Goal: Task Accomplishment & Management: Manage account settings

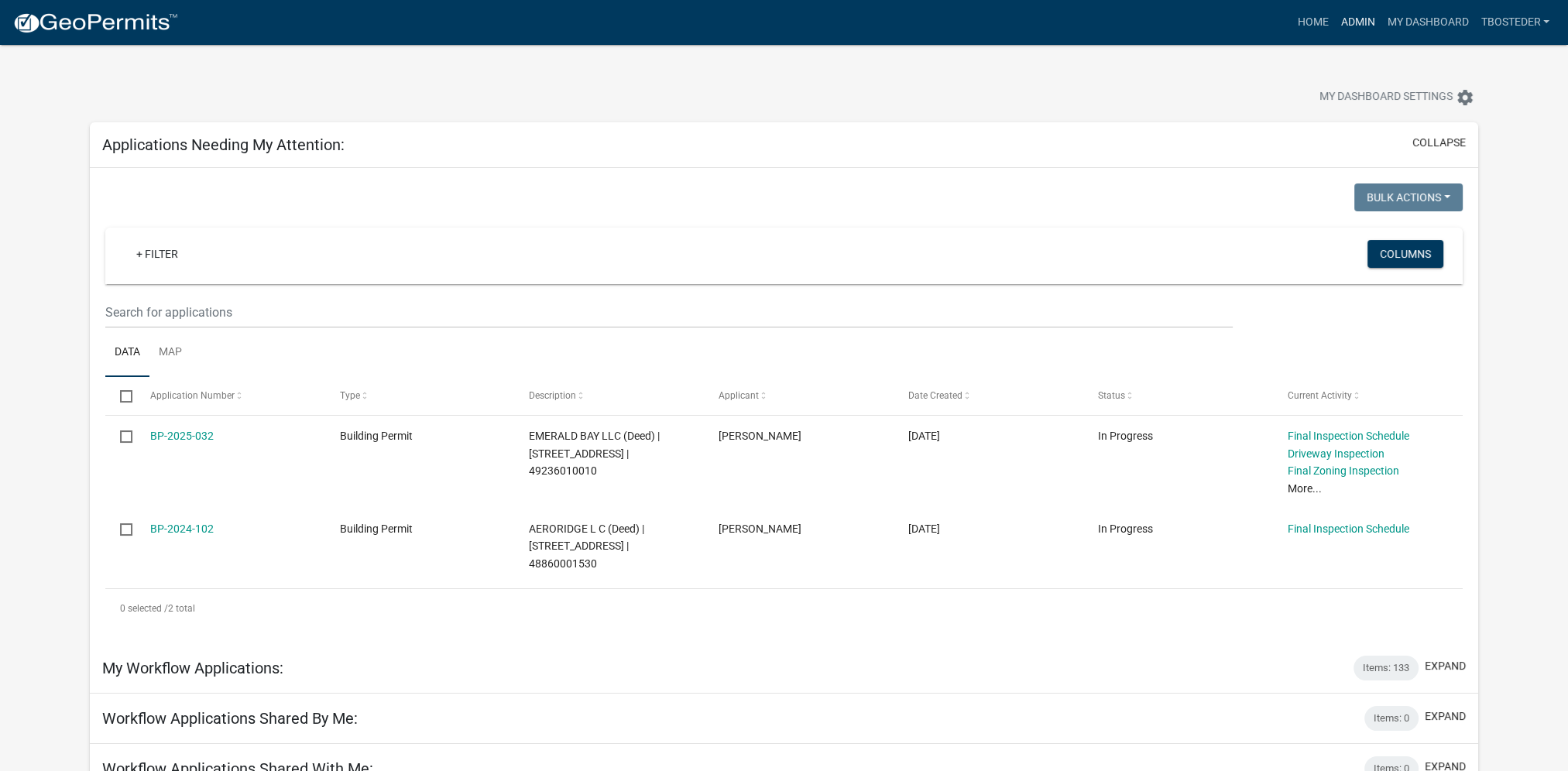
drag, startPoint x: 1342, startPoint y: 24, endPoint x: 1332, endPoint y: 24, distance: 10.0
click at [1342, 24] on link "Admin" at bounding box center [1357, 22] width 47 height 29
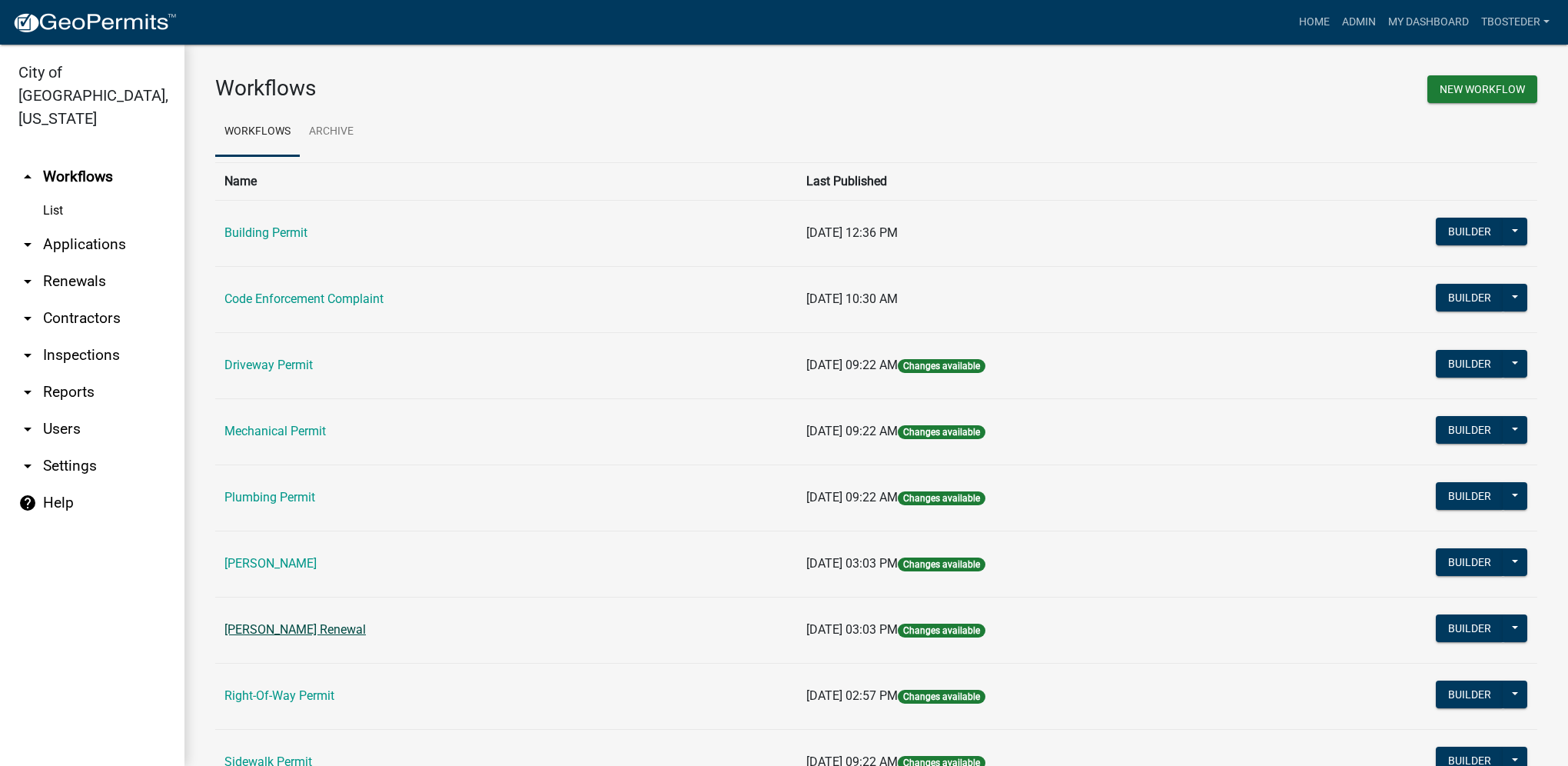
click at [295, 634] on link "[PERSON_NAME] Renewal" at bounding box center [295, 629] width 142 height 14
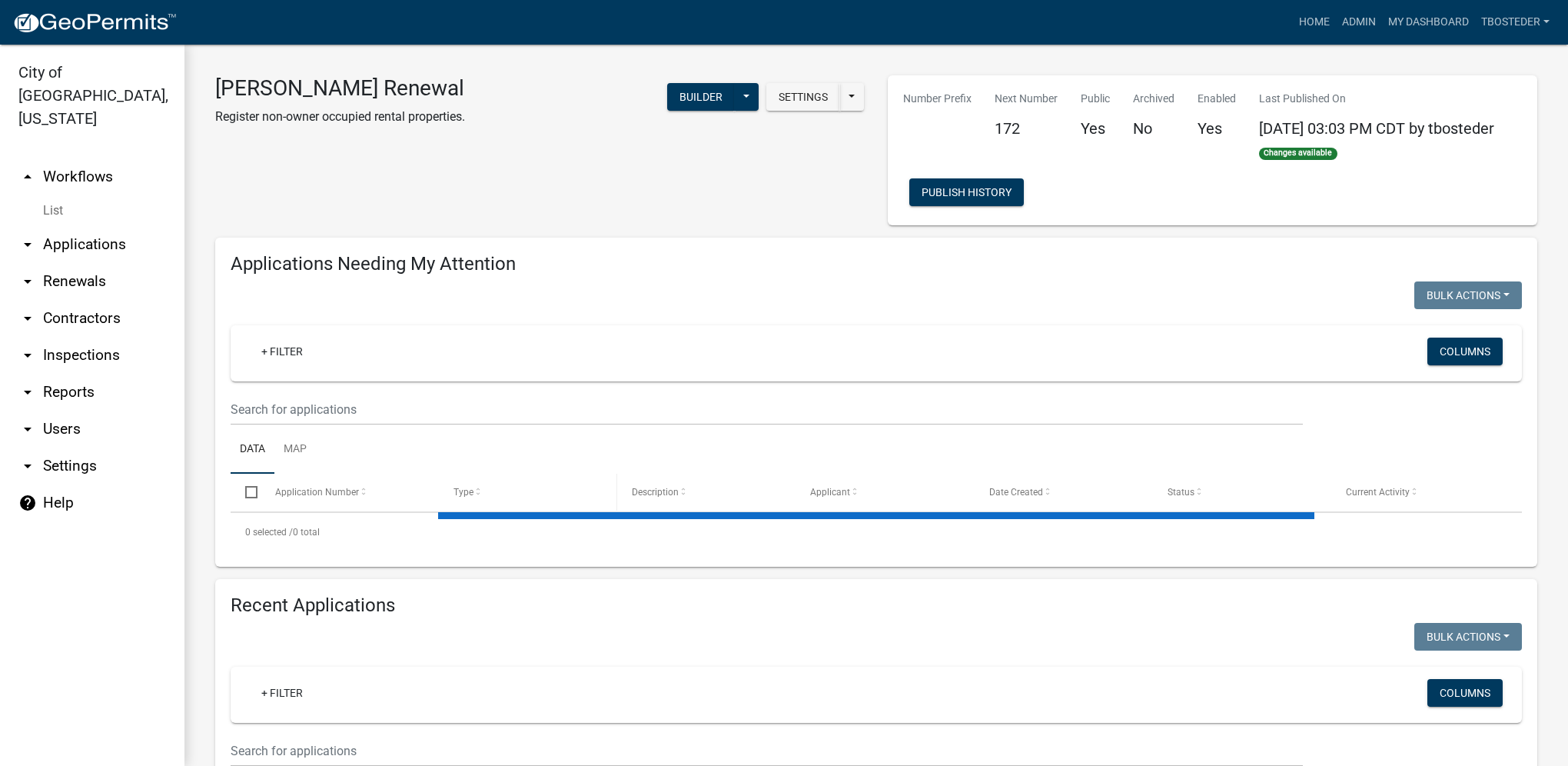
select select "1: 25"
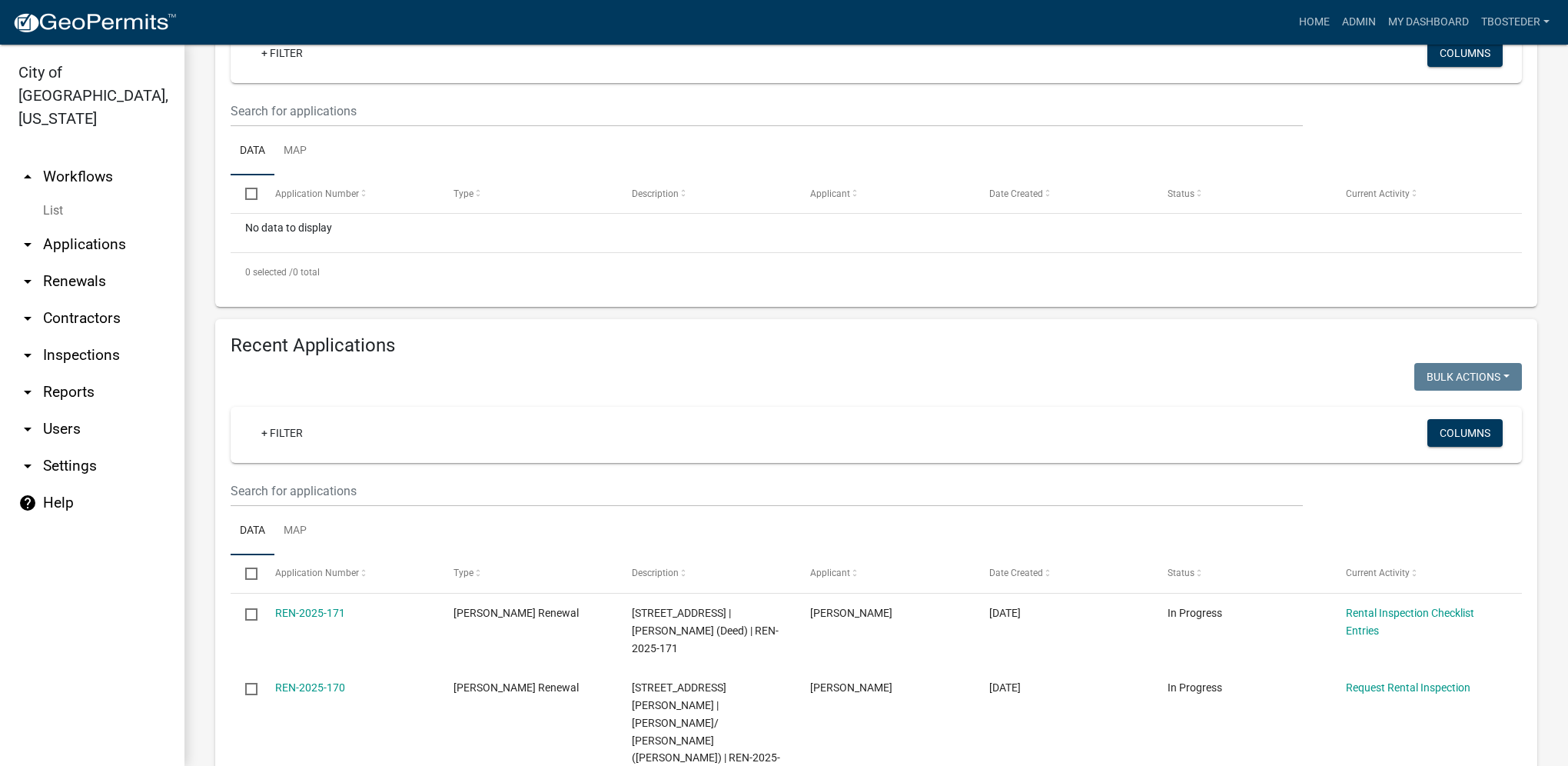
scroll to position [307, 0]
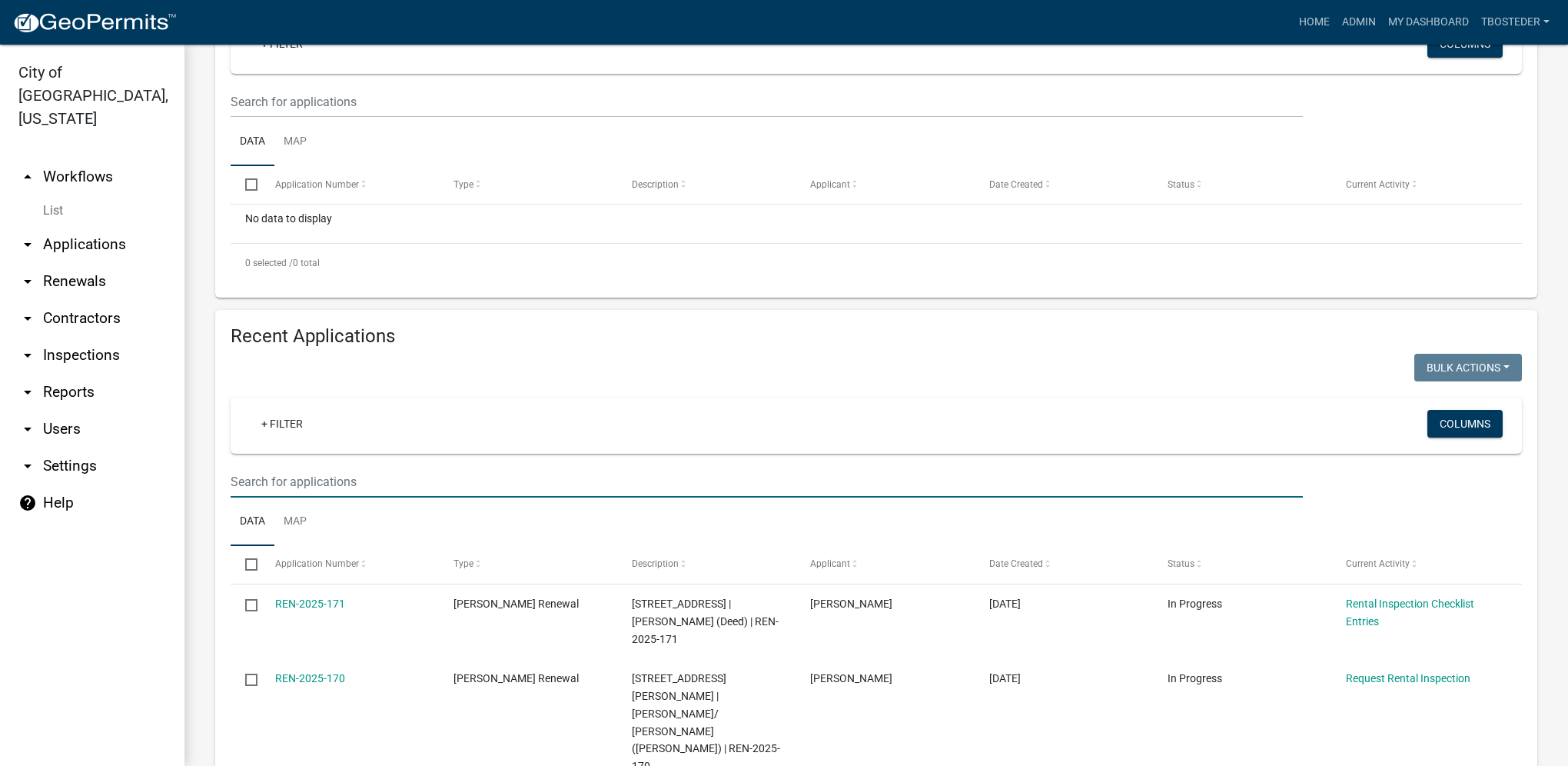
click at [353, 492] on input "text" at bounding box center [766, 482] width 1072 height 32
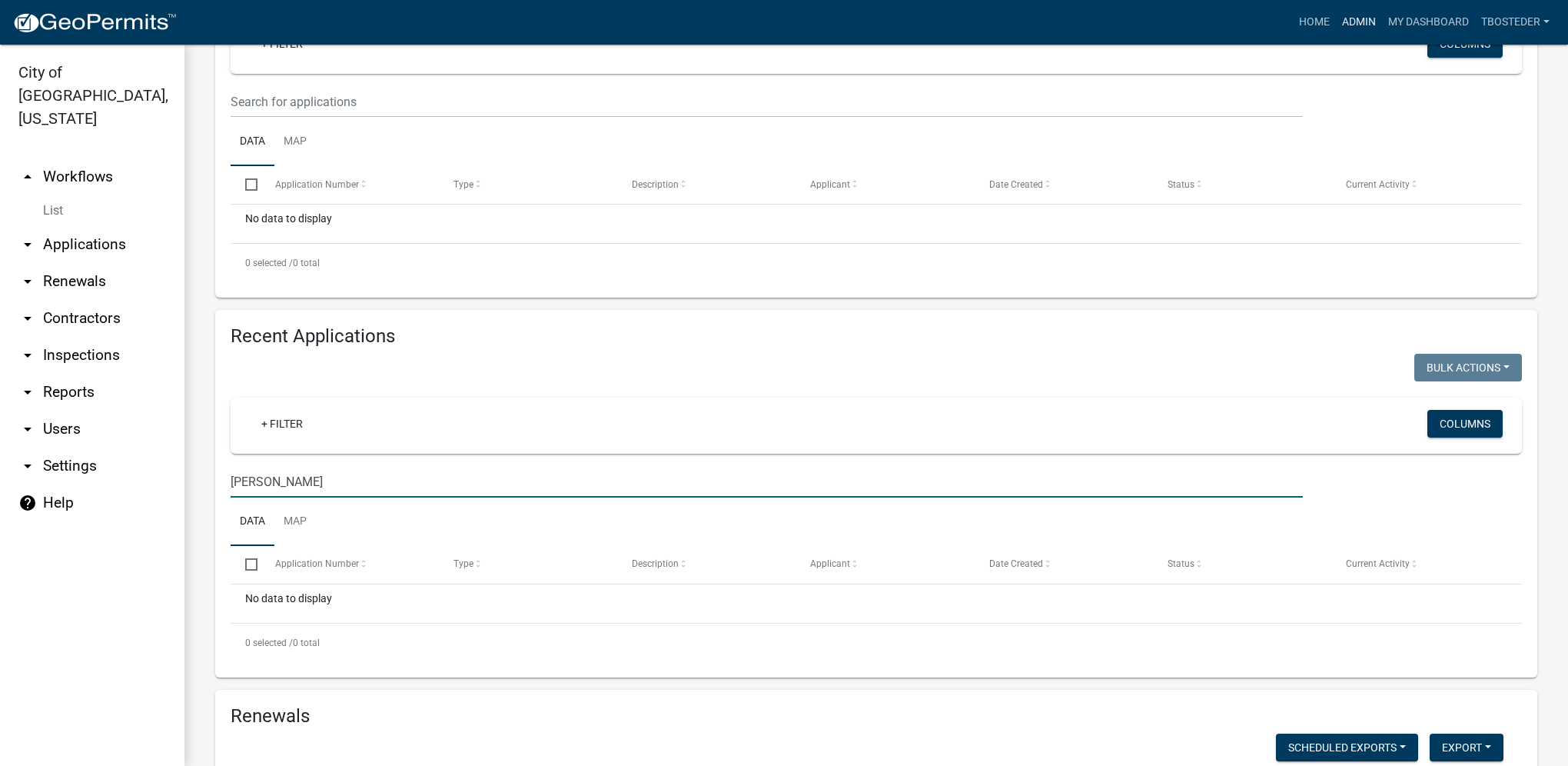
type input "[PERSON_NAME]"
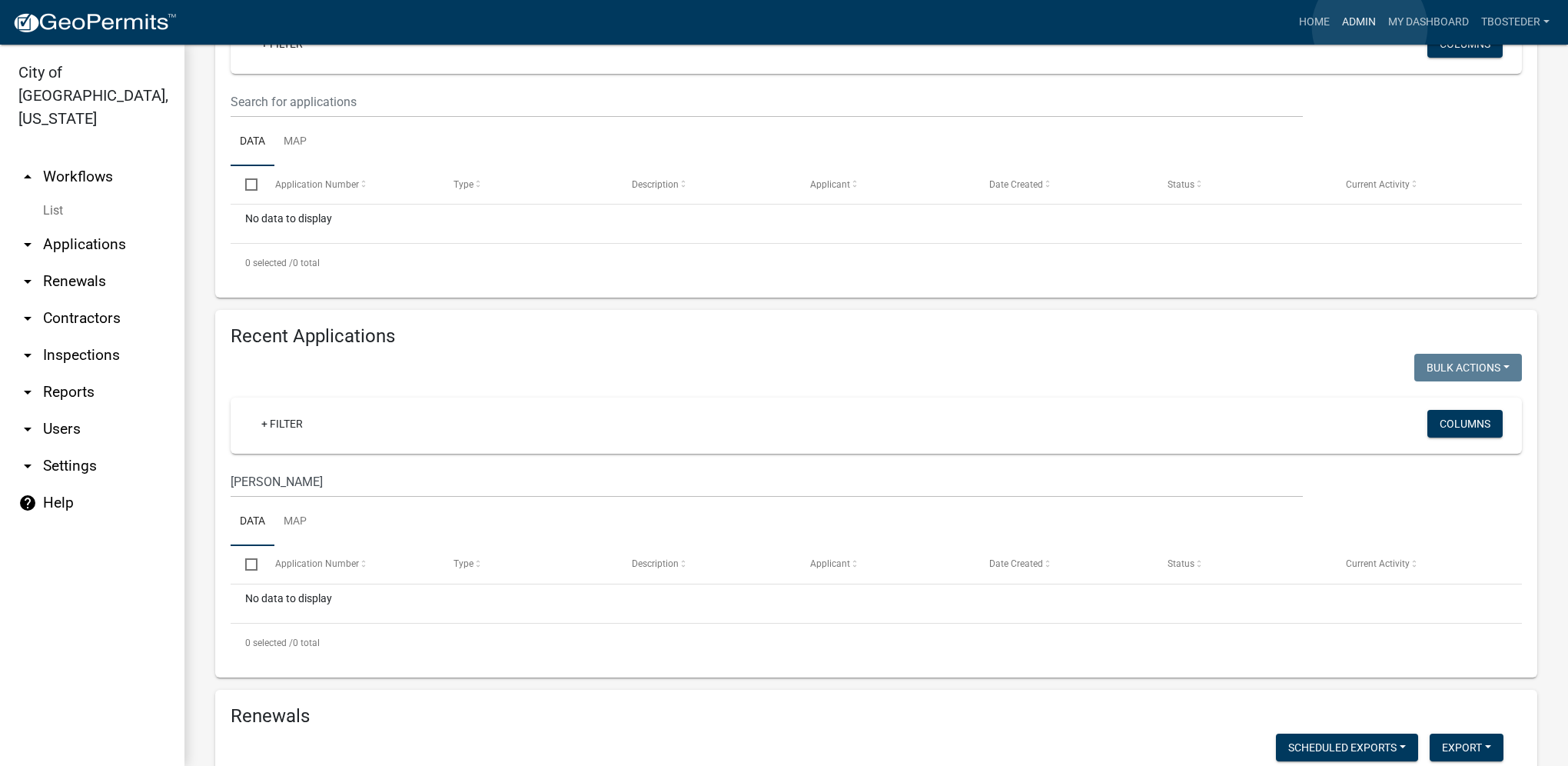
click at [1370, 27] on link "Admin" at bounding box center [1359, 22] width 46 height 29
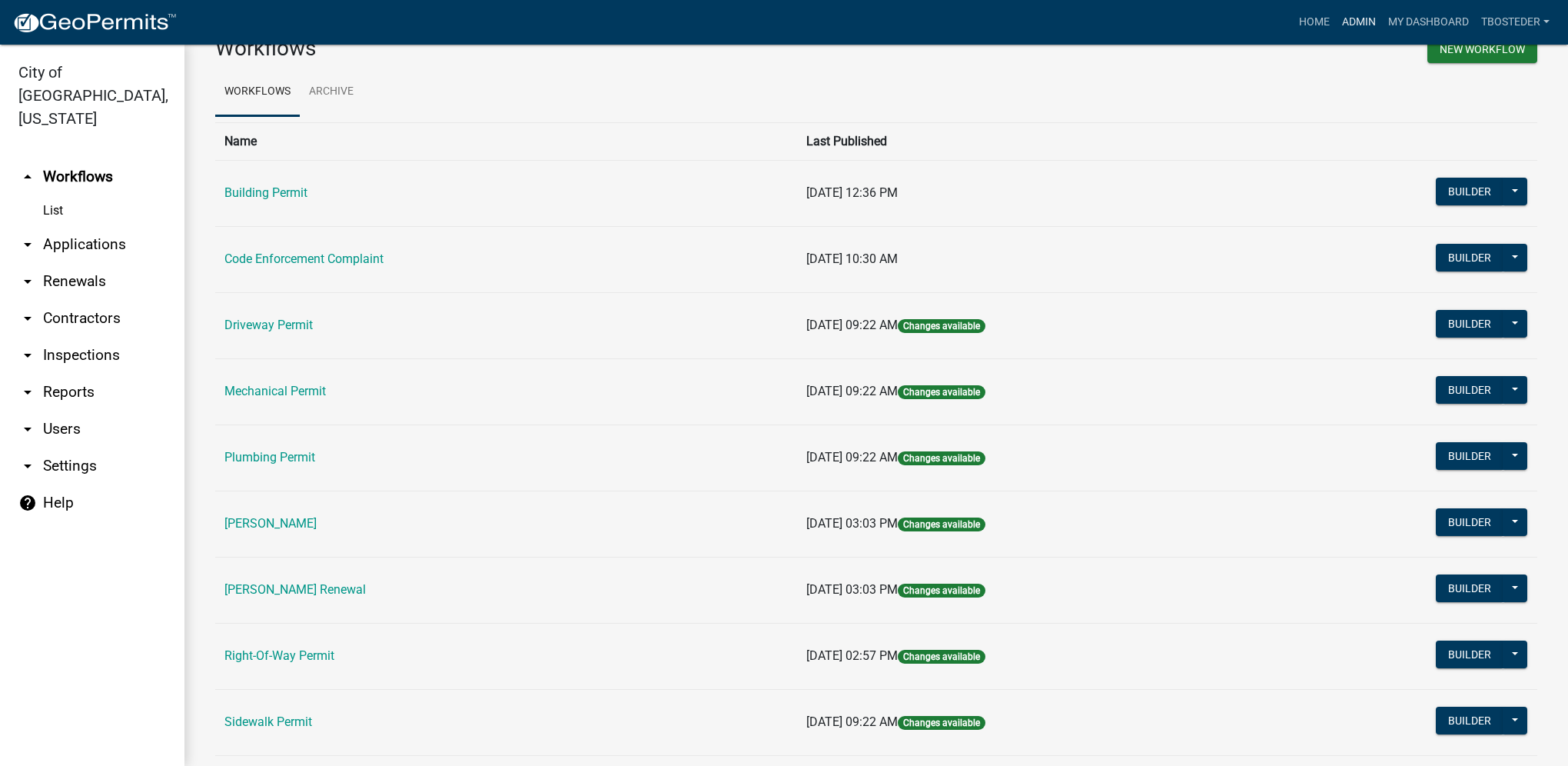
scroll to position [77, 0]
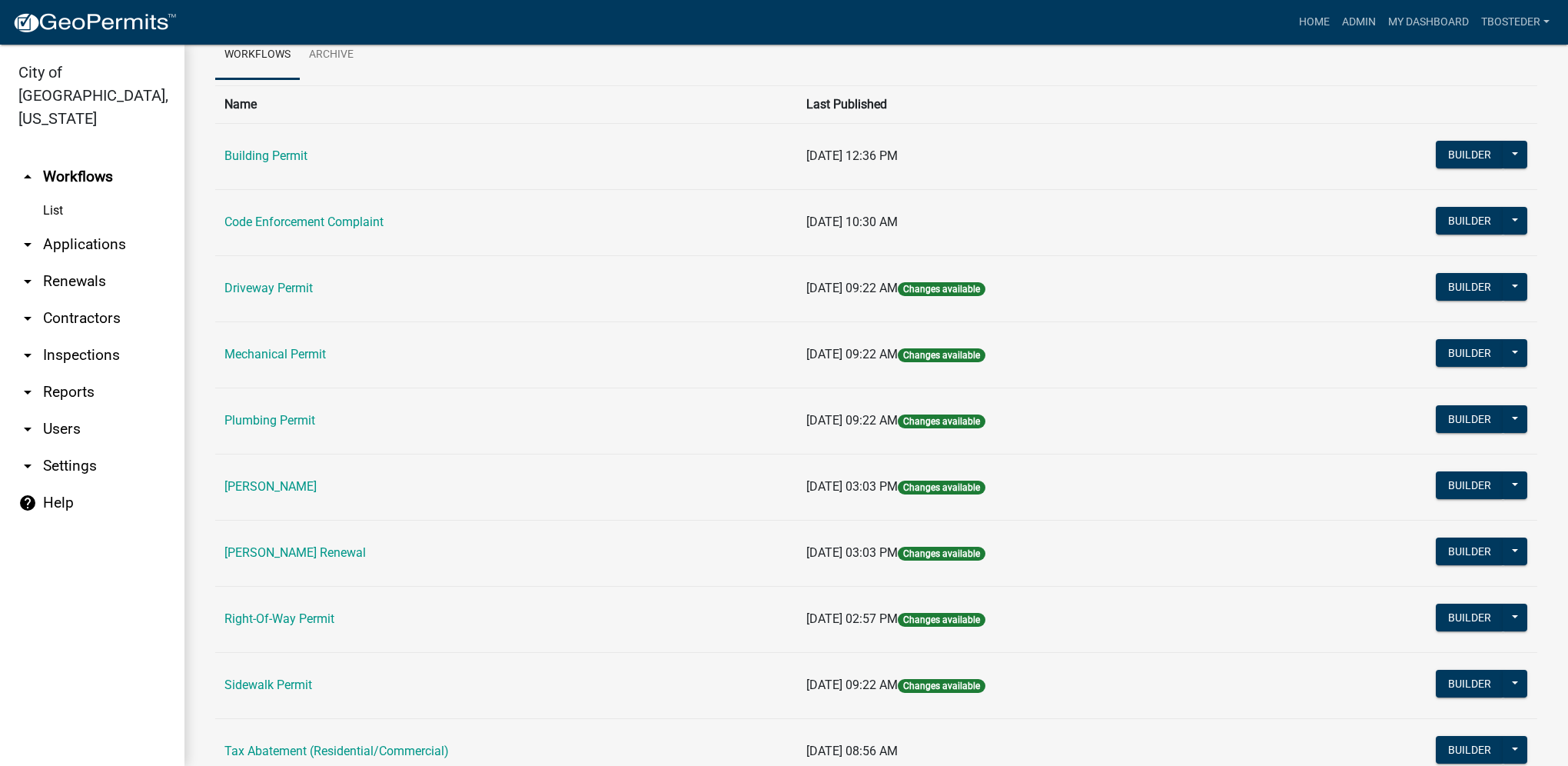
click at [295, 469] on td "[PERSON_NAME]" at bounding box center [506, 487] width 582 height 66
click at [292, 484] on link "[PERSON_NAME]" at bounding box center [271, 486] width 92 height 14
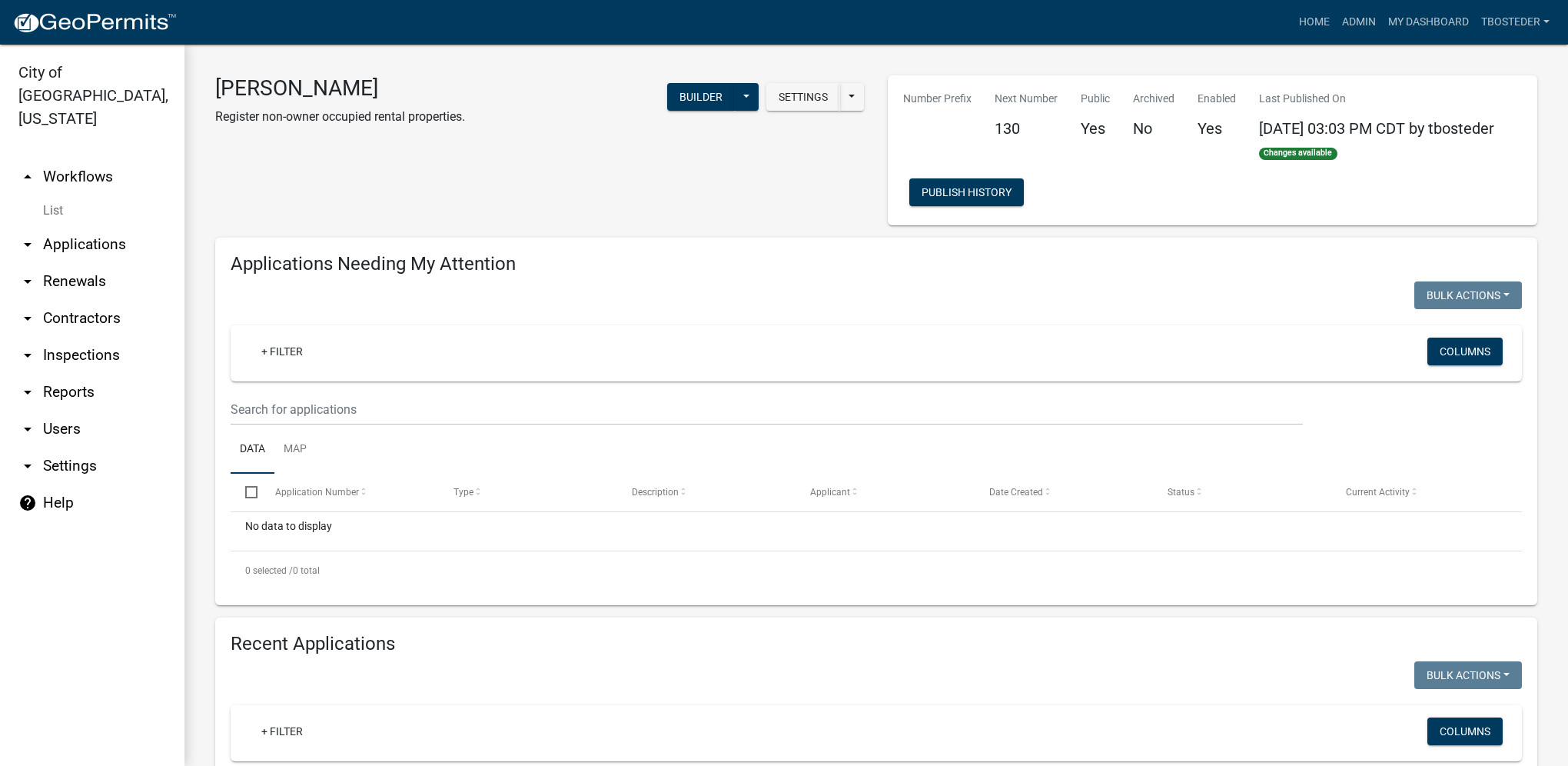
select select "1: 25"
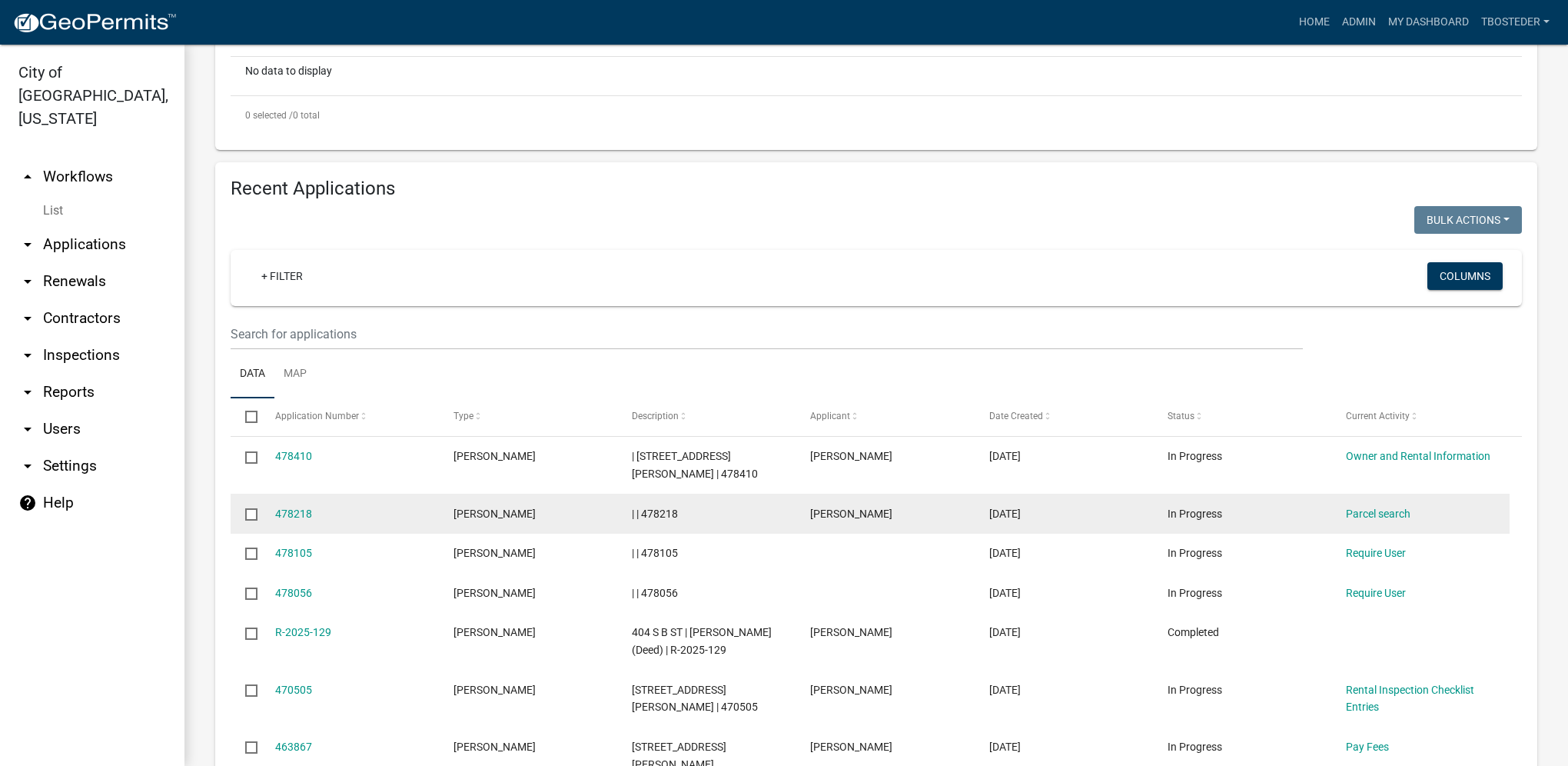
scroll to position [462, 0]
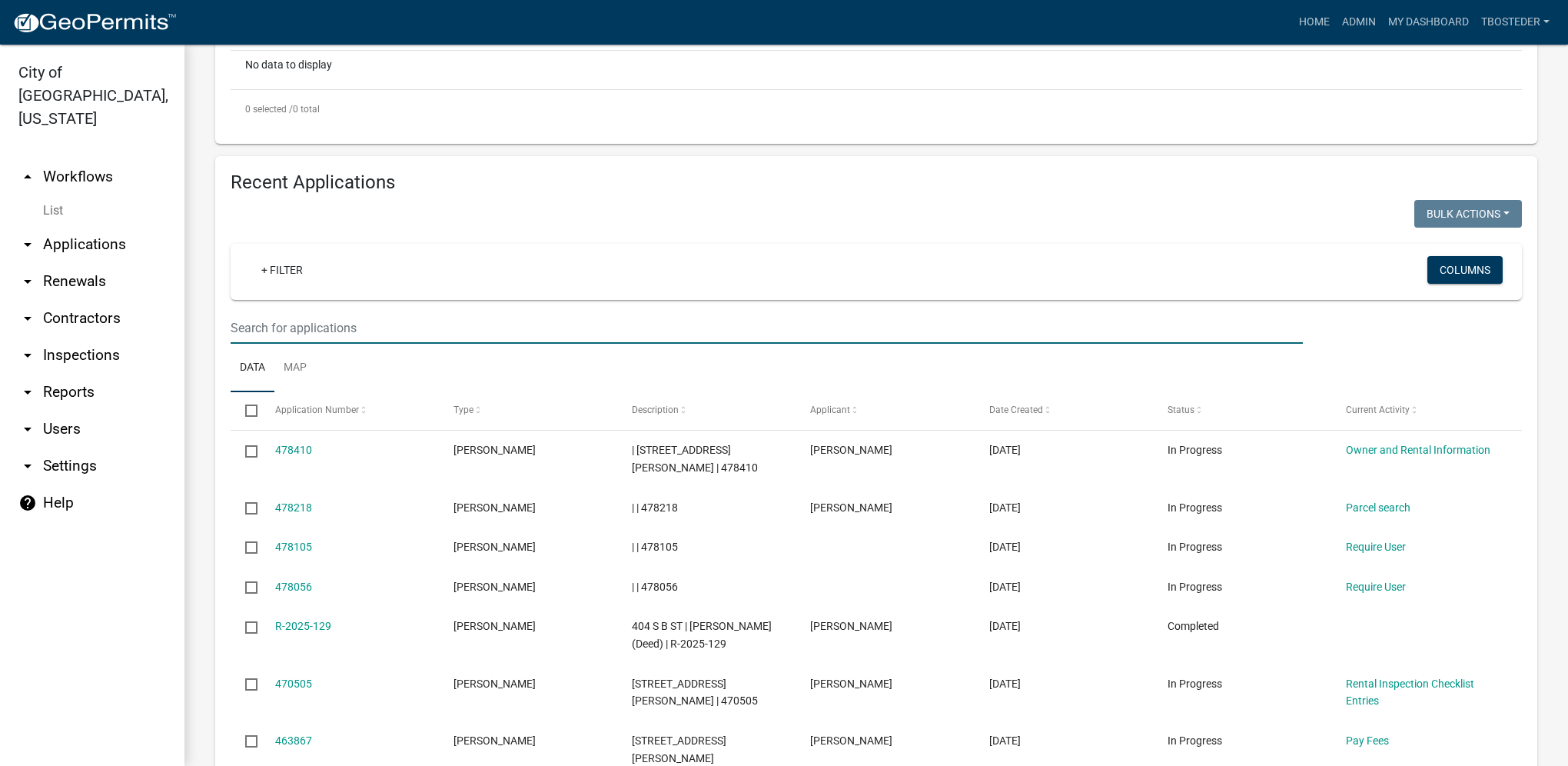
click at [332, 334] on input "text" at bounding box center [766, 328] width 1072 height 32
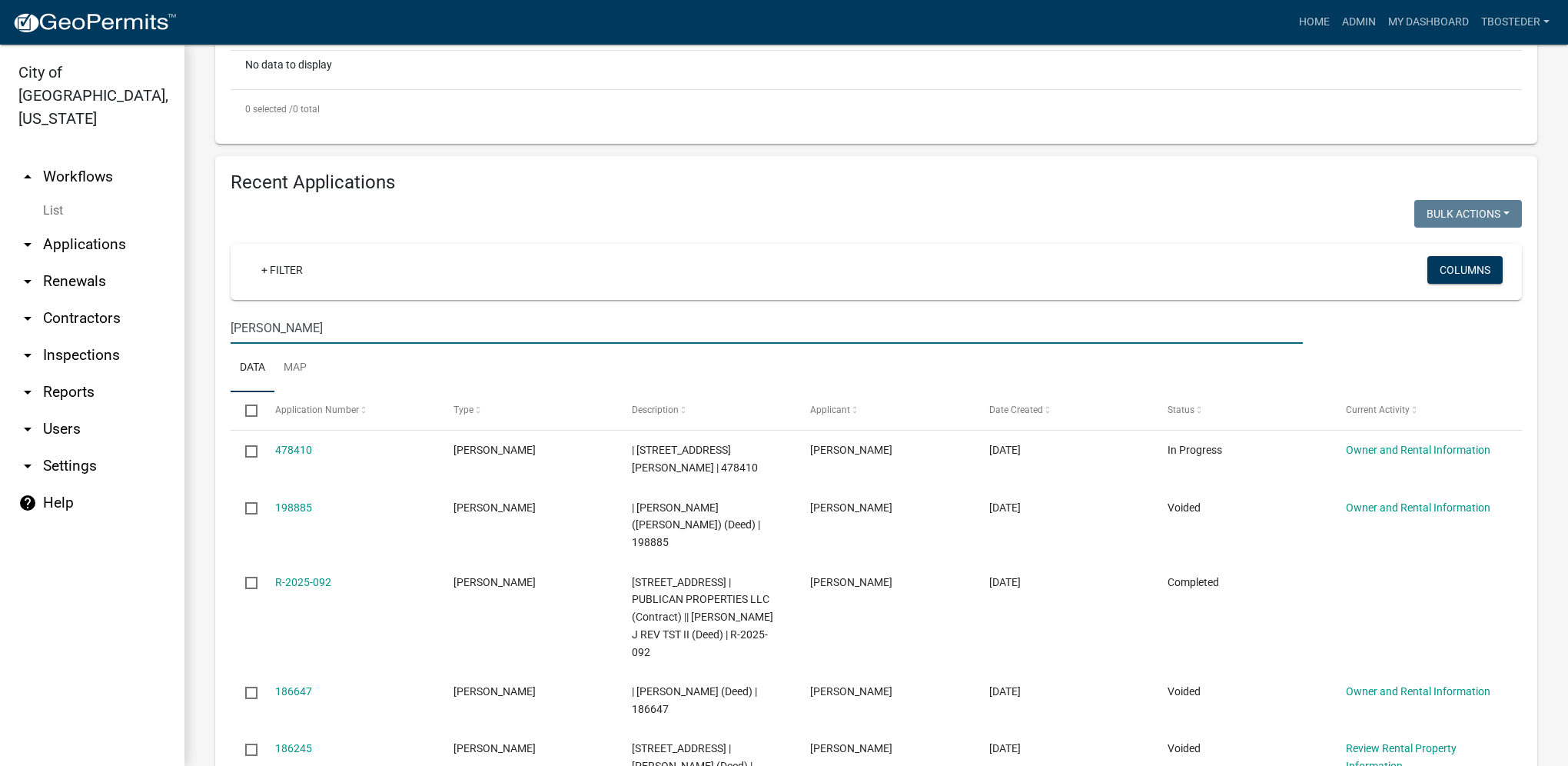
click at [303, 330] on input "[PERSON_NAME]" at bounding box center [766, 328] width 1072 height 32
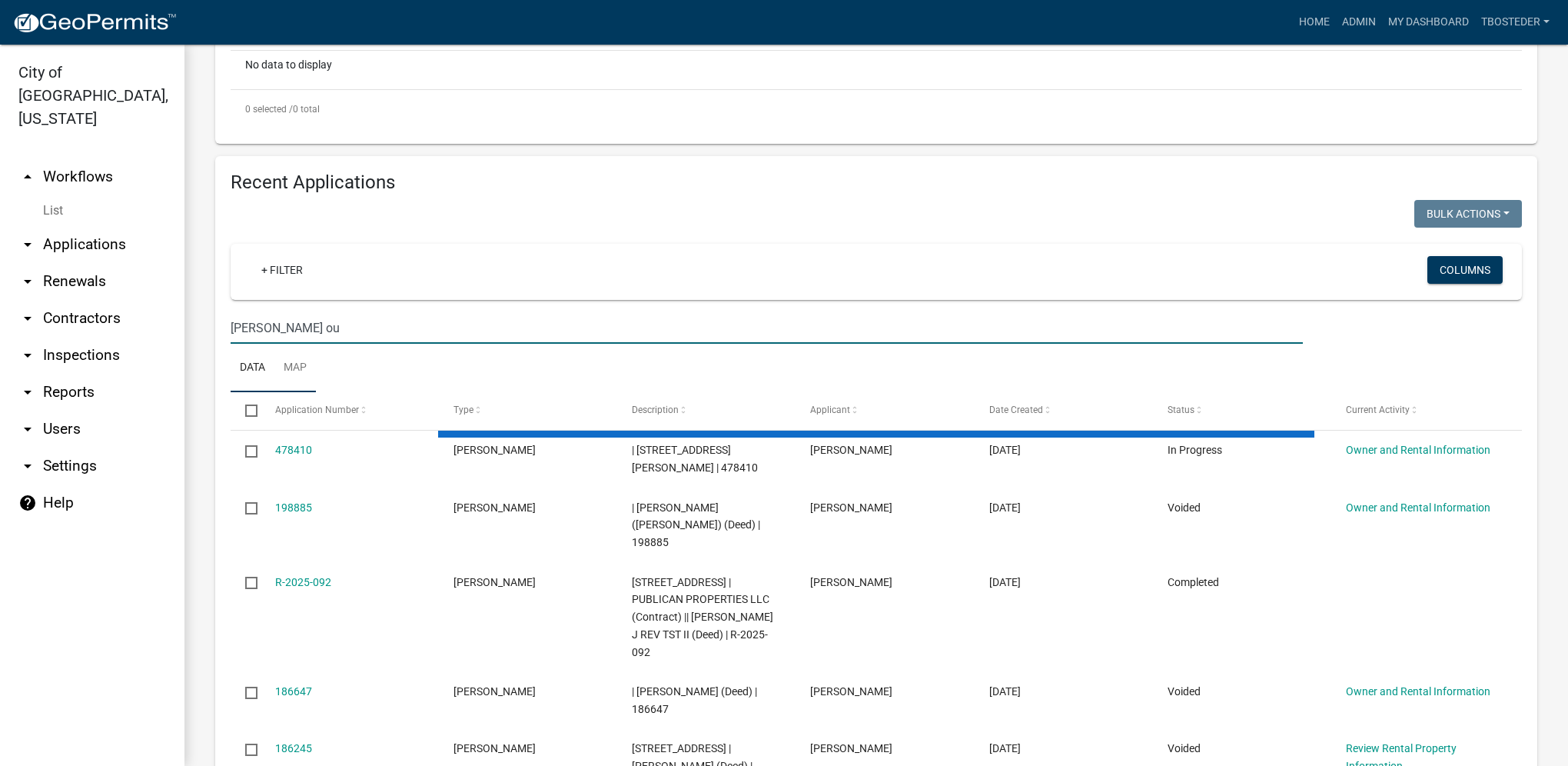
type input "[PERSON_NAME] ou"
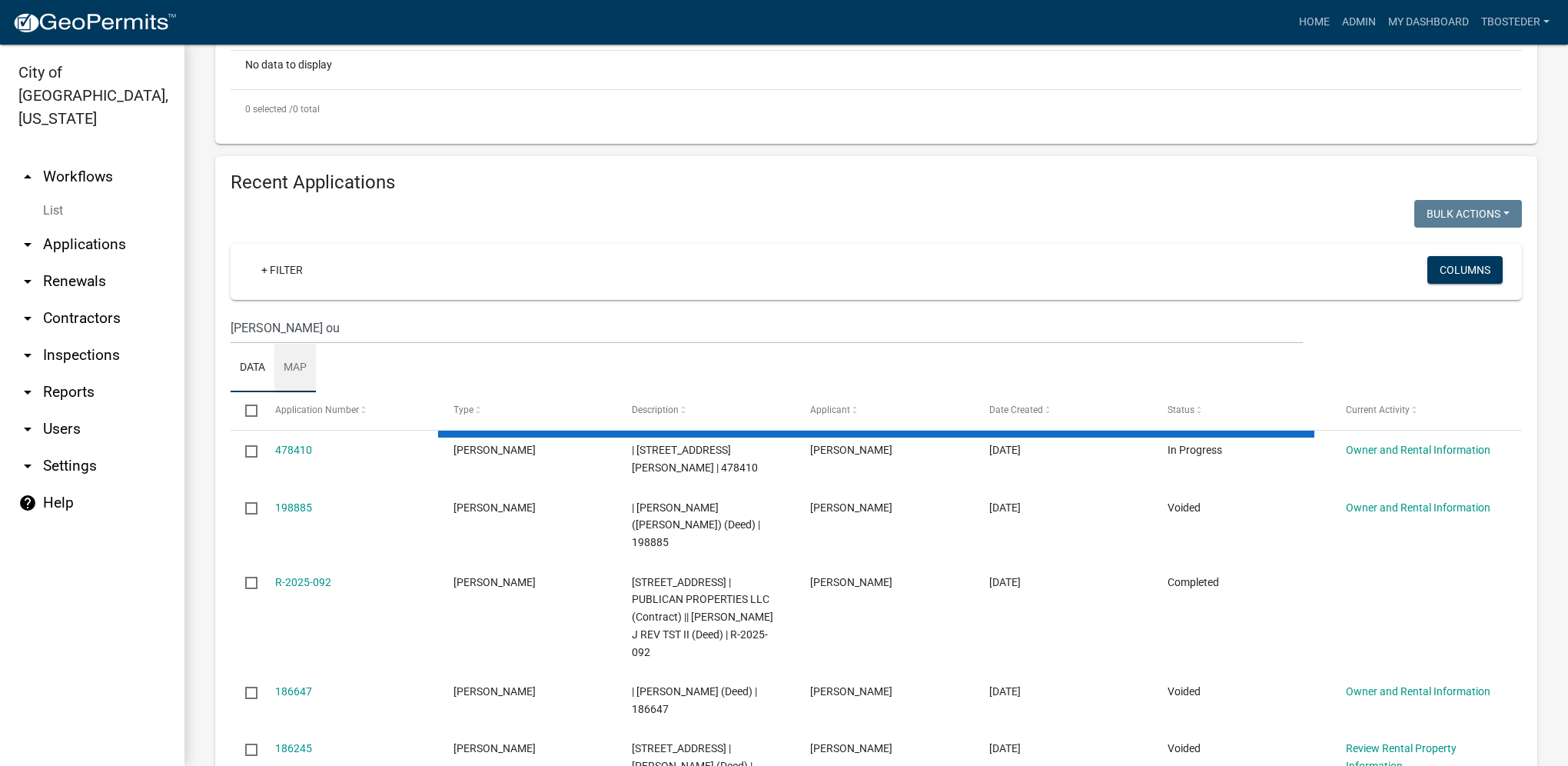
click at [310, 387] on link "Map" at bounding box center [295, 368] width 41 height 49
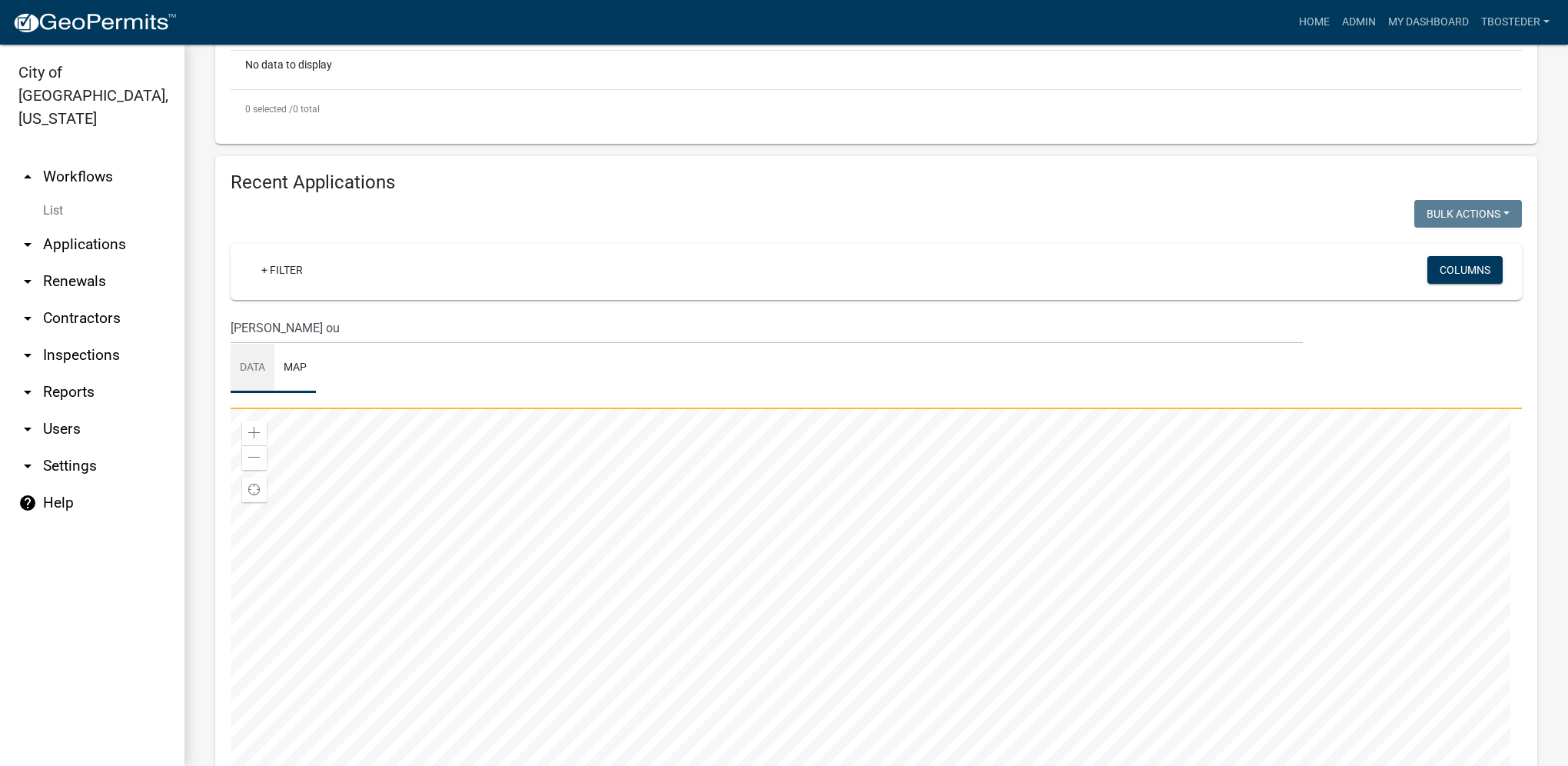
click at [244, 383] on link "Data" at bounding box center [251, 368] width 43 height 49
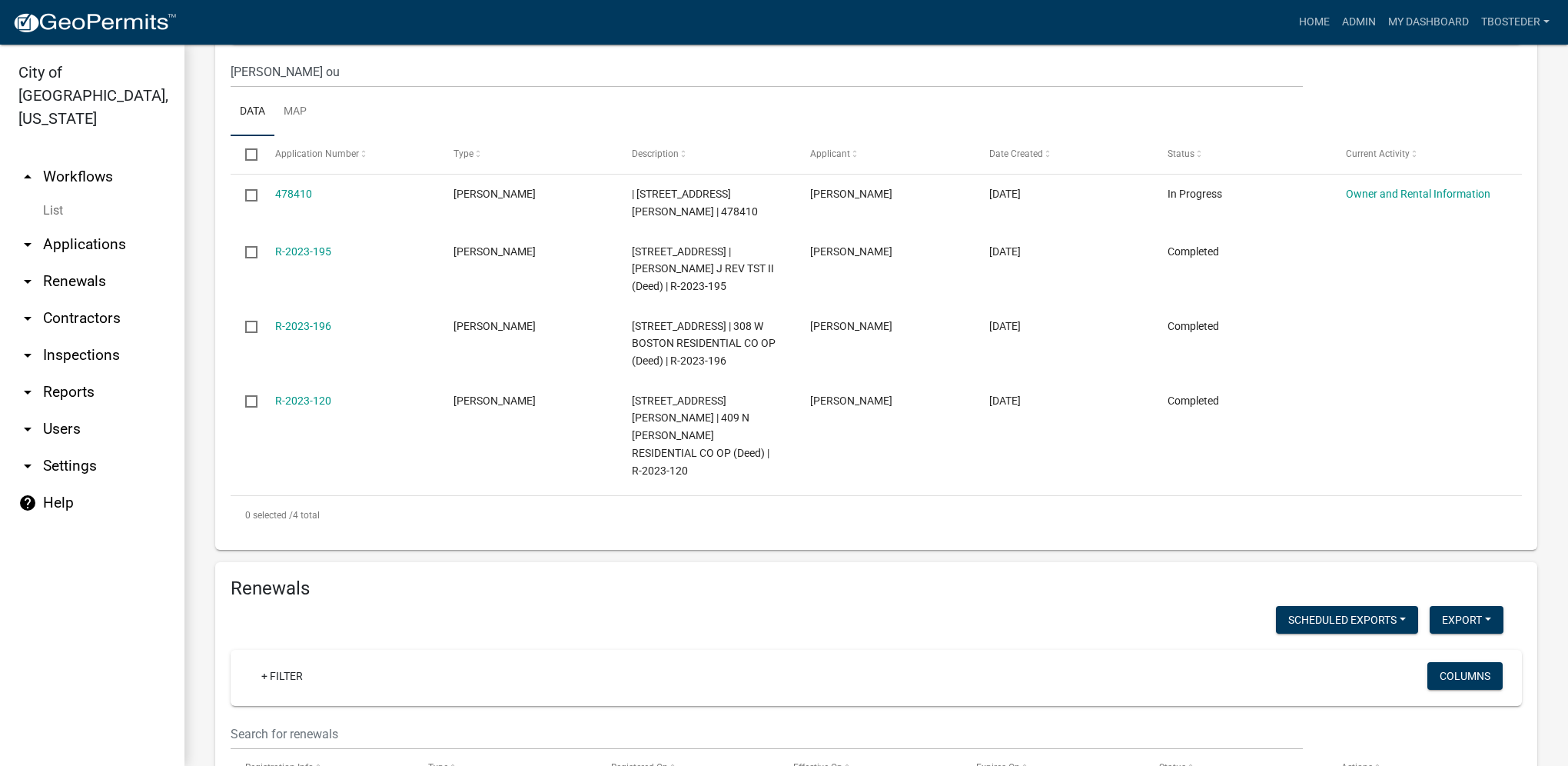
scroll to position [692, 0]
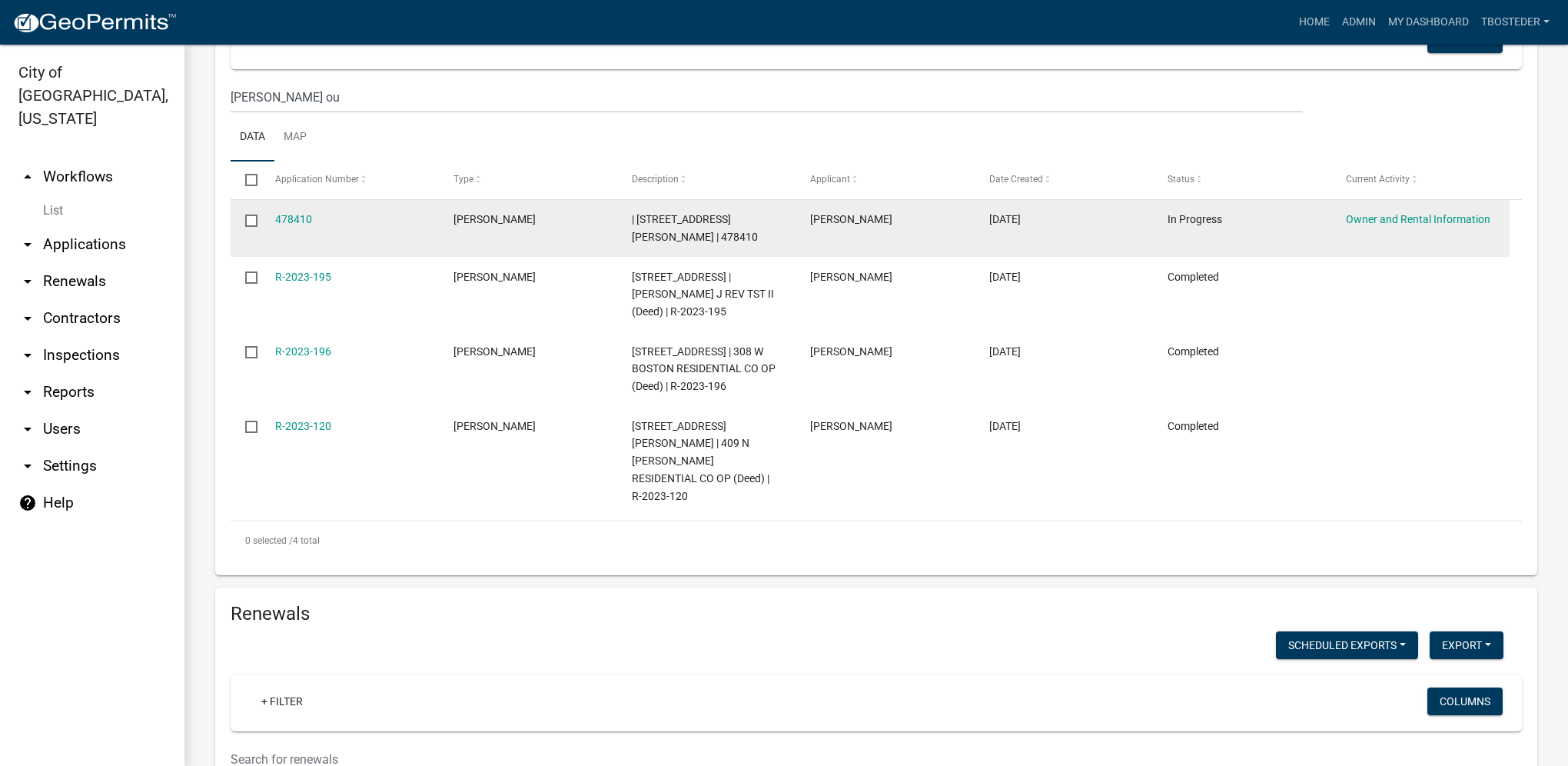
drag, startPoint x: 249, startPoint y: 226, endPoint x: 258, endPoint y: 224, distance: 9.2
click at [249, 225] on input "checkbox" at bounding box center [250, 220] width 10 height 10
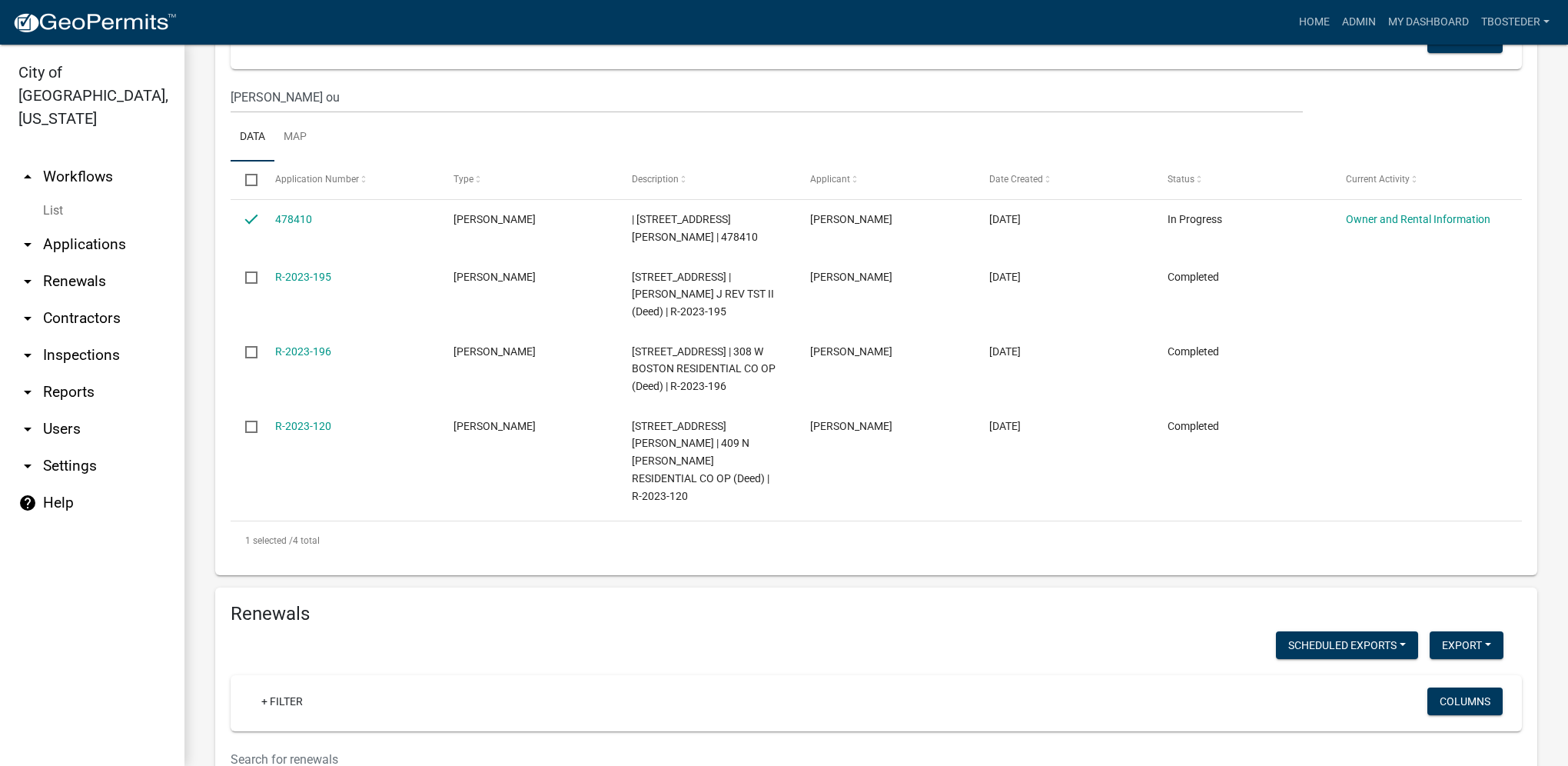
scroll to position [539, 0]
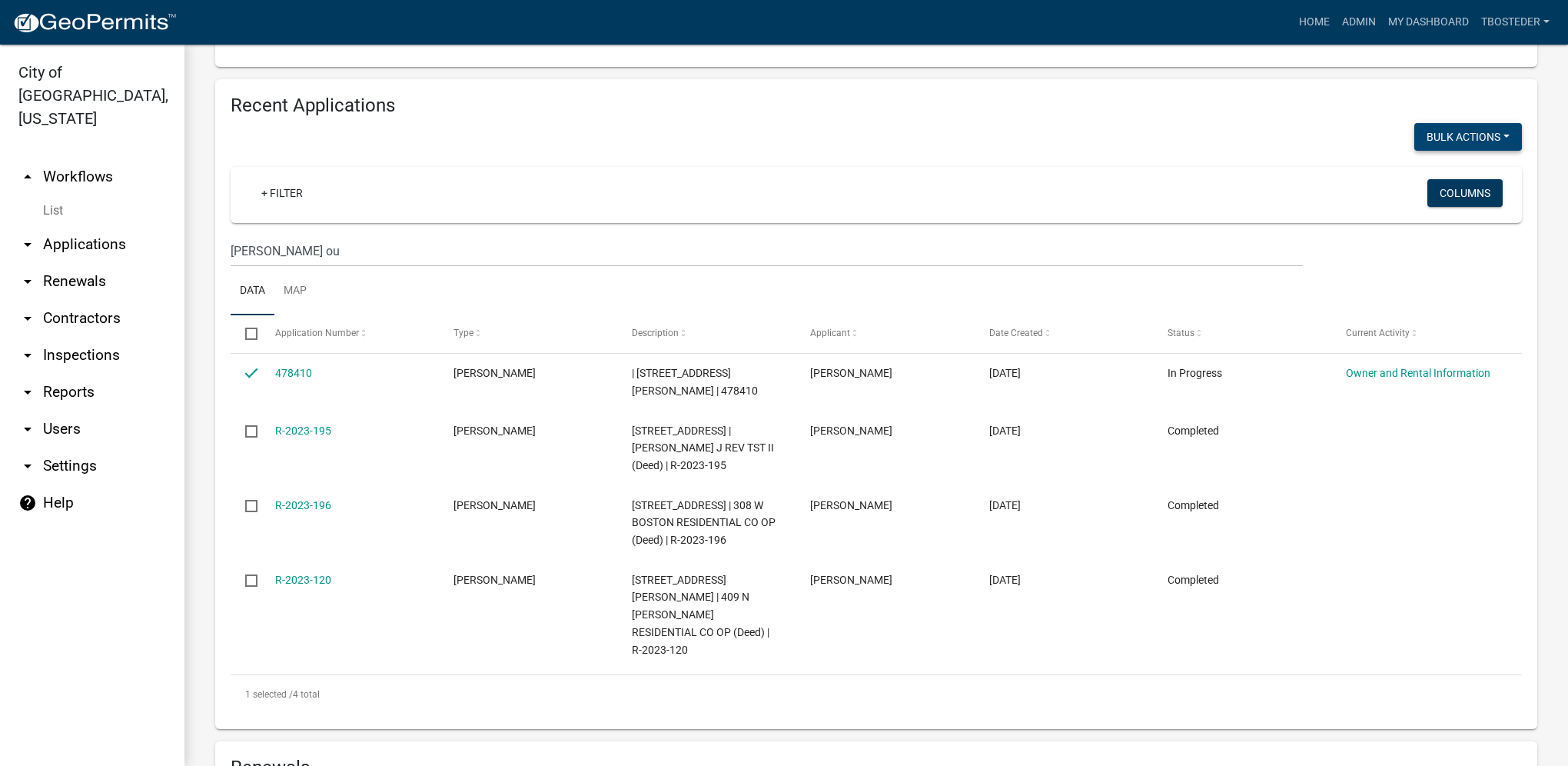
click at [1417, 150] on button "Bulk Actions" at bounding box center [1468, 137] width 108 height 28
click at [1417, 188] on button "Void" at bounding box center [1460, 176] width 123 height 37
checkbox input "false"
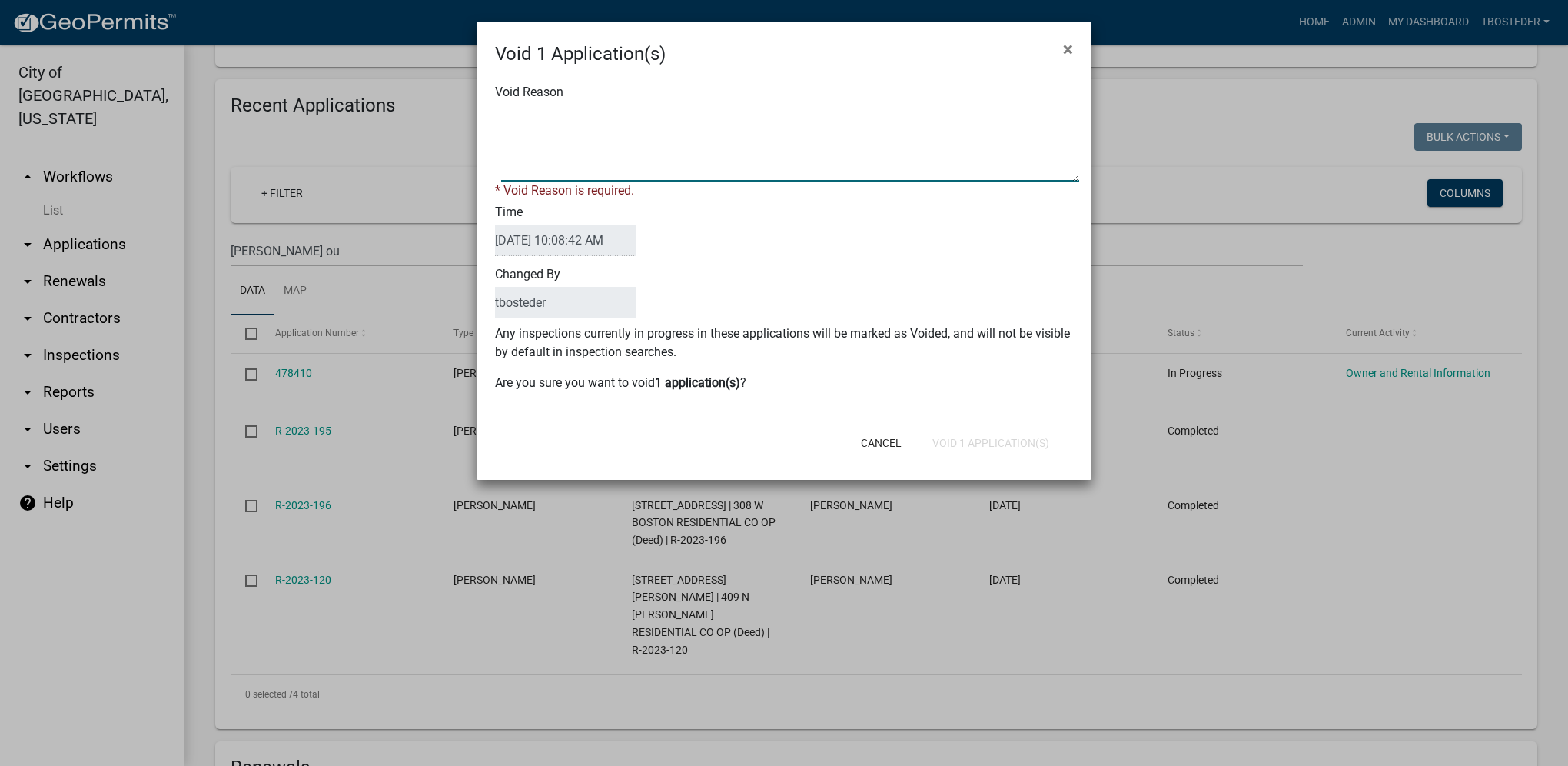
click at [591, 161] on textarea "Void Reason" at bounding box center [790, 144] width 578 height 77
type textarea "needs to be completed under renewal"
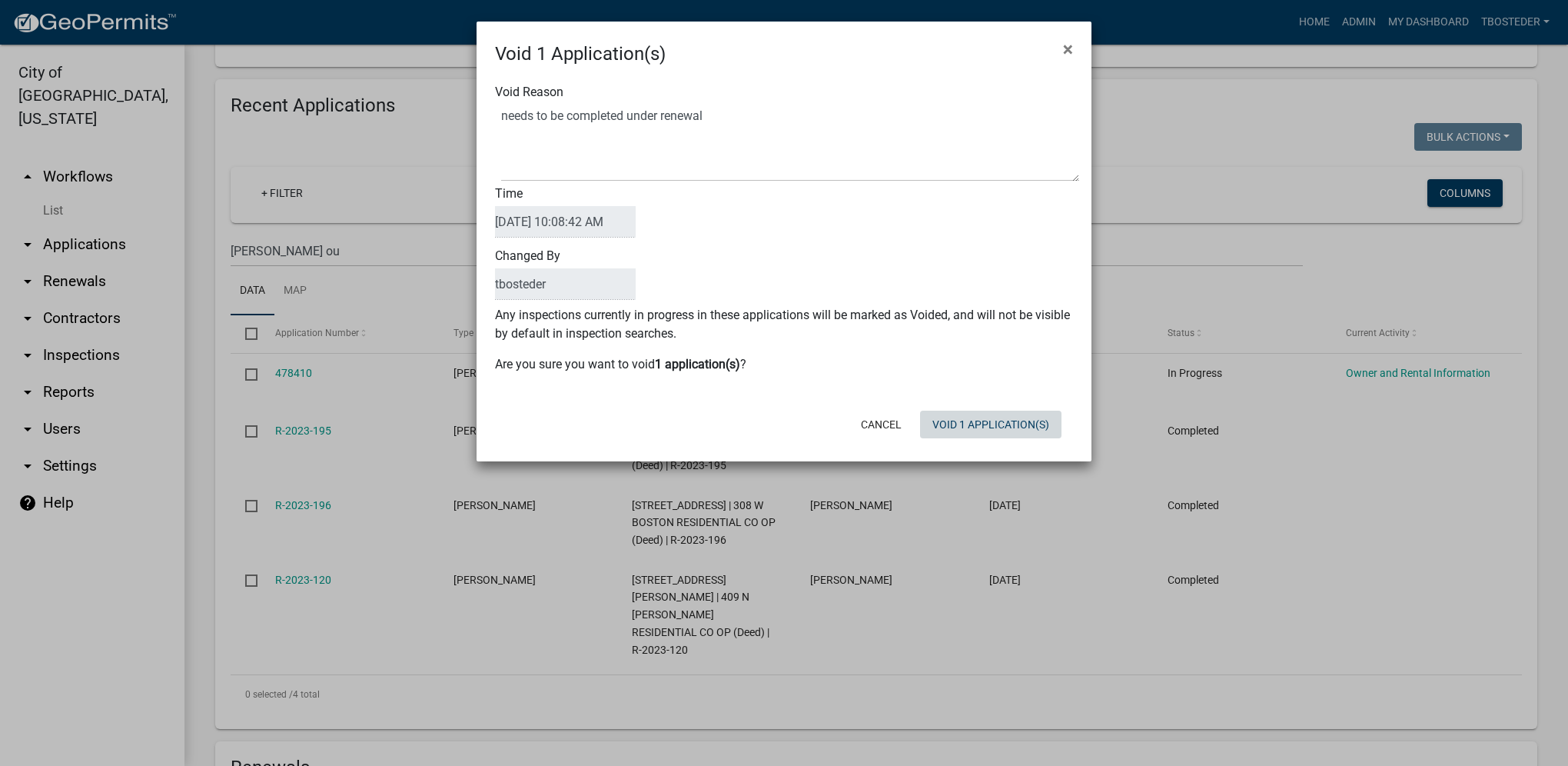
click at [938, 442] on div "Cancel Void 1 Application(s)" at bounding box center [883, 424] width 379 height 40
click at [951, 430] on button "Void 1 Application(s)" at bounding box center [990, 424] width 142 height 28
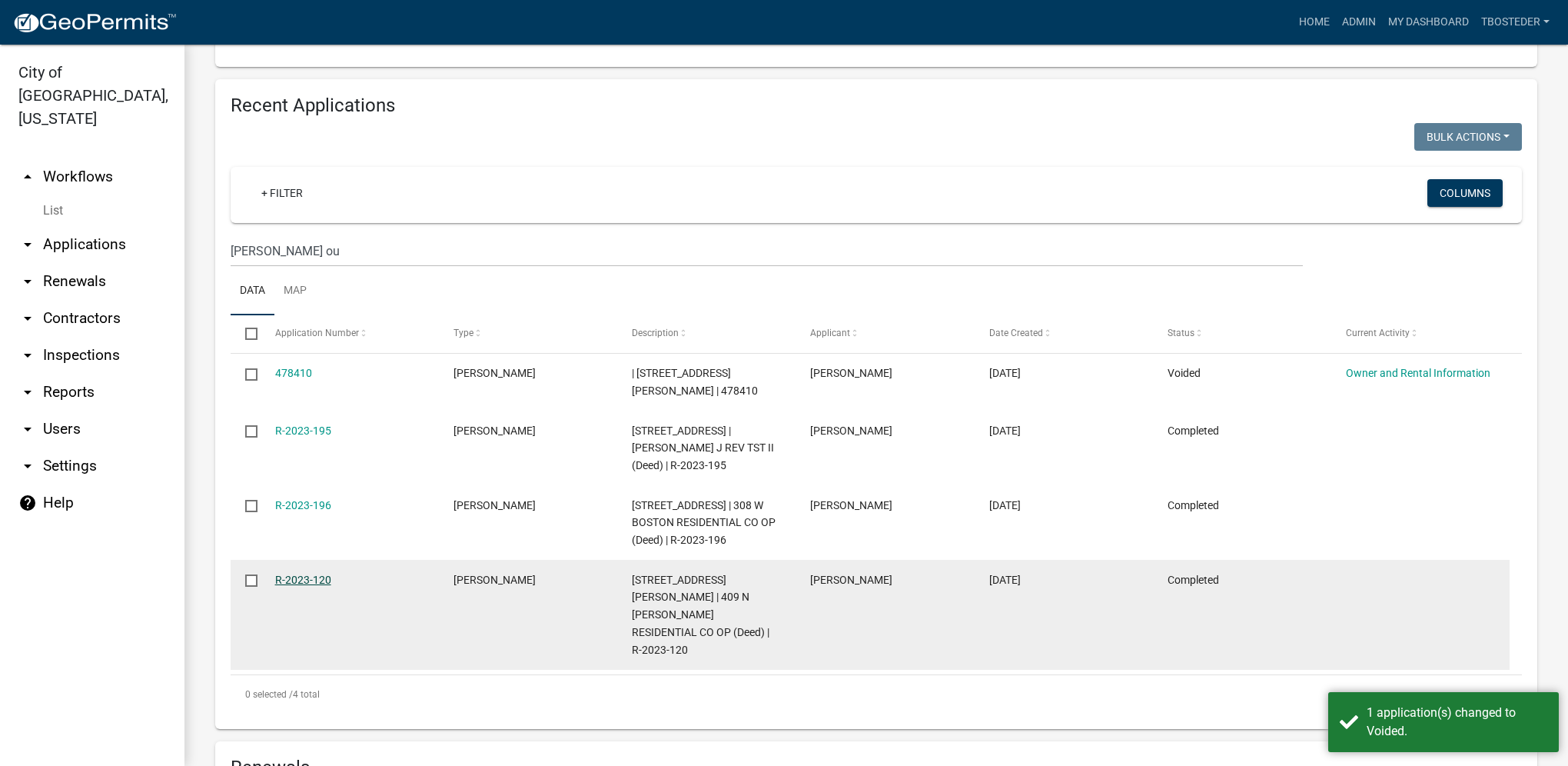
click at [286, 586] on link "R-2023-120" at bounding box center [303, 579] width 56 height 13
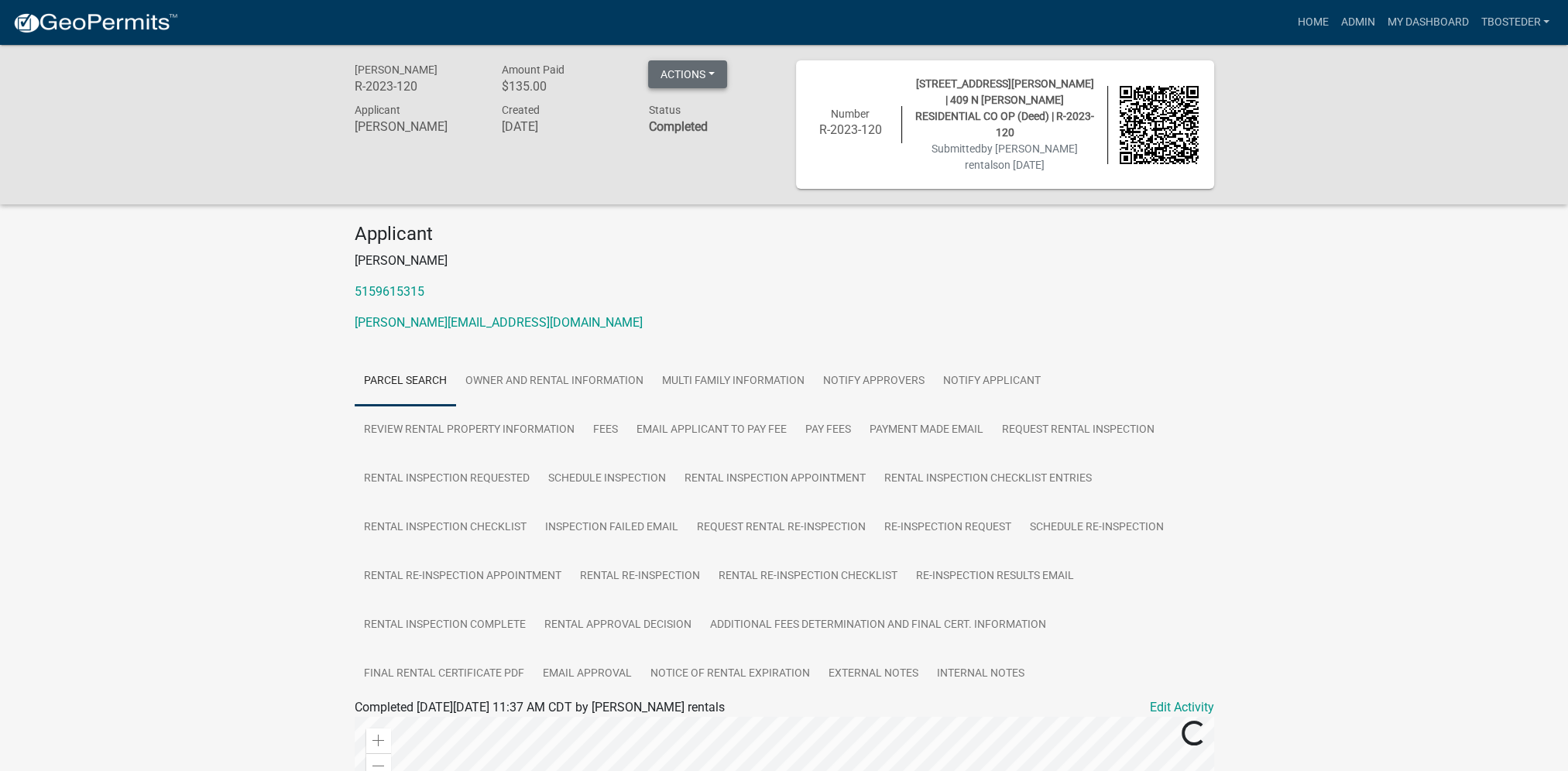
click at [717, 78] on button "Actions" at bounding box center [687, 74] width 79 height 28
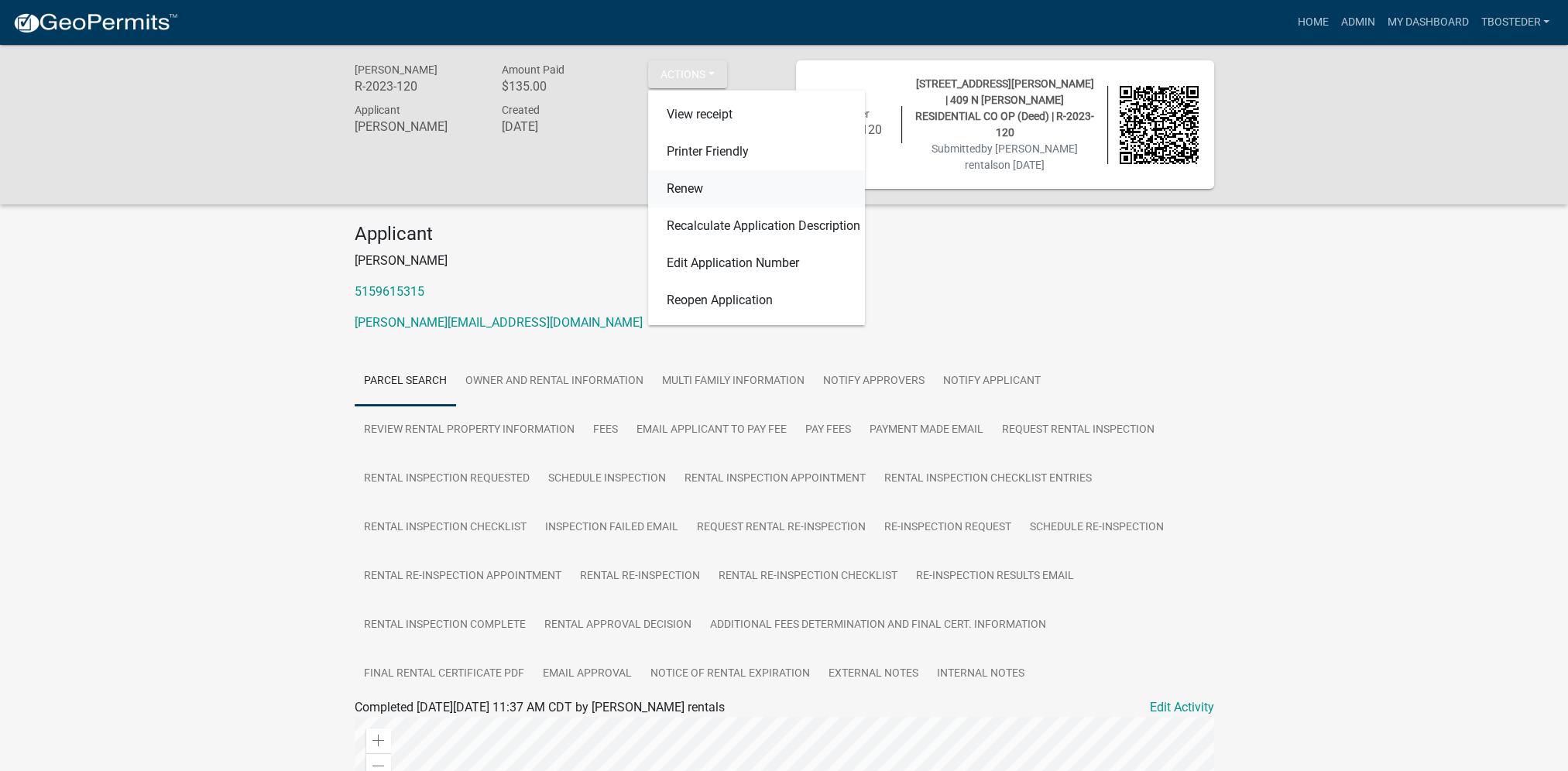
click at [697, 198] on link "Renew" at bounding box center [756, 189] width 216 height 37
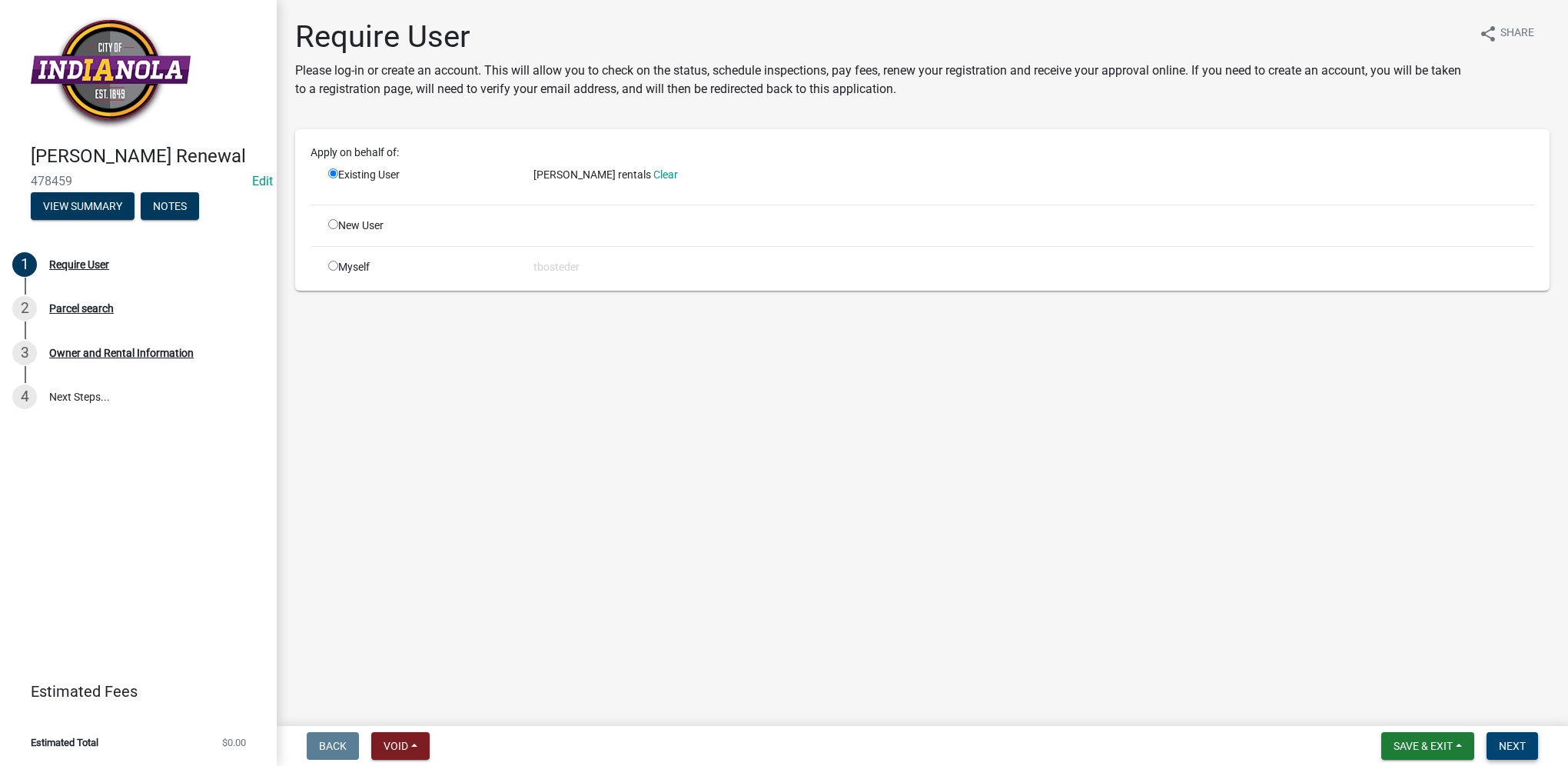
click at [1522, 748] on span "Next" at bounding box center [1512, 746] width 27 height 13
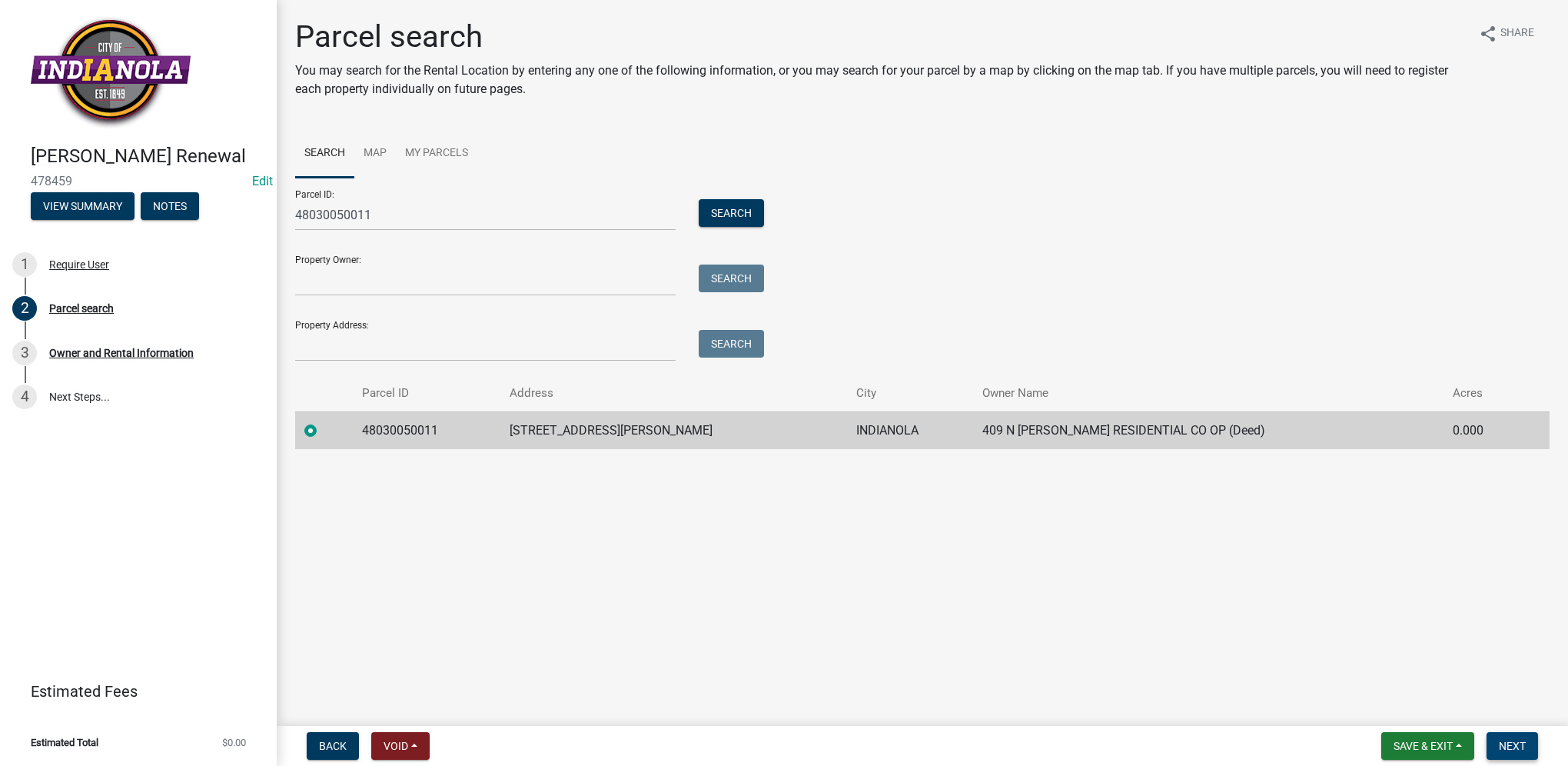
click at [1505, 741] on span "Next" at bounding box center [1512, 746] width 27 height 13
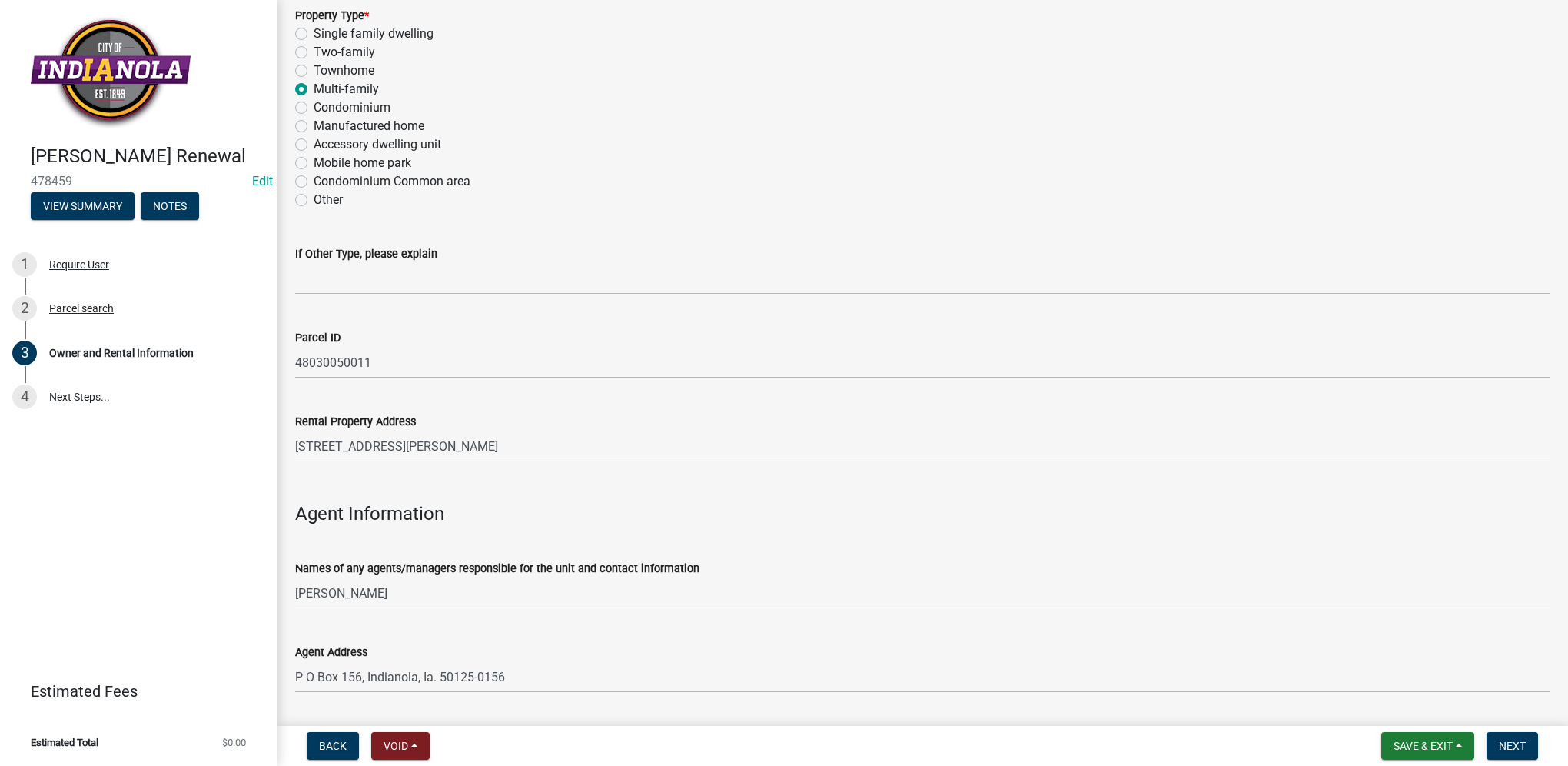
scroll to position [1307, 0]
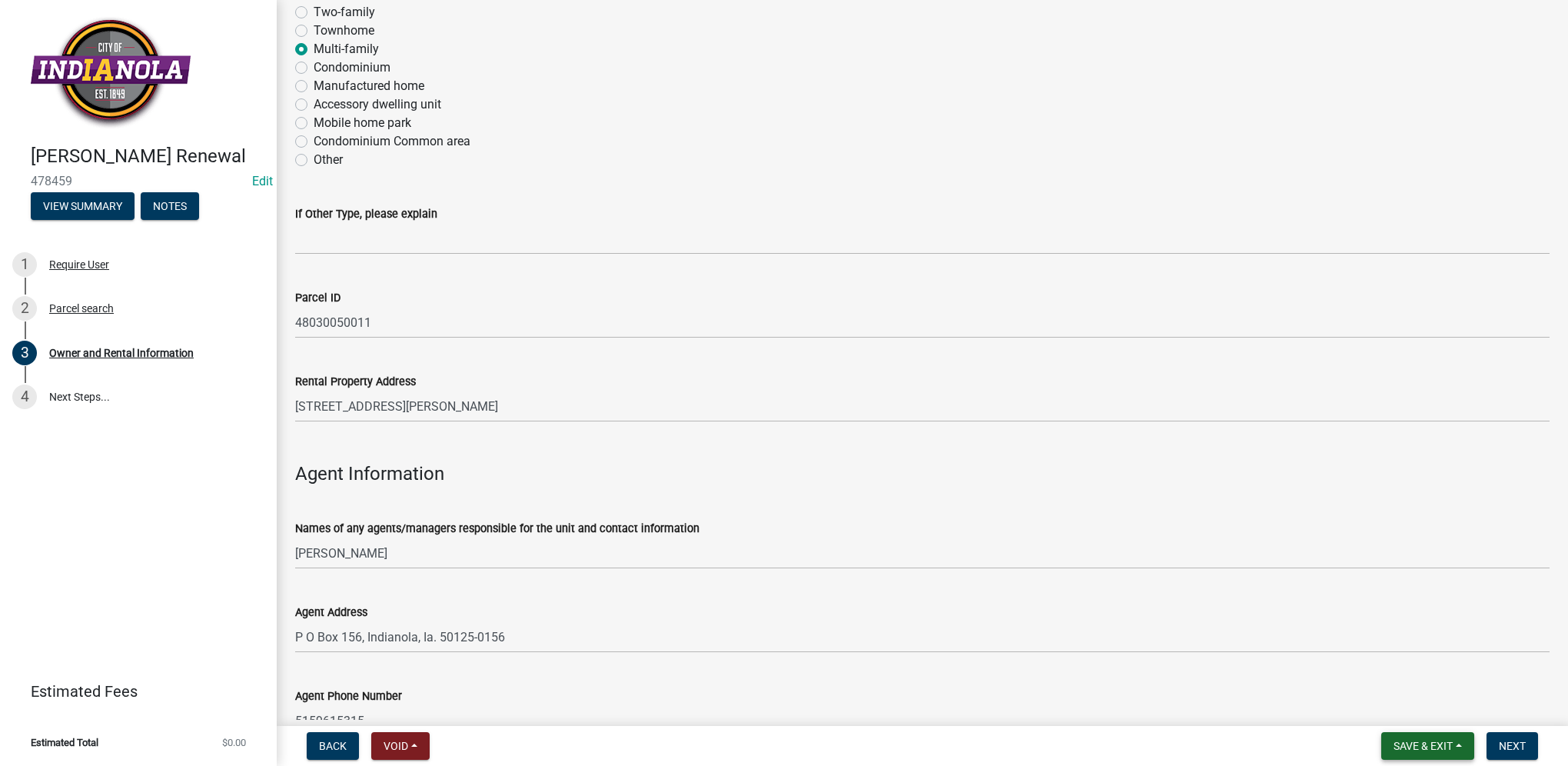
click at [1414, 747] on span "Save & Exit" at bounding box center [1423, 746] width 59 height 13
click at [1412, 702] on button "Save & Exit" at bounding box center [1413, 705] width 123 height 37
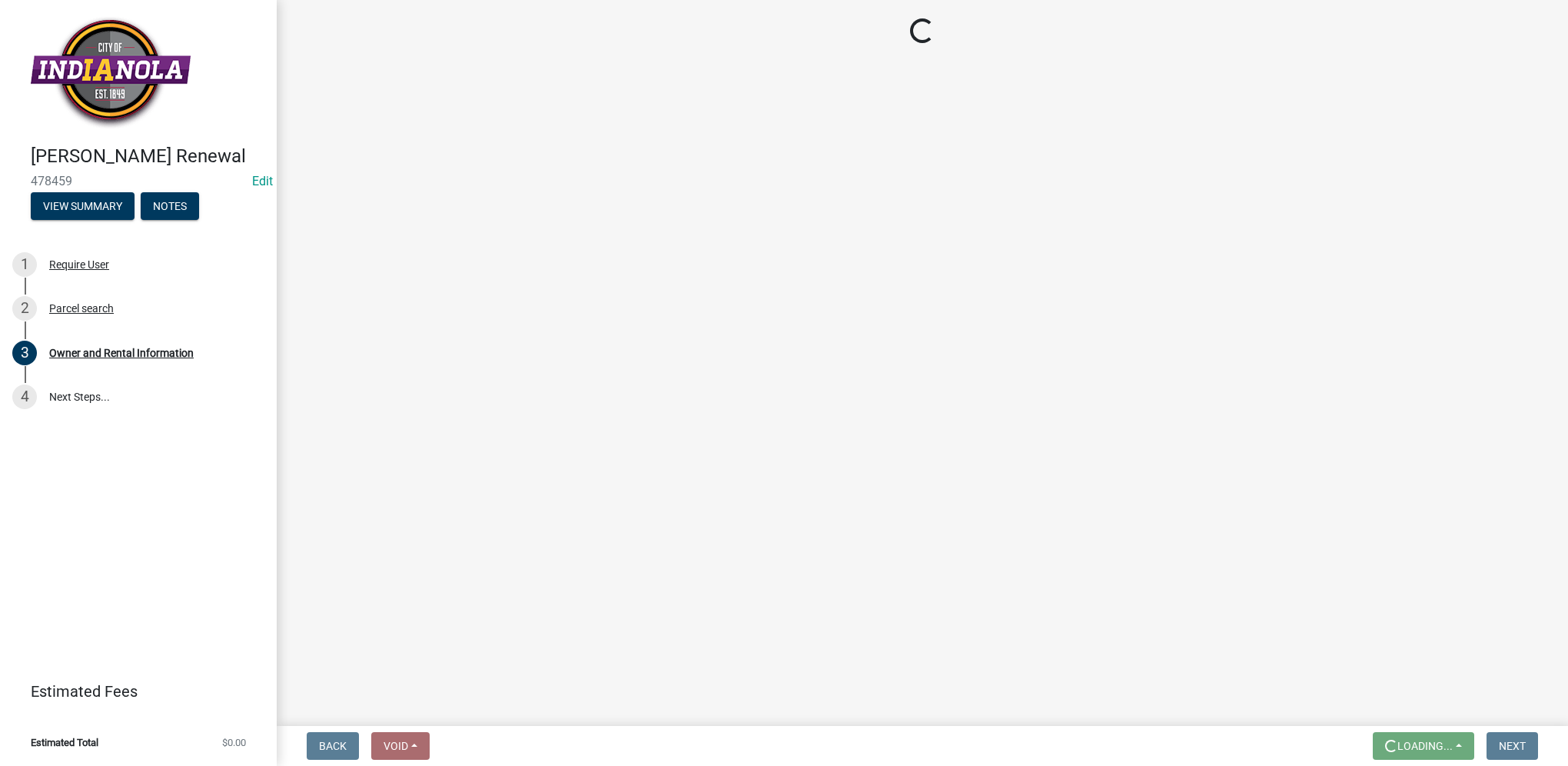
scroll to position [0, 0]
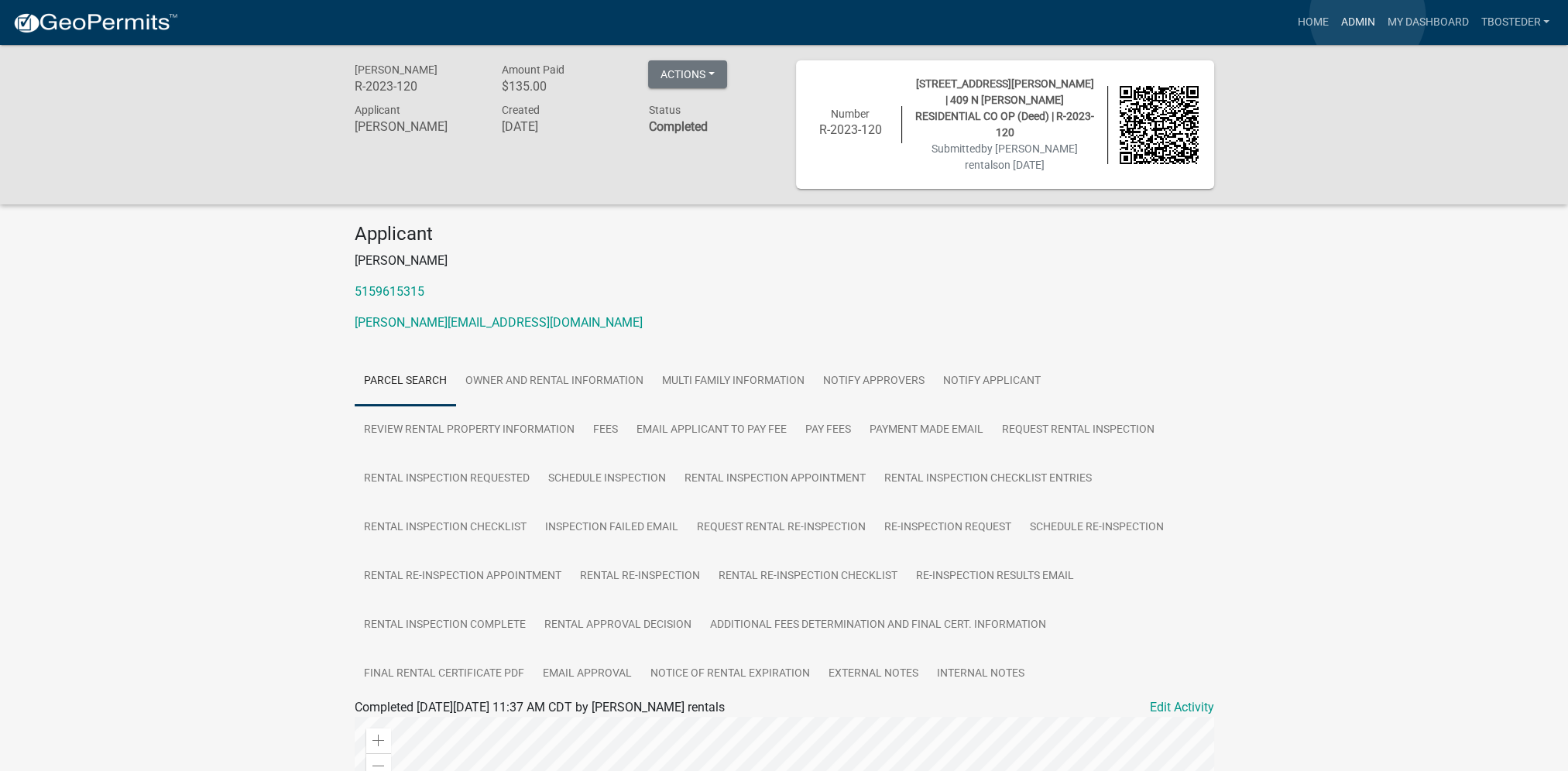
click at [1367, 16] on link "Admin" at bounding box center [1357, 22] width 47 height 29
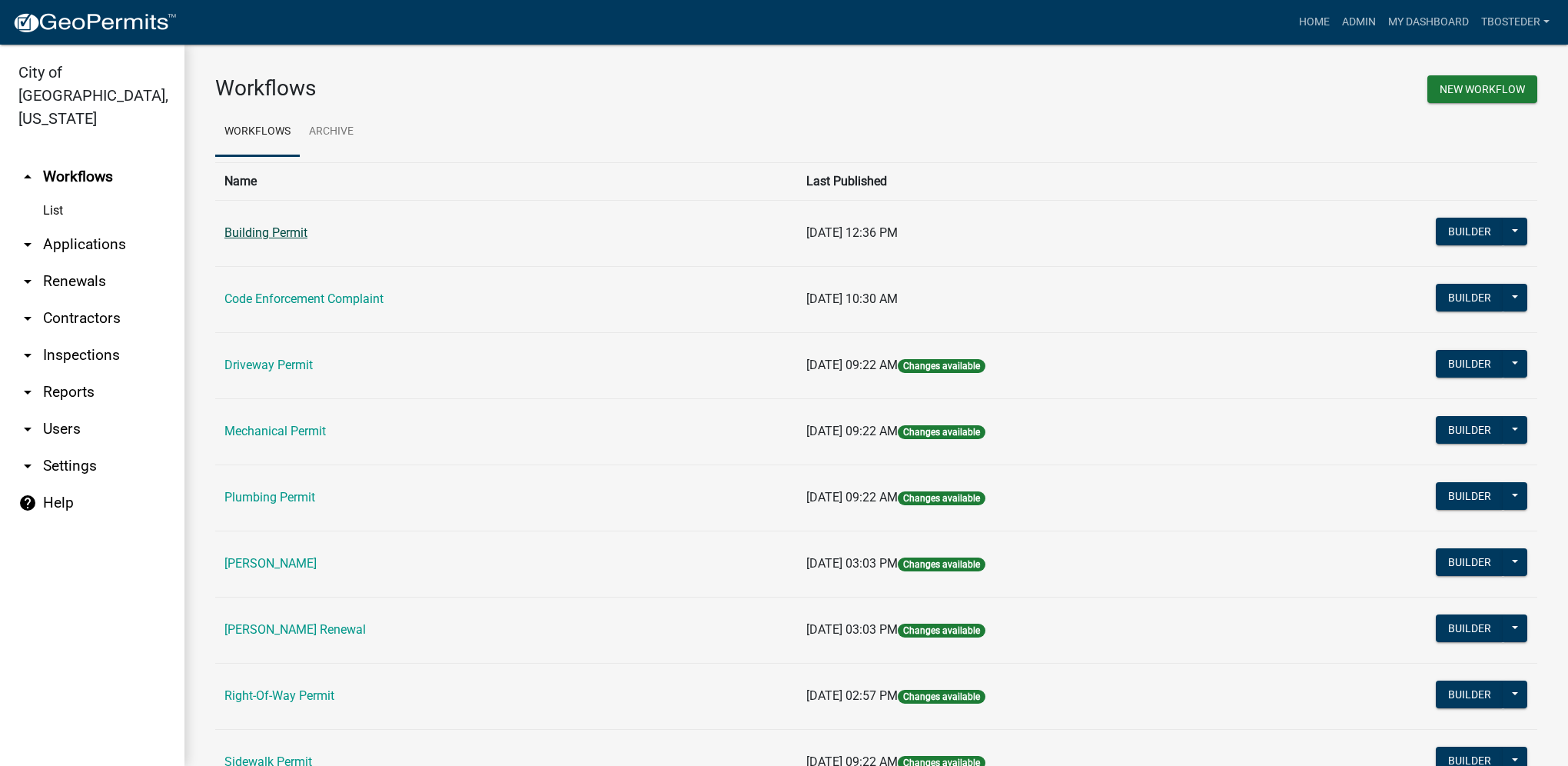
click at [299, 232] on link "Building Permit" at bounding box center [266, 232] width 83 height 14
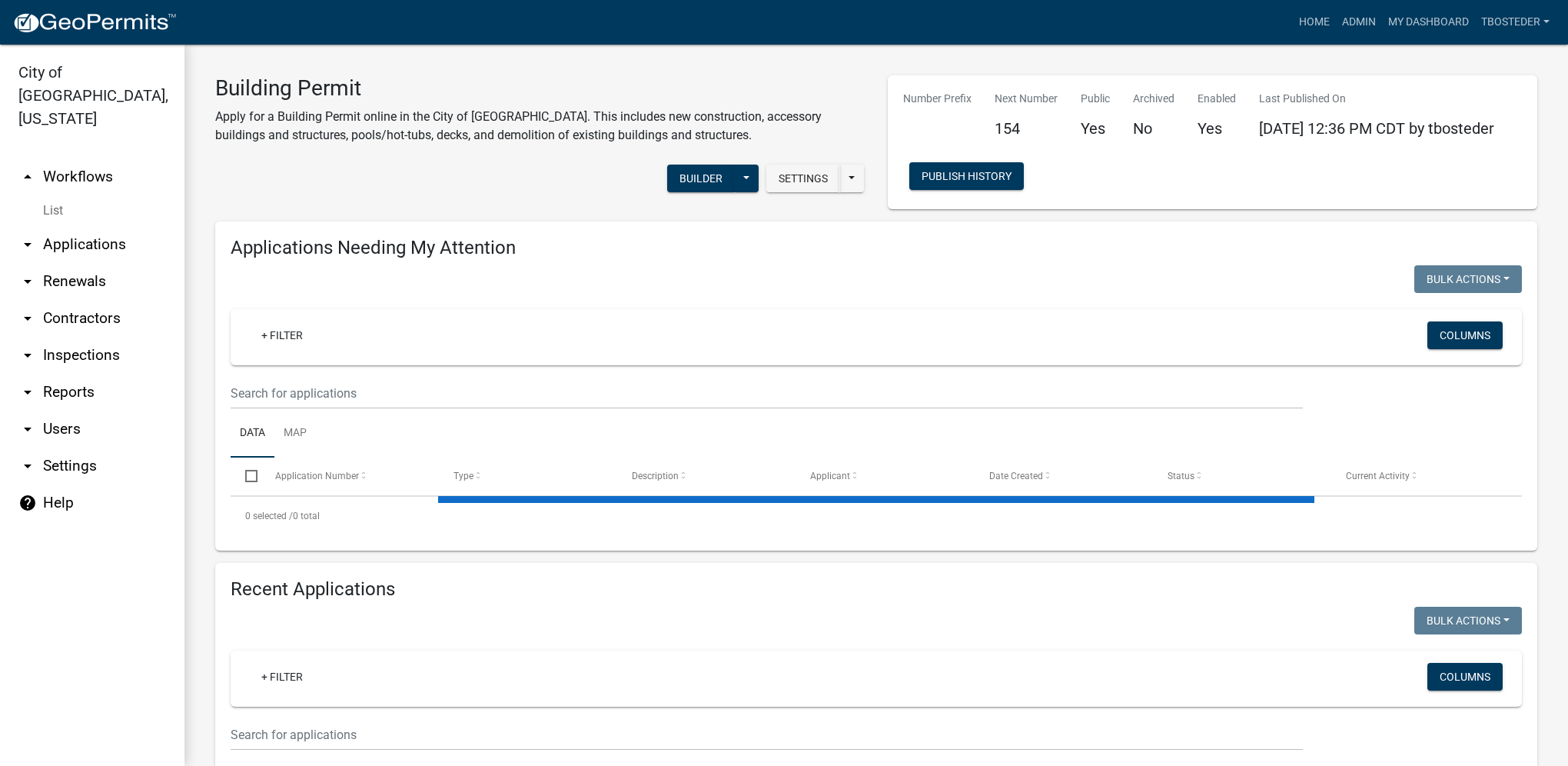
select select "1: 25"
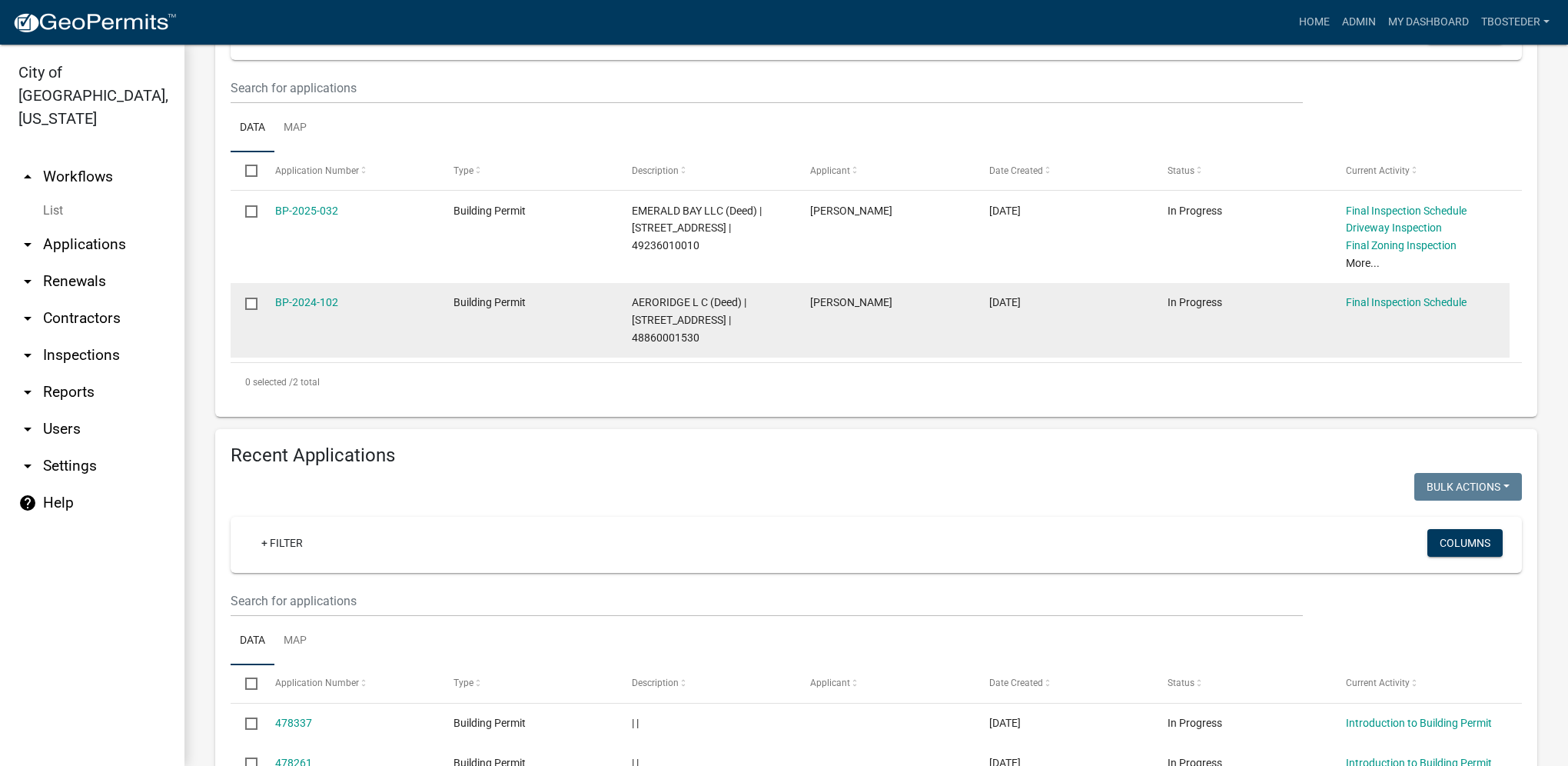
scroll to position [307, 0]
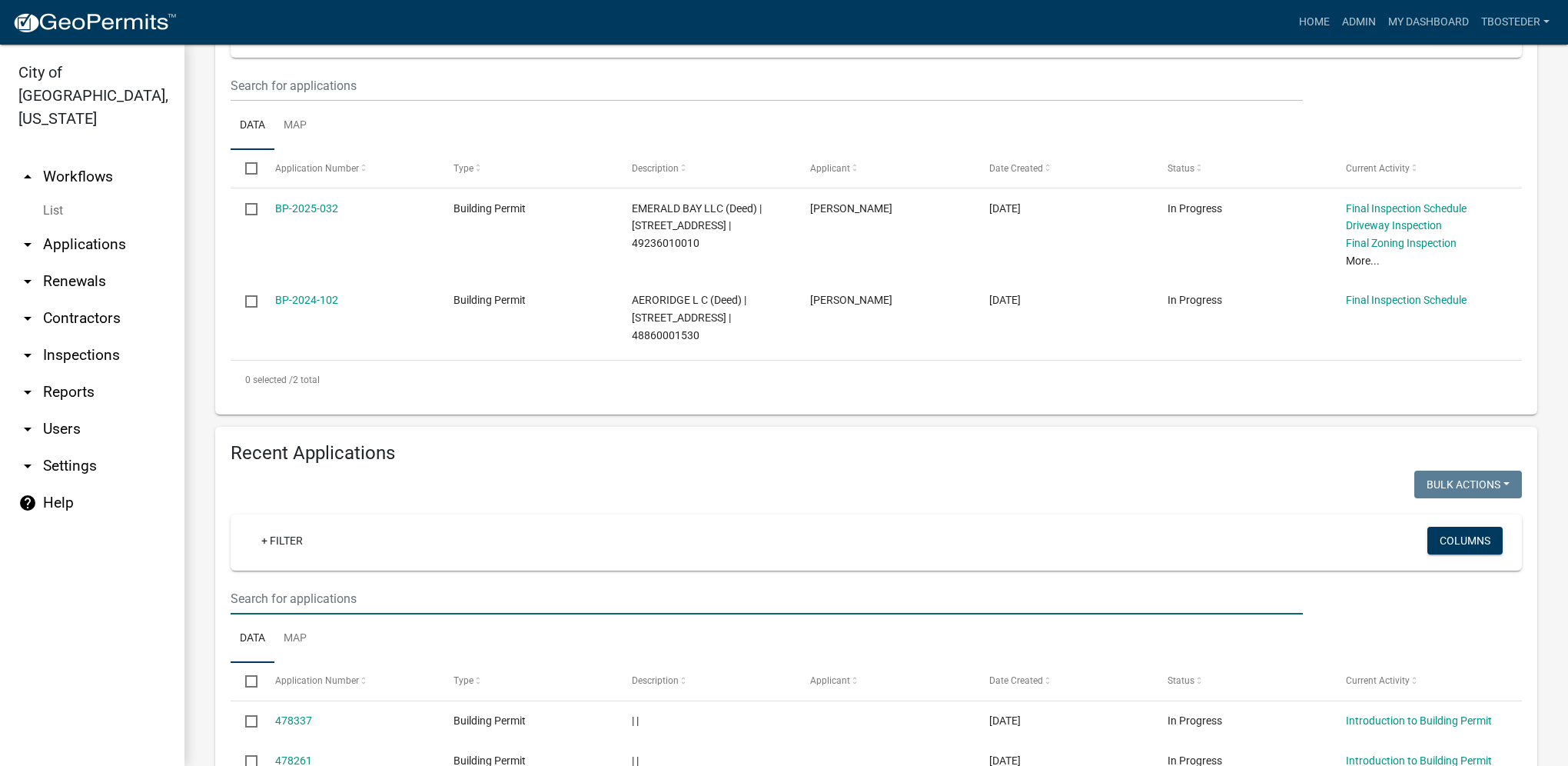
click at [299, 588] on input "text" at bounding box center [766, 598] width 1072 height 32
type input "300 s 20th"
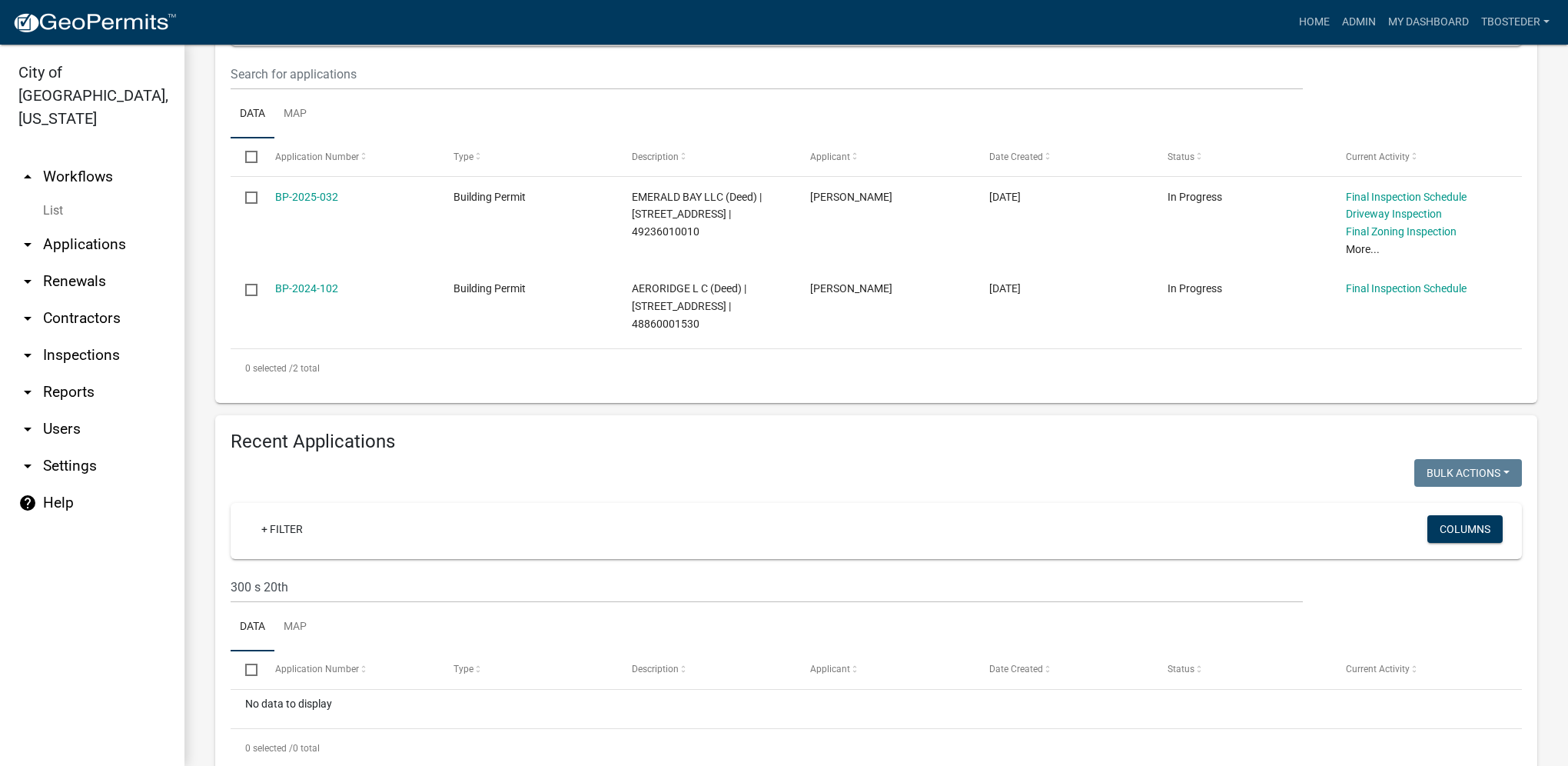
scroll to position [292, 0]
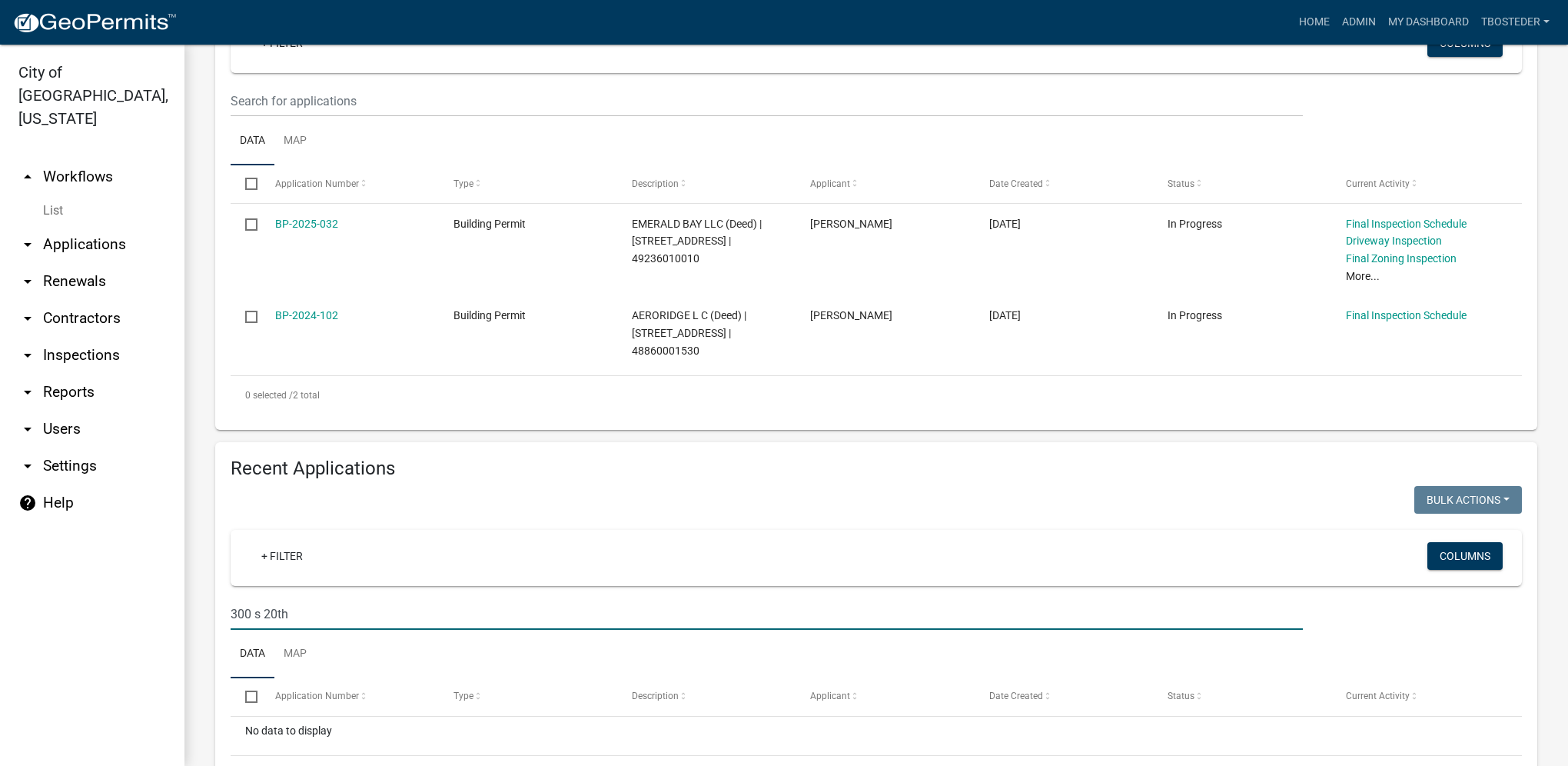
drag, startPoint x: 328, startPoint y: 614, endPoint x: 211, endPoint y: 641, distance: 120.1
click at [211, 641] on div "Recent Applications Bulk Actions Void Expire Lock Withdraw + Filter Columns 300…" at bounding box center [875, 625] width 1345 height 367
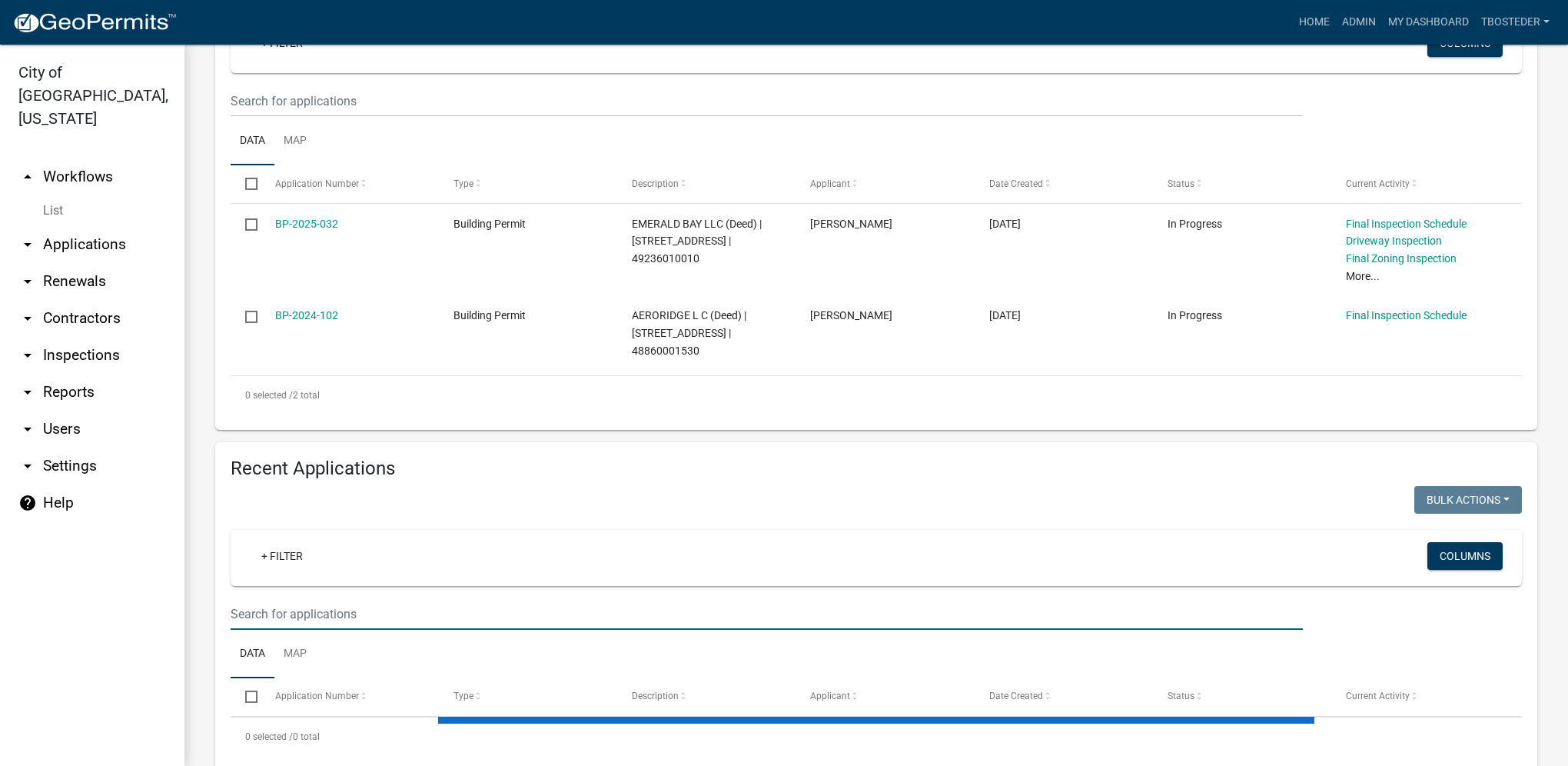
scroll to position [330, 0]
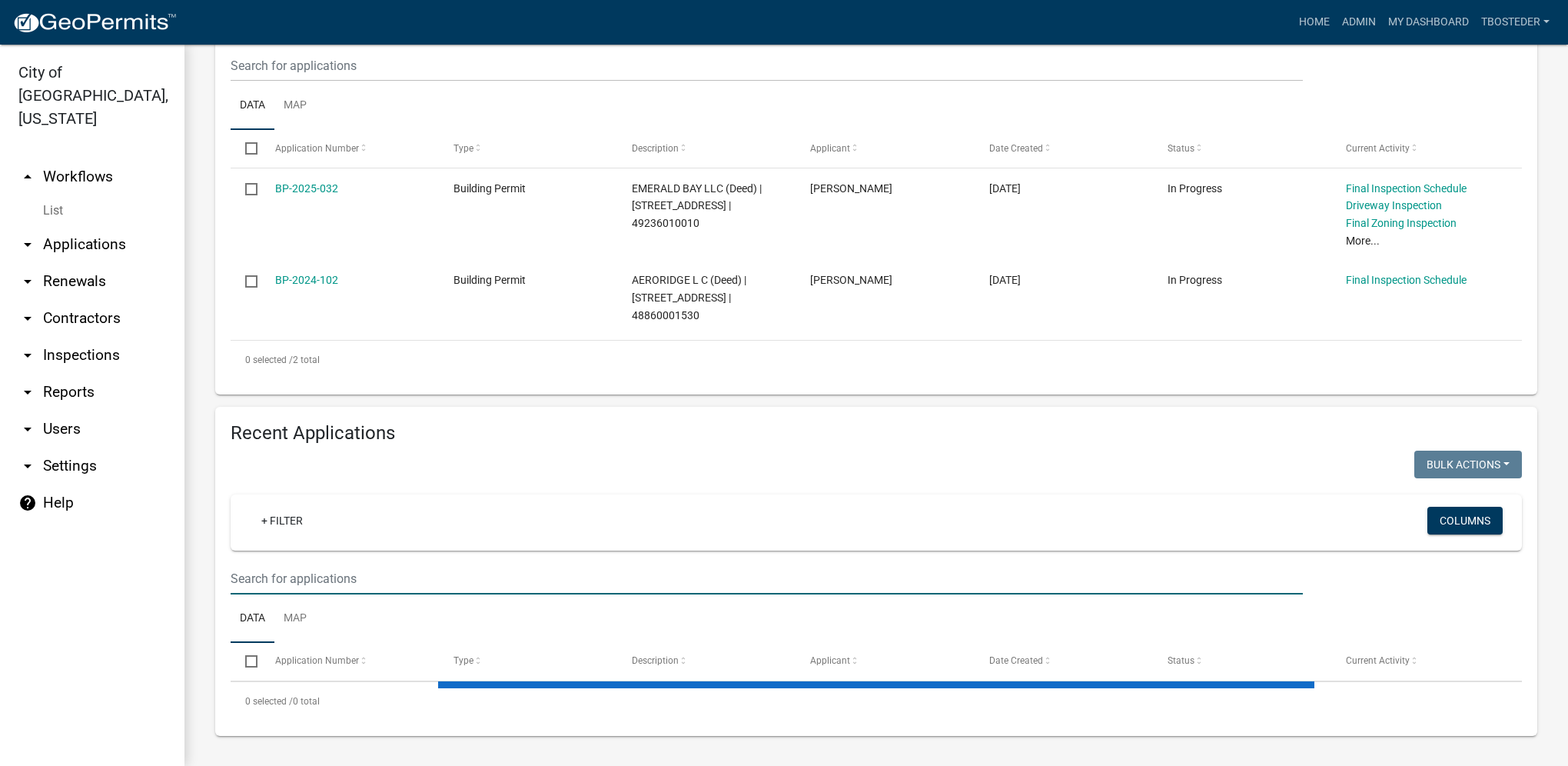
select select "1: 25"
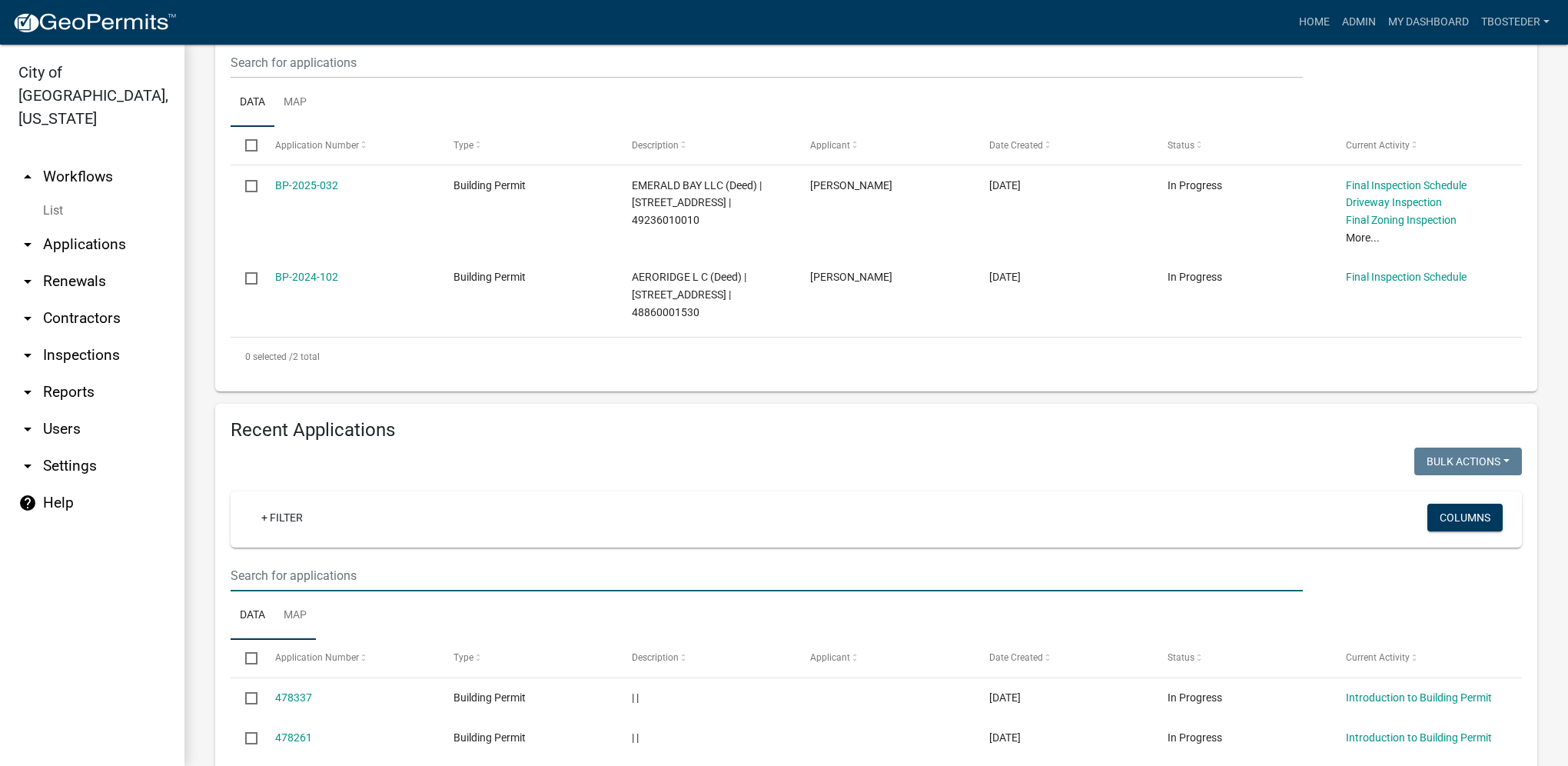
click at [284, 612] on link "Map" at bounding box center [295, 616] width 41 height 49
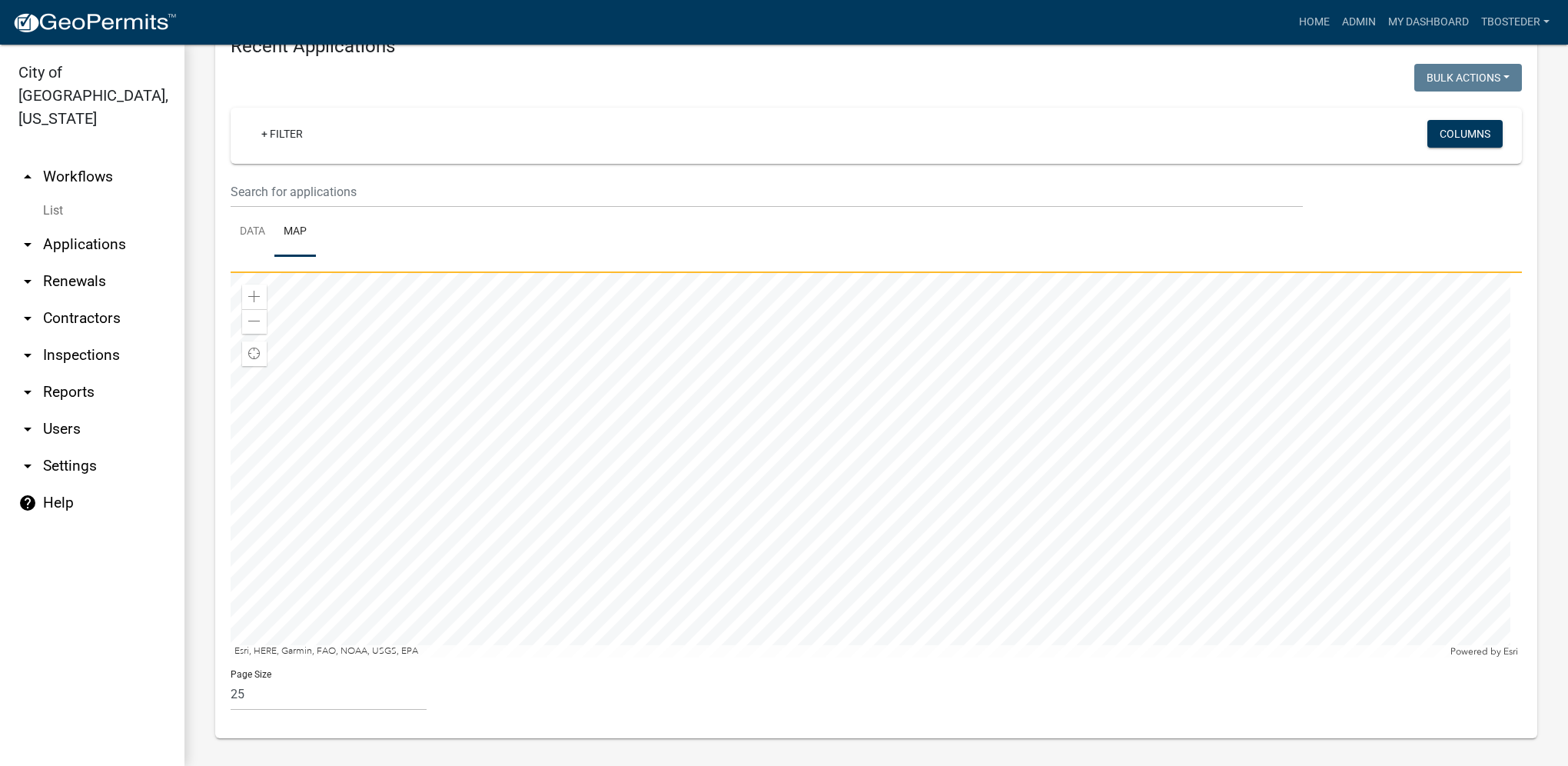
scroll to position [720, 0]
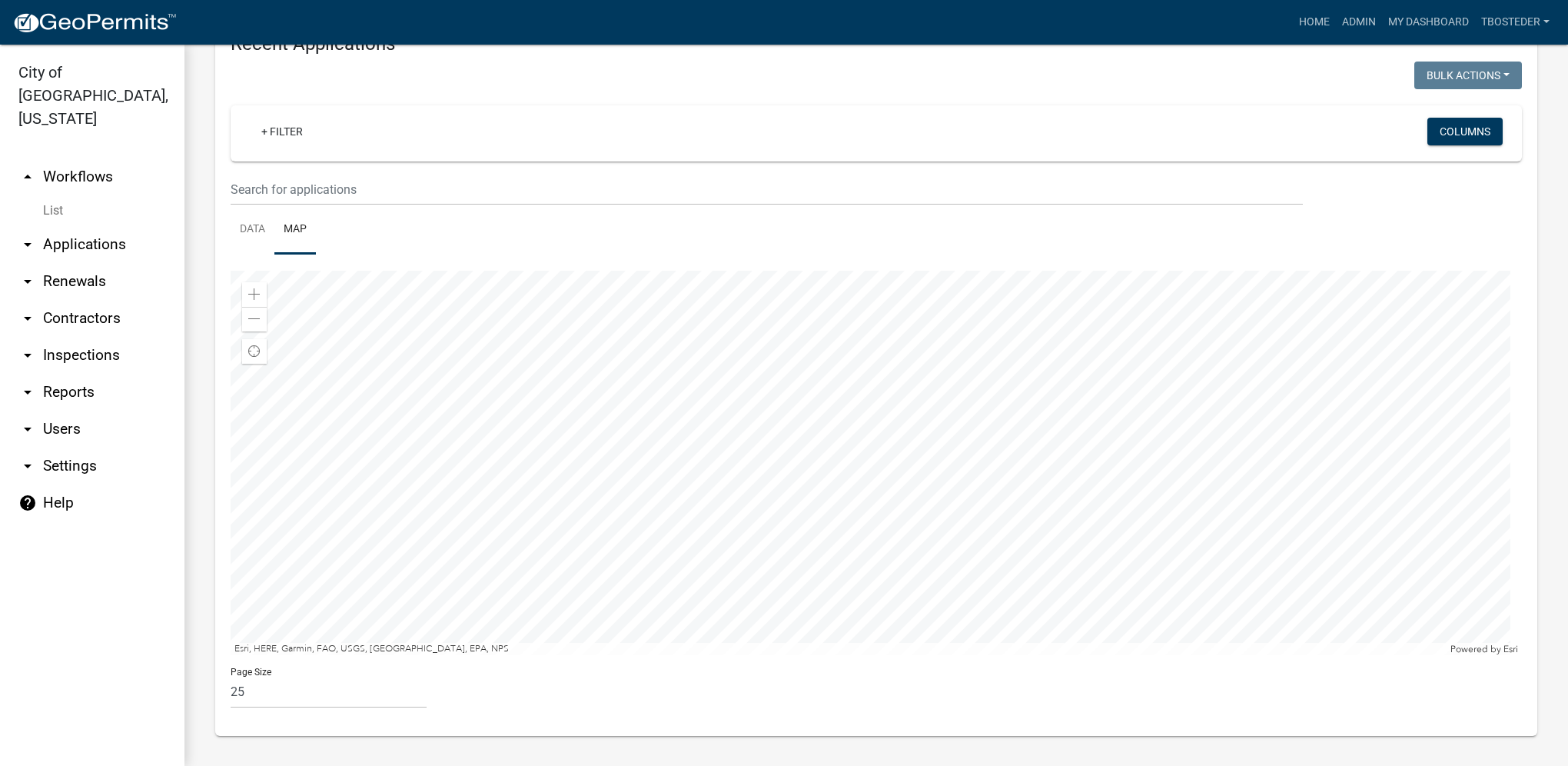
click at [887, 358] on div at bounding box center [875, 462] width 1292 height 384
click at [683, 474] on div at bounding box center [875, 462] width 1292 height 384
click at [827, 404] on div at bounding box center [875, 462] width 1292 height 384
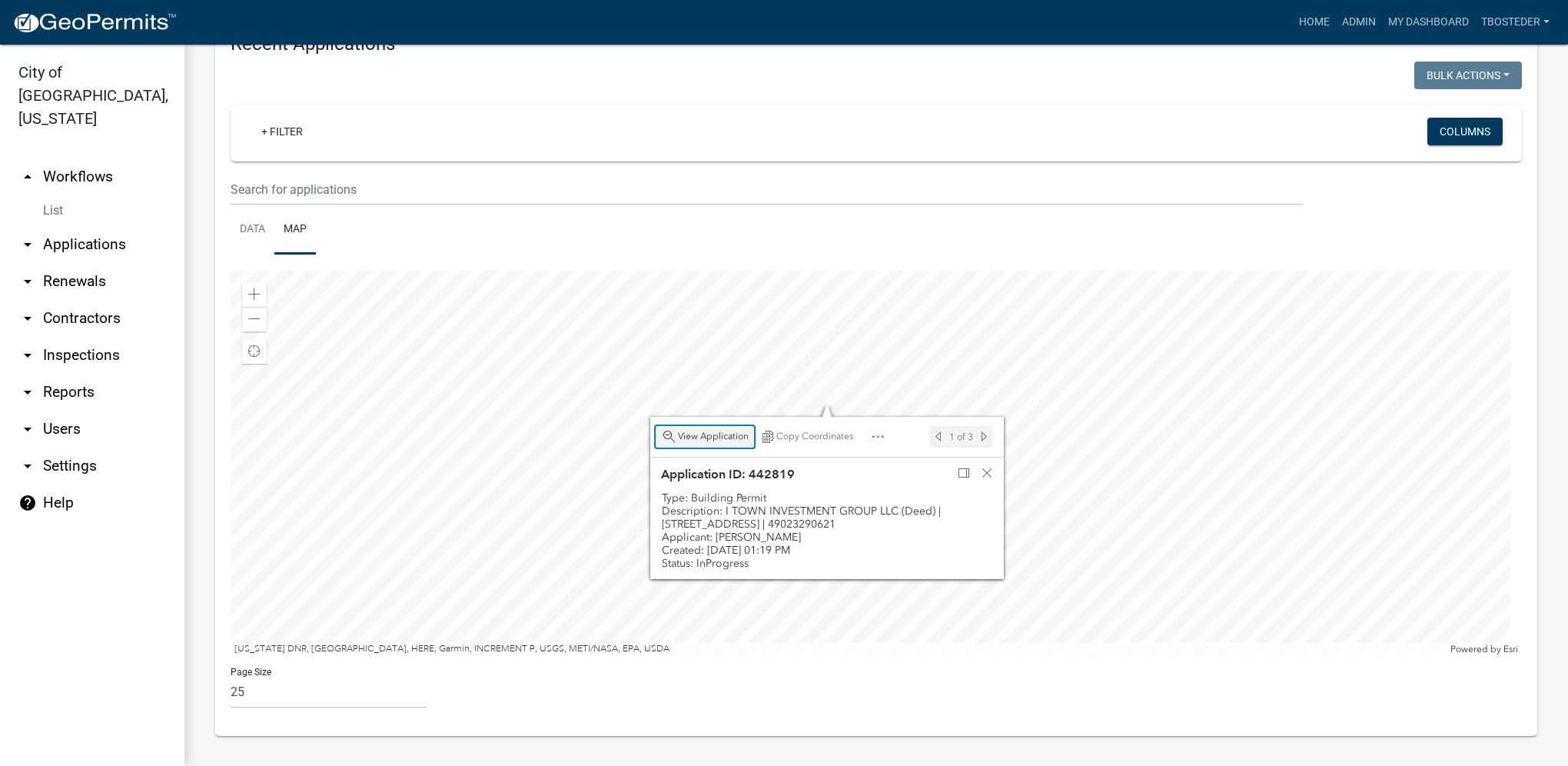
click at [732, 437] on span "View Application" at bounding box center [713, 436] width 70 height 13
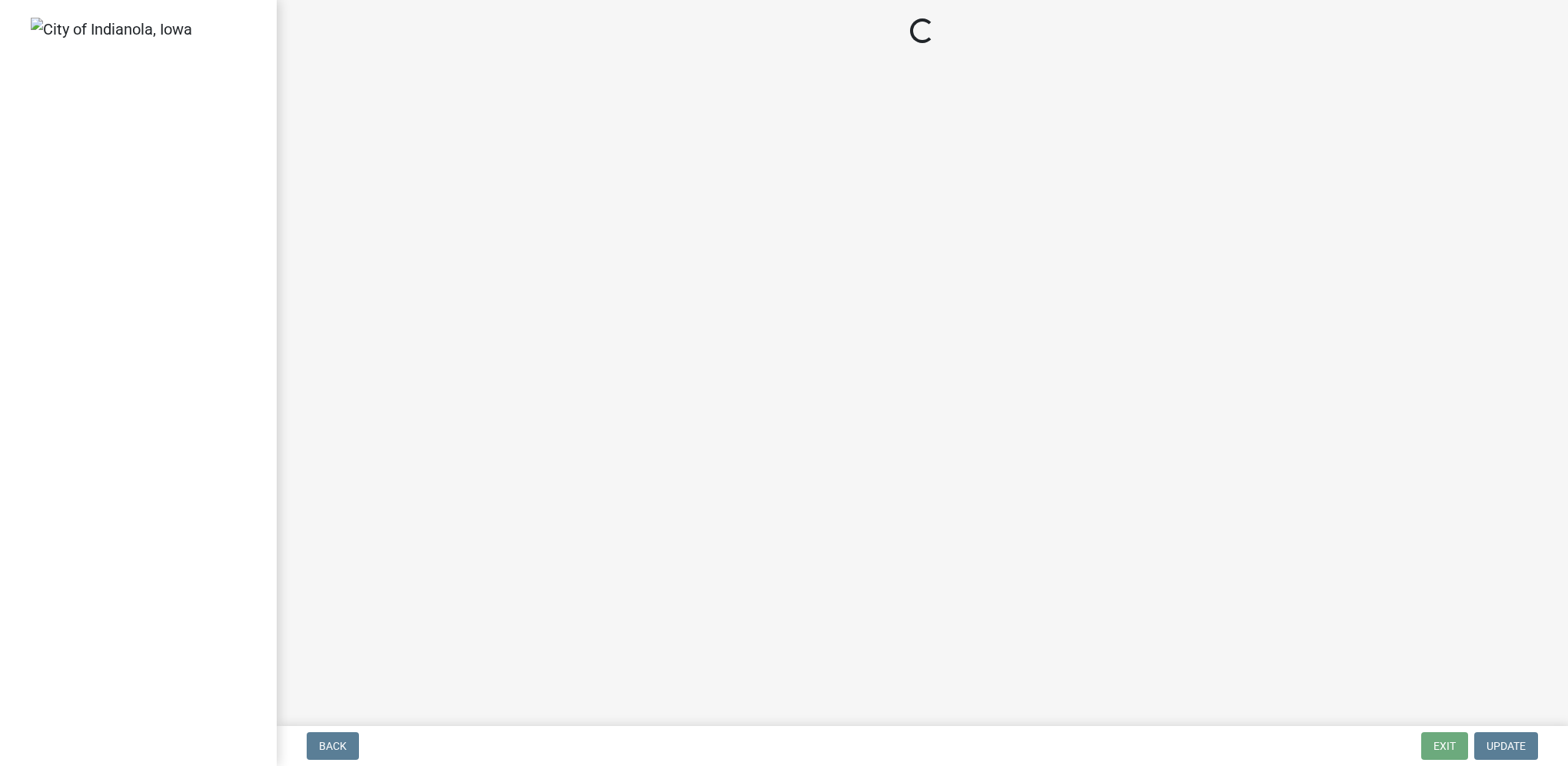
select select "3: 3"
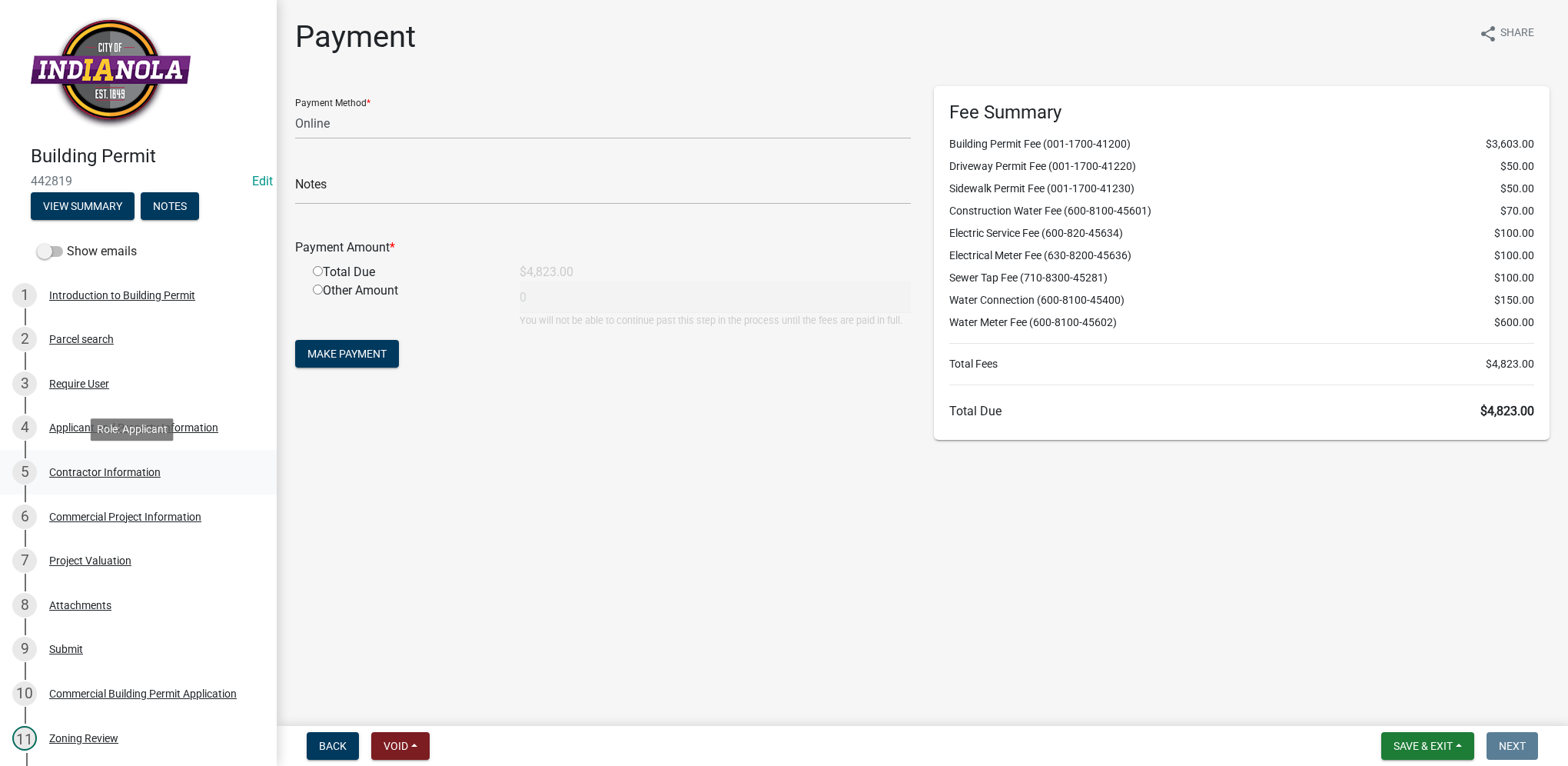
click at [114, 470] on div "Contractor Information" at bounding box center [105, 471] width 112 height 11
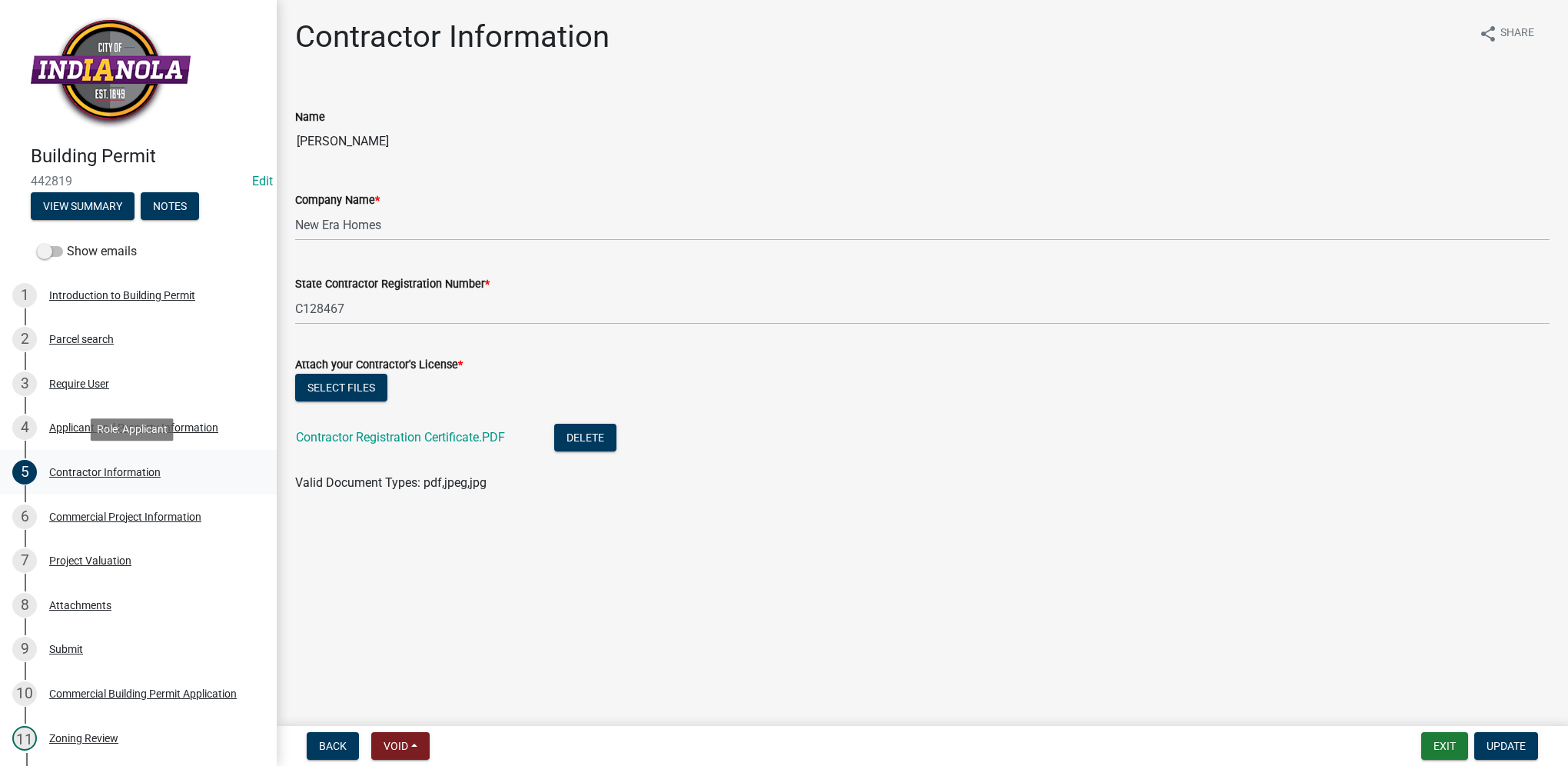
click at [109, 491] on link "5 Contractor Information" at bounding box center [138, 472] width 276 height 44
click at [109, 501] on link "6 Commercial Project Information" at bounding box center [138, 516] width 276 height 44
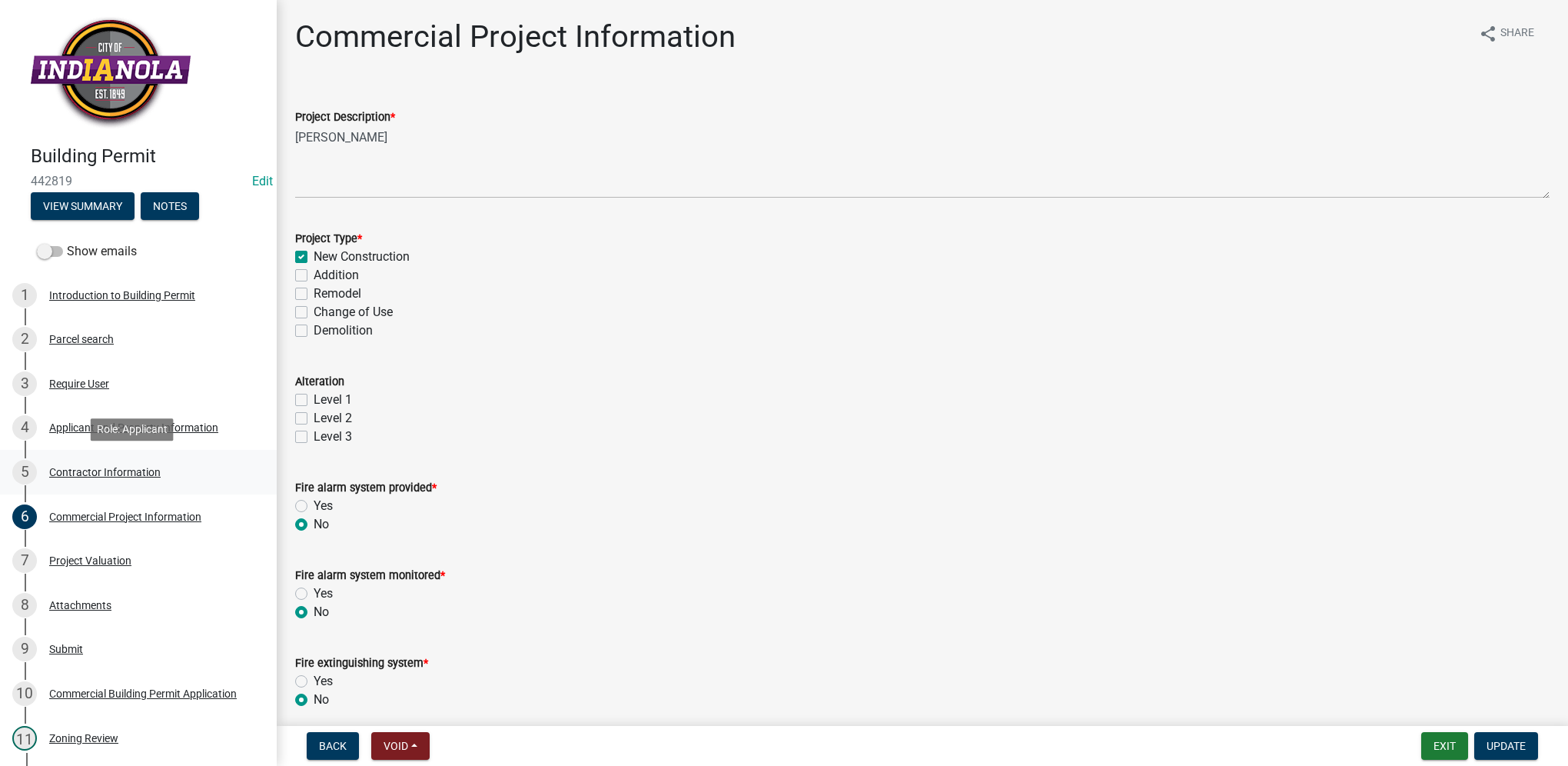
scroll to position [77, 0]
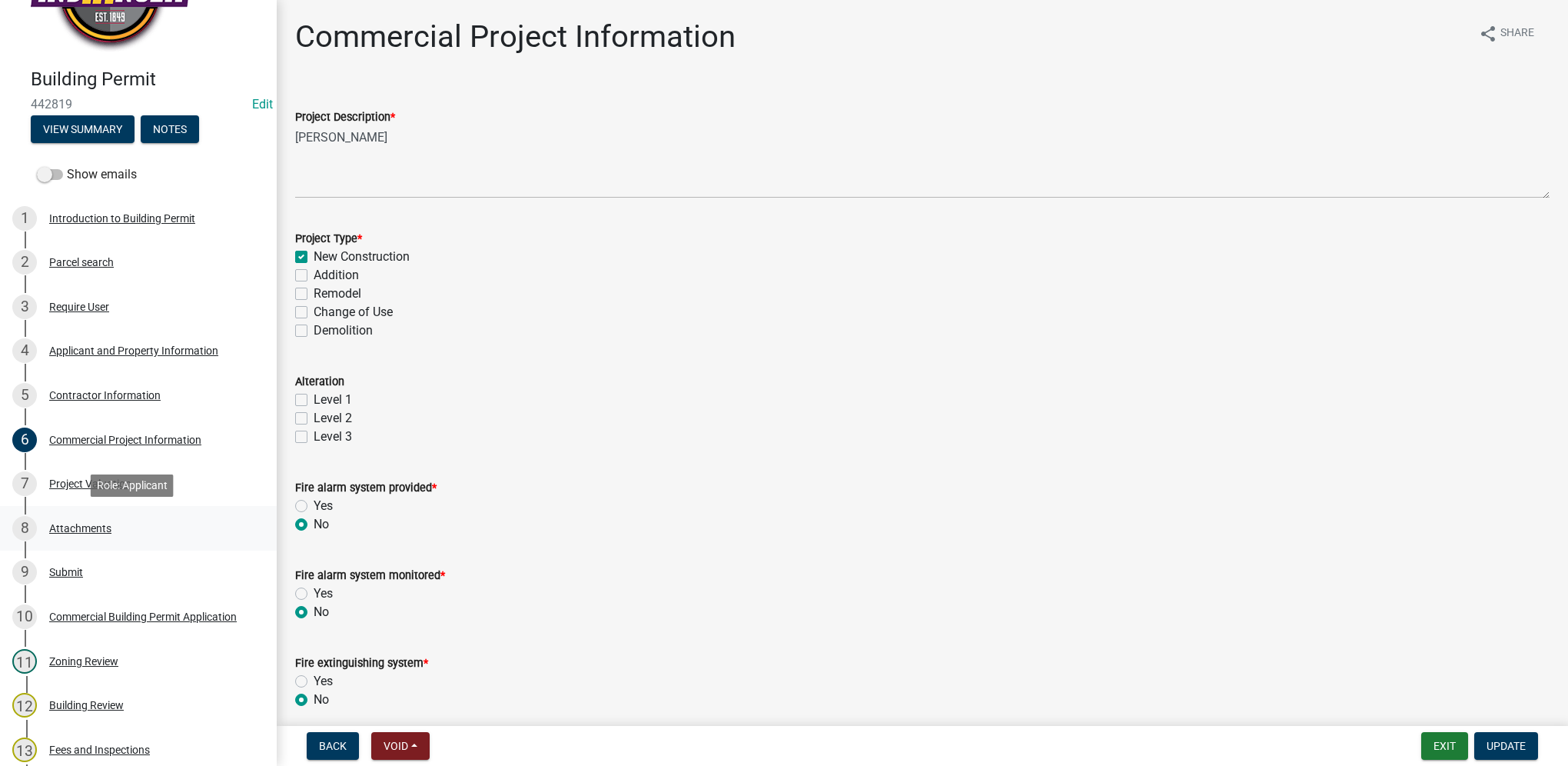
click at [127, 518] on div "8 Attachments" at bounding box center [132, 528] width 240 height 25
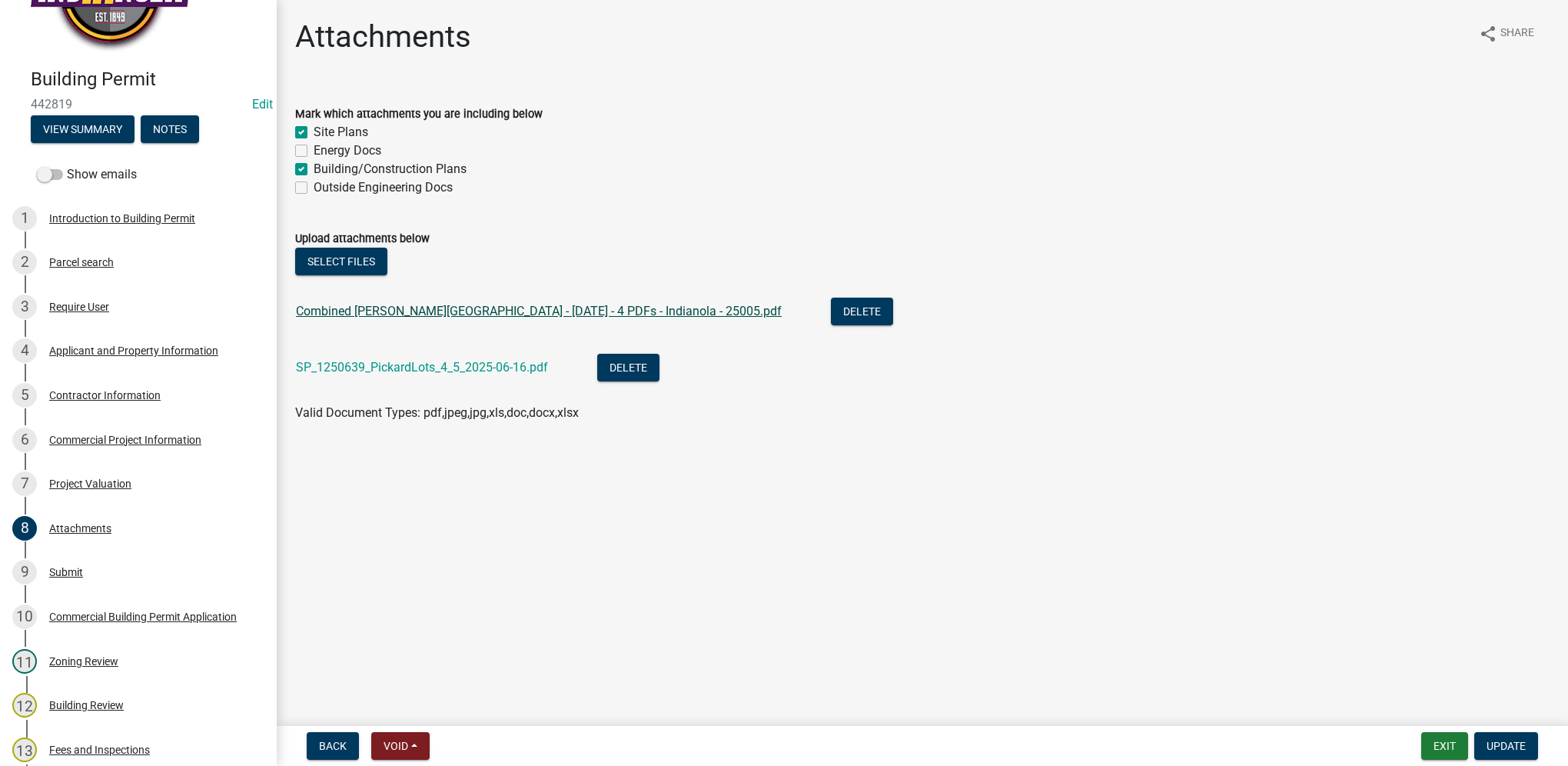
click at [392, 312] on link "Combined [PERSON_NAME][GEOGRAPHIC_DATA] - [DATE] - 4 PDFs - Indianola - 25005.p…" at bounding box center [538, 310] width 485 height 14
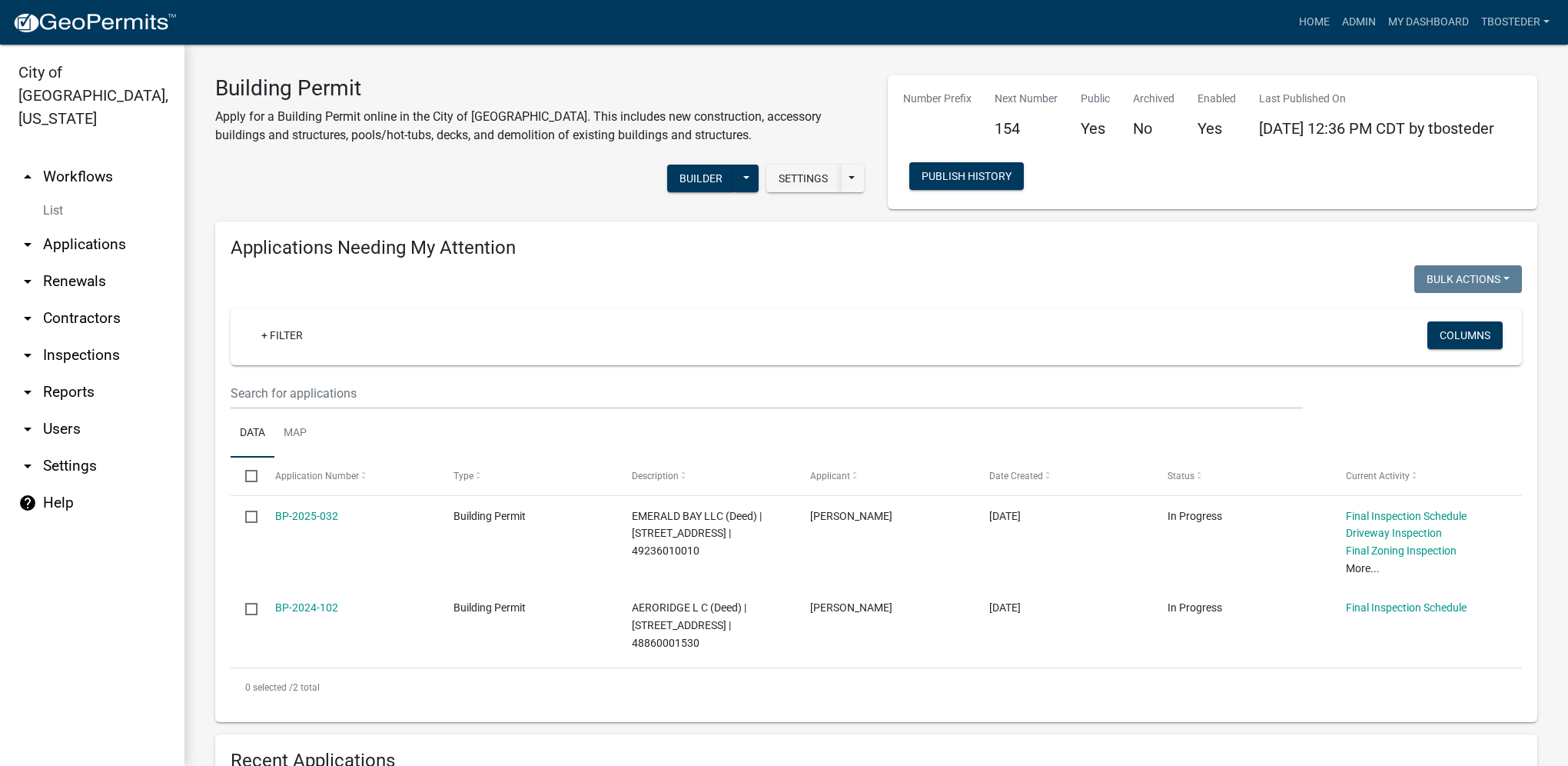
select select "1: 25"
click at [1386, 28] on link "My Dashboard" at bounding box center [1428, 22] width 93 height 29
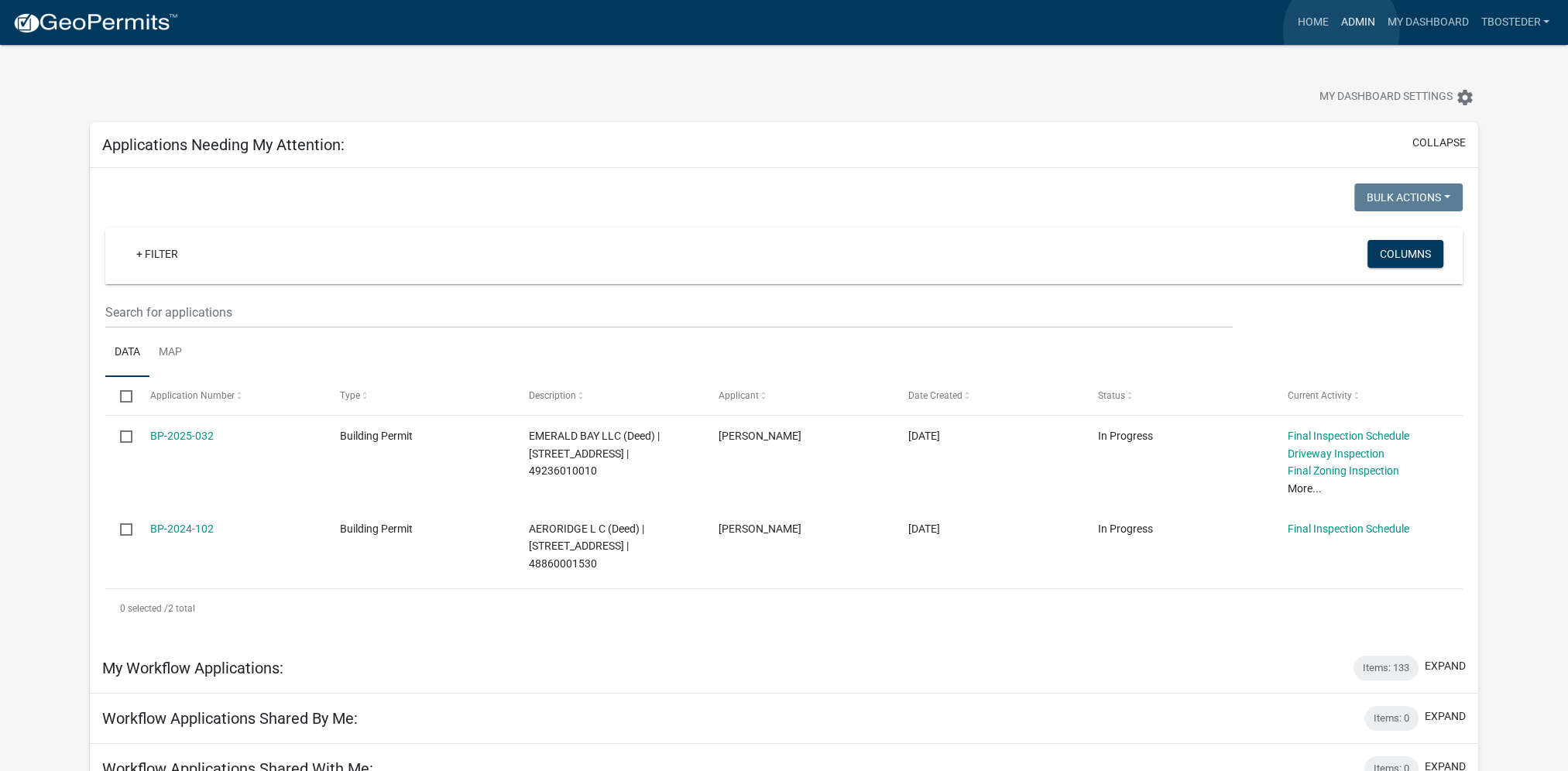
click at [1341, 31] on link "Admin" at bounding box center [1357, 22] width 47 height 29
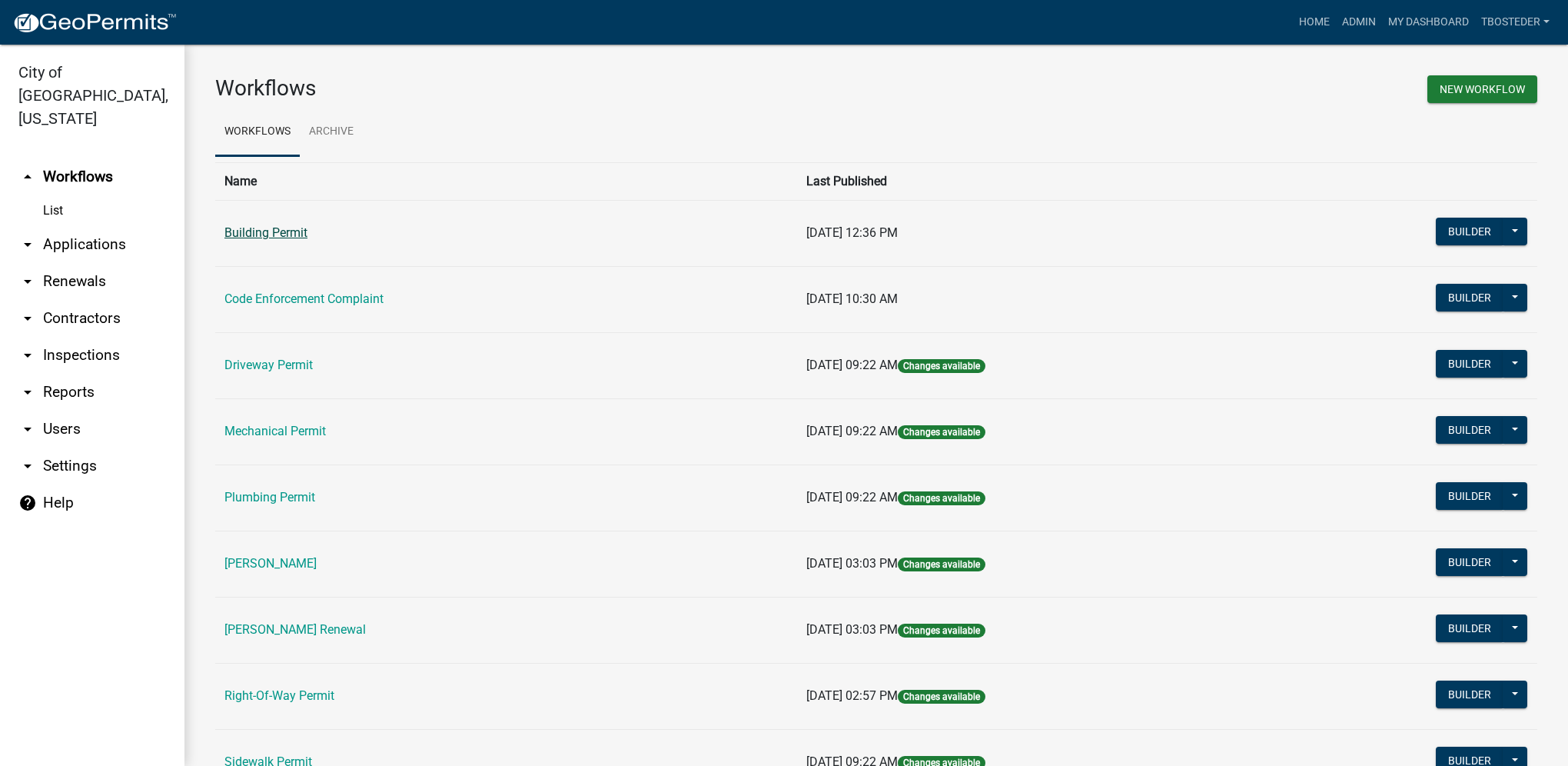
click at [299, 231] on link "Building Permit" at bounding box center [266, 232] width 83 height 14
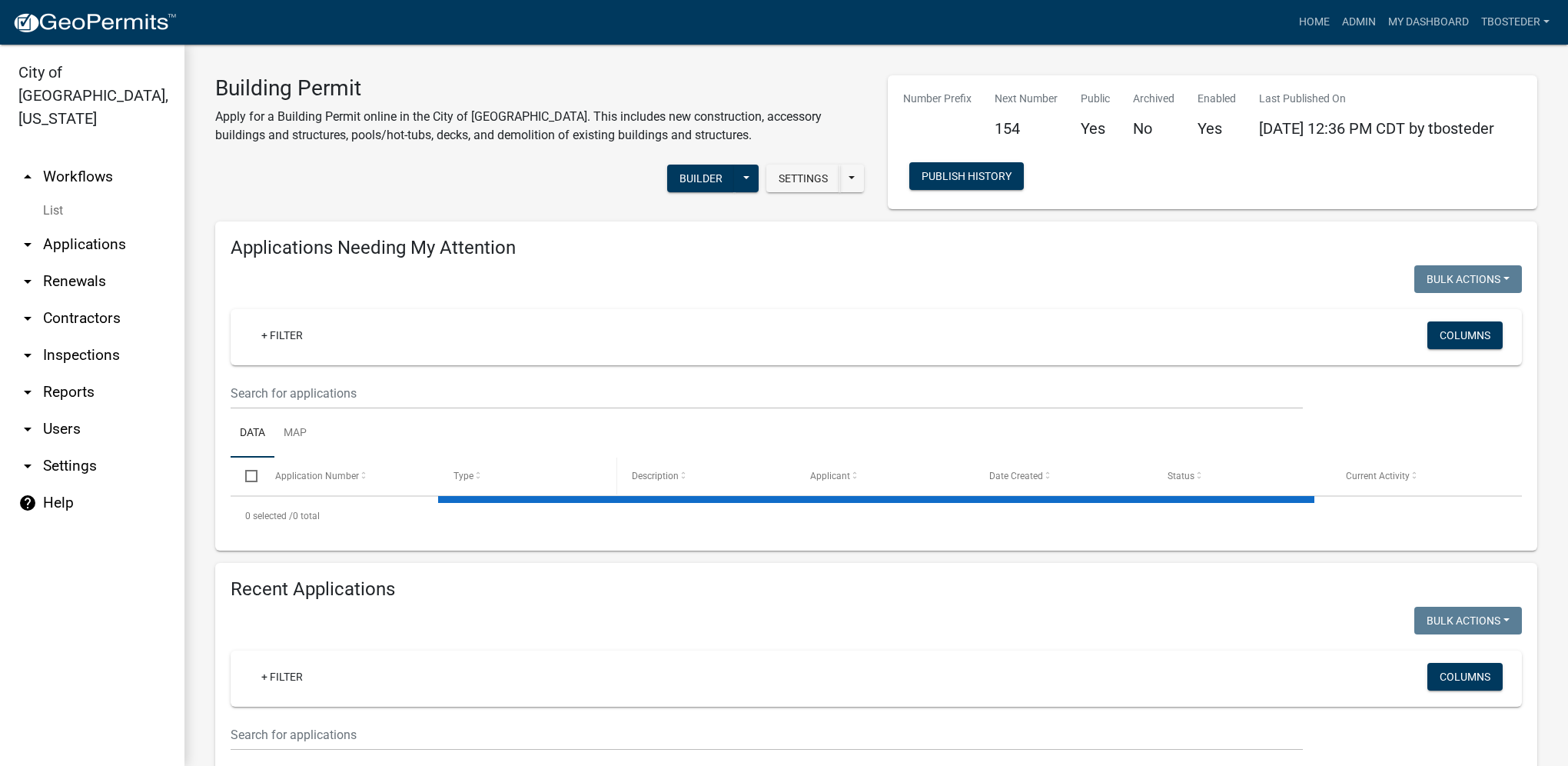
select select "1: 25"
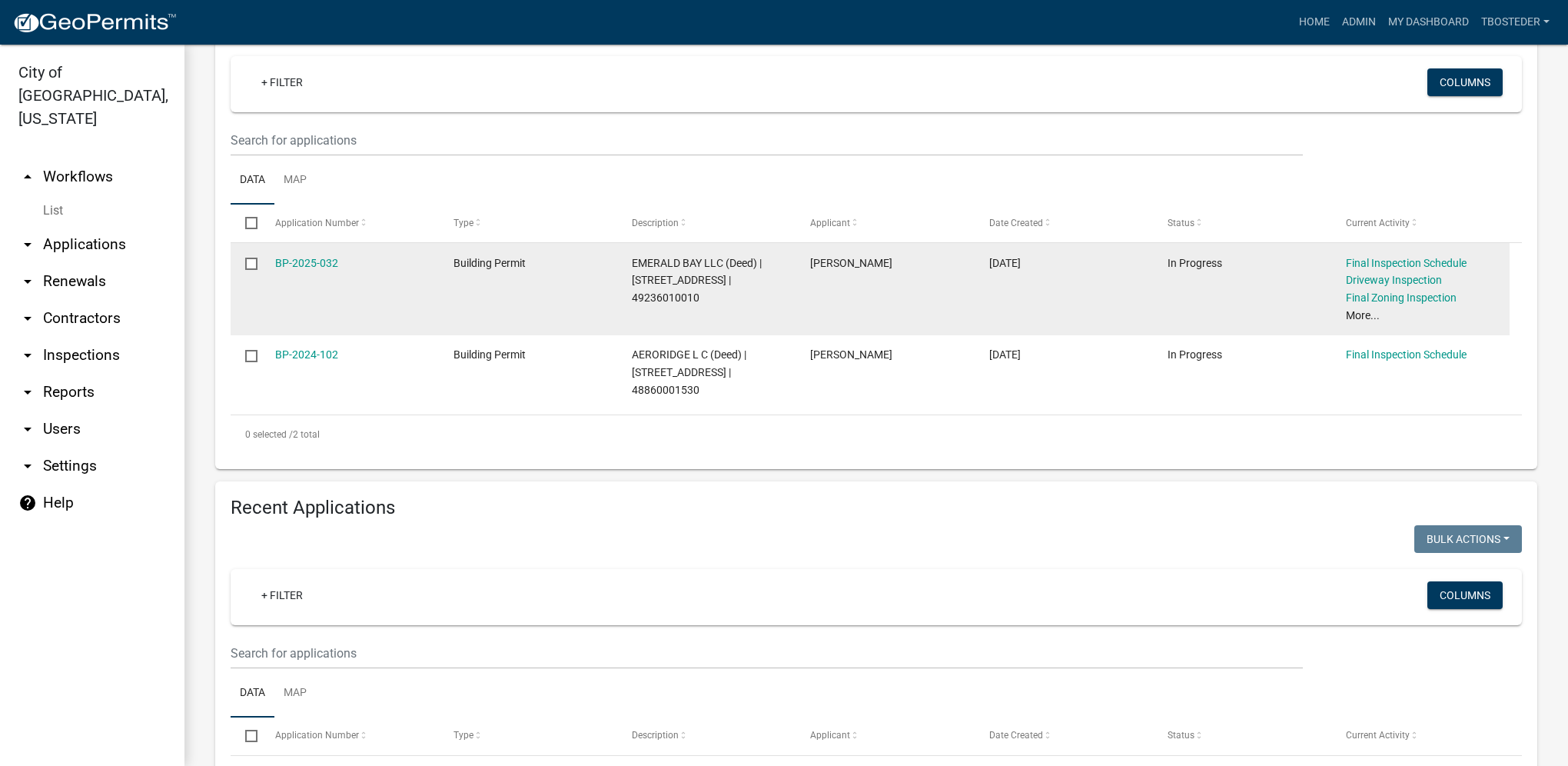
scroll to position [307, 0]
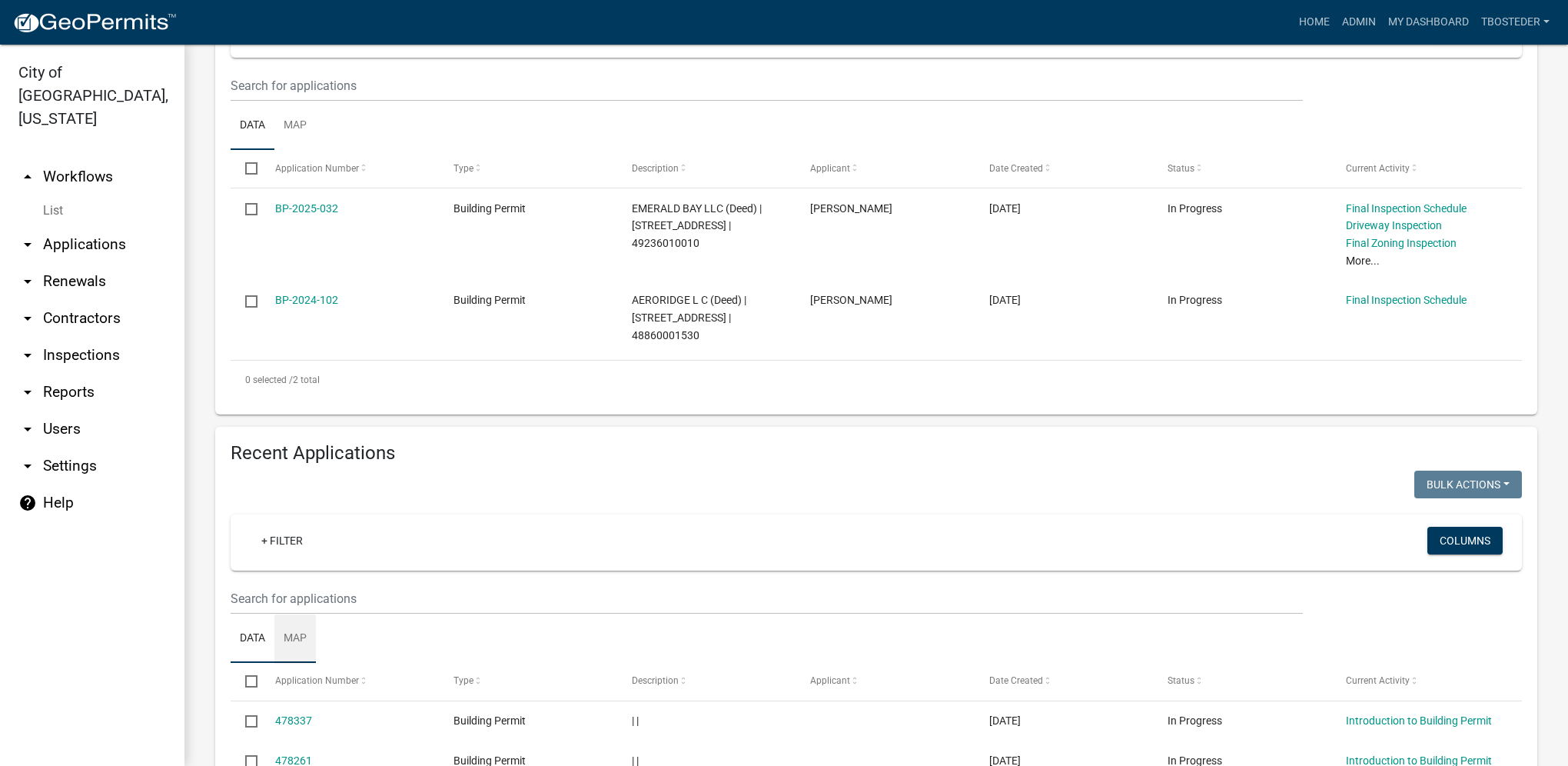
click at [289, 632] on link "Map" at bounding box center [295, 639] width 41 height 49
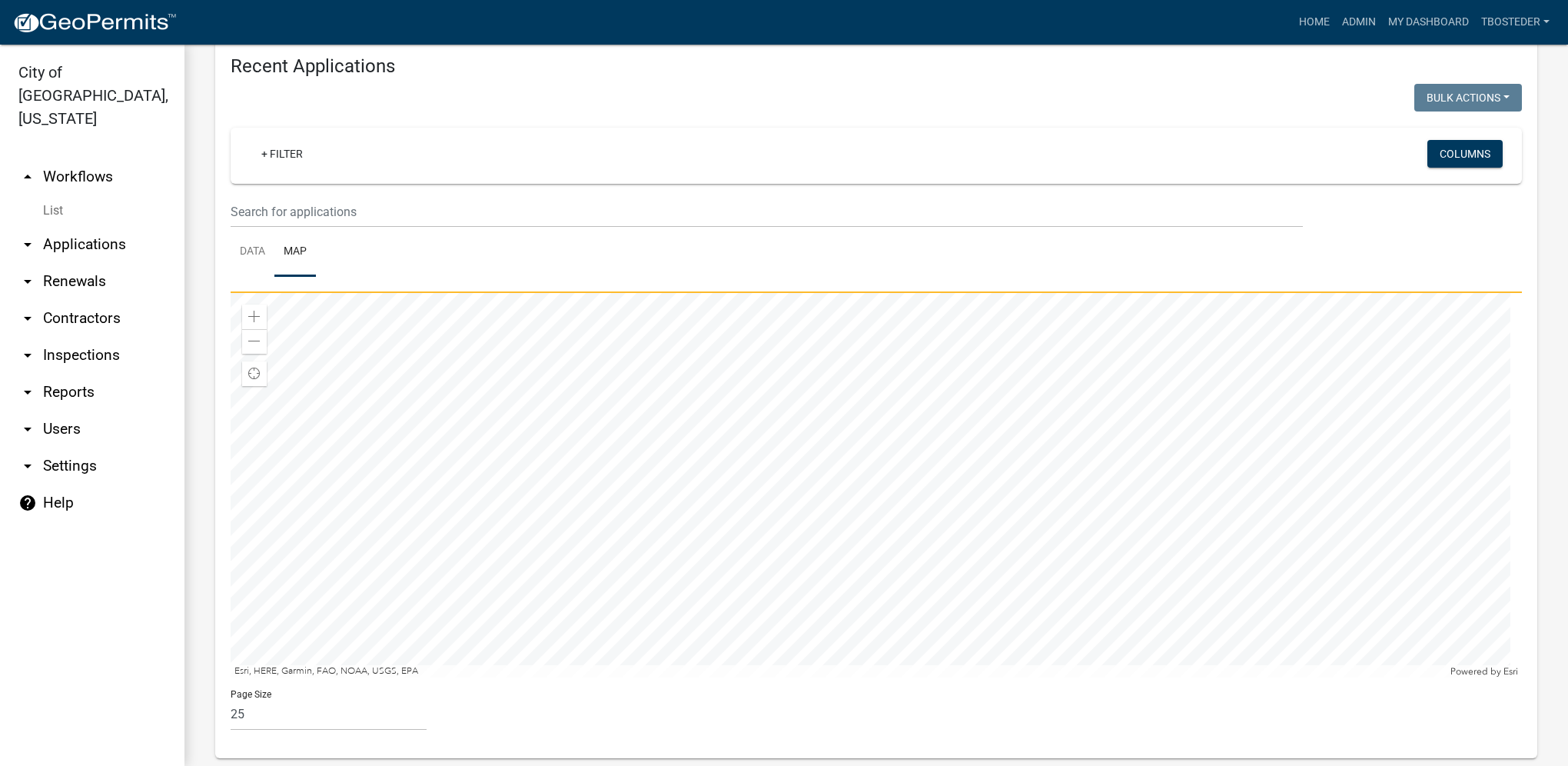
scroll to position [720, 0]
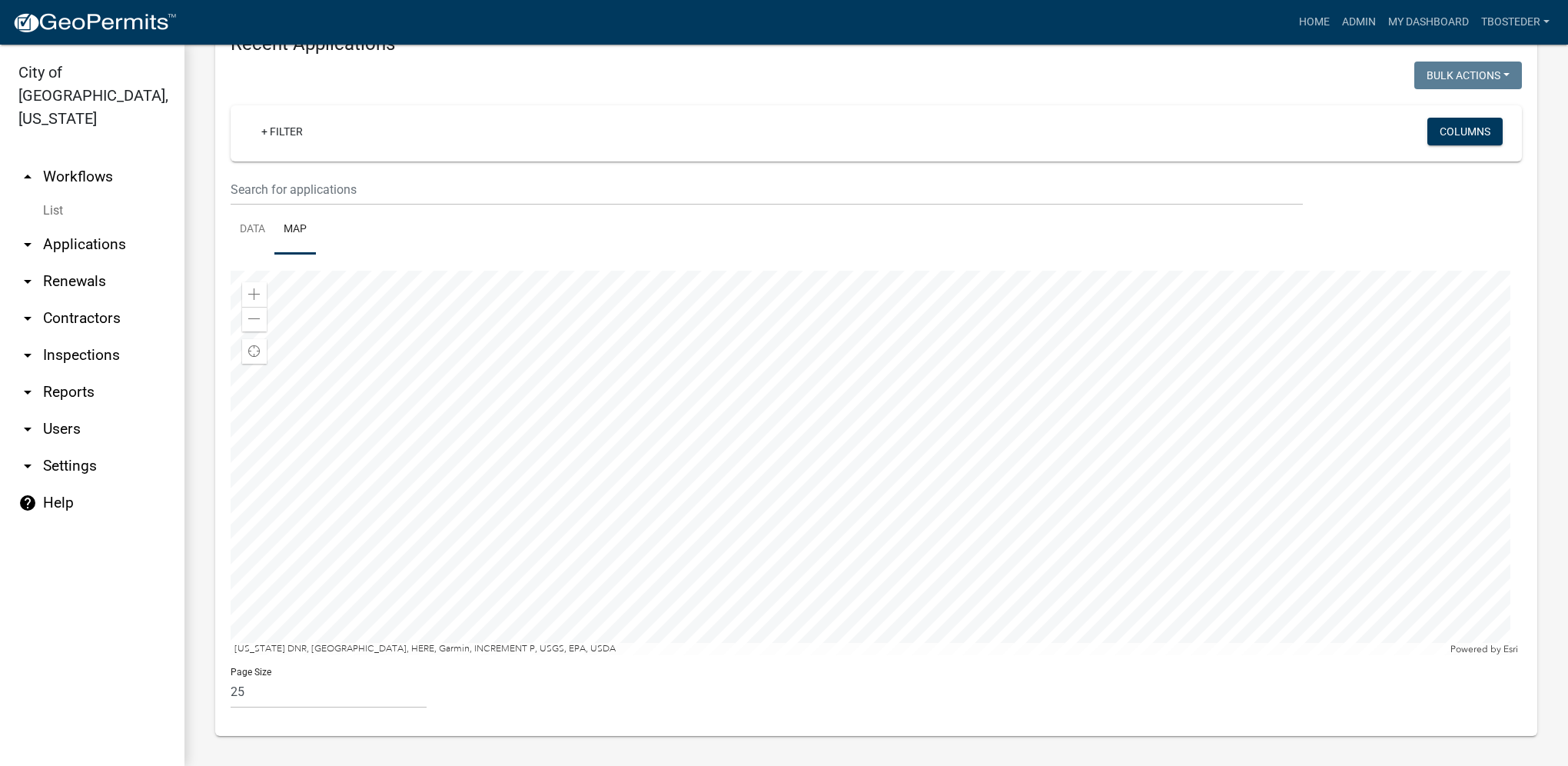
click at [947, 354] on div at bounding box center [875, 462] width 1292 height 384
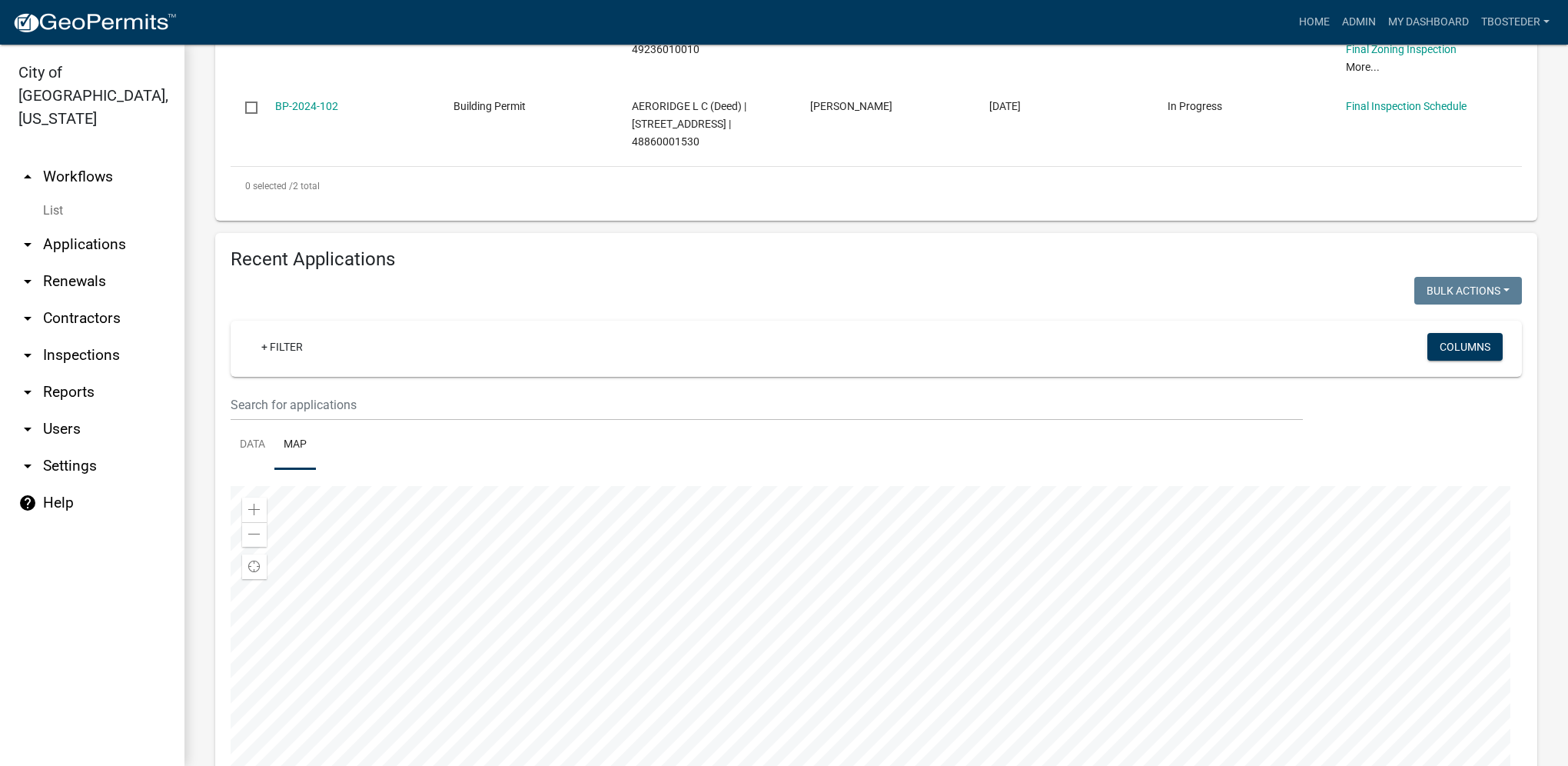
scroll to position [539, 0]
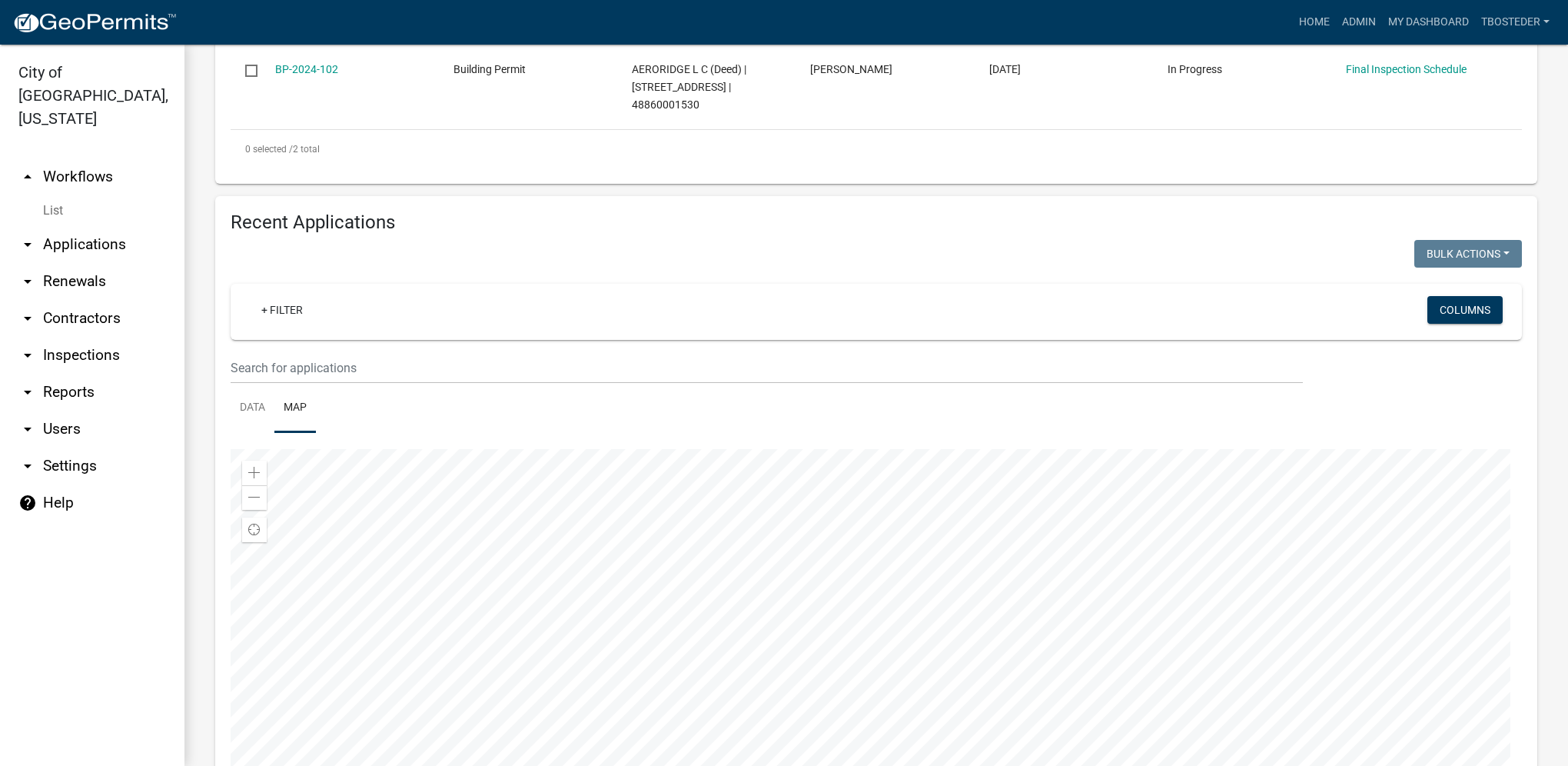
click at [275, 418] on link "Map" at bounding box center [295, 408] width 41 height 49
click at [269, 420] on link "Data" at bounding box center [251, 408] width 43 height 49
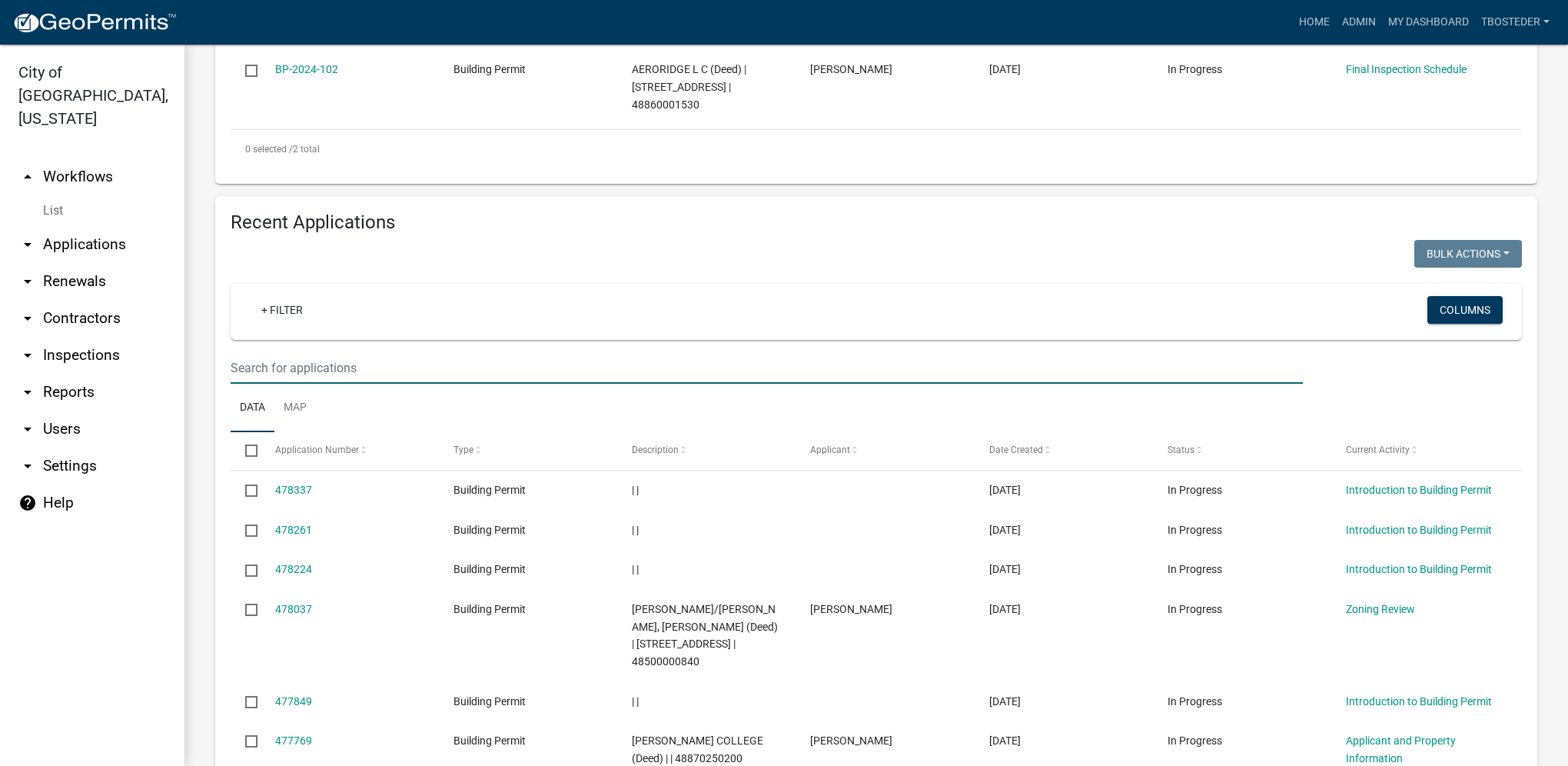
click at [292, 378] on input "text" at bounding box center [766, 367] width 1072 height 32
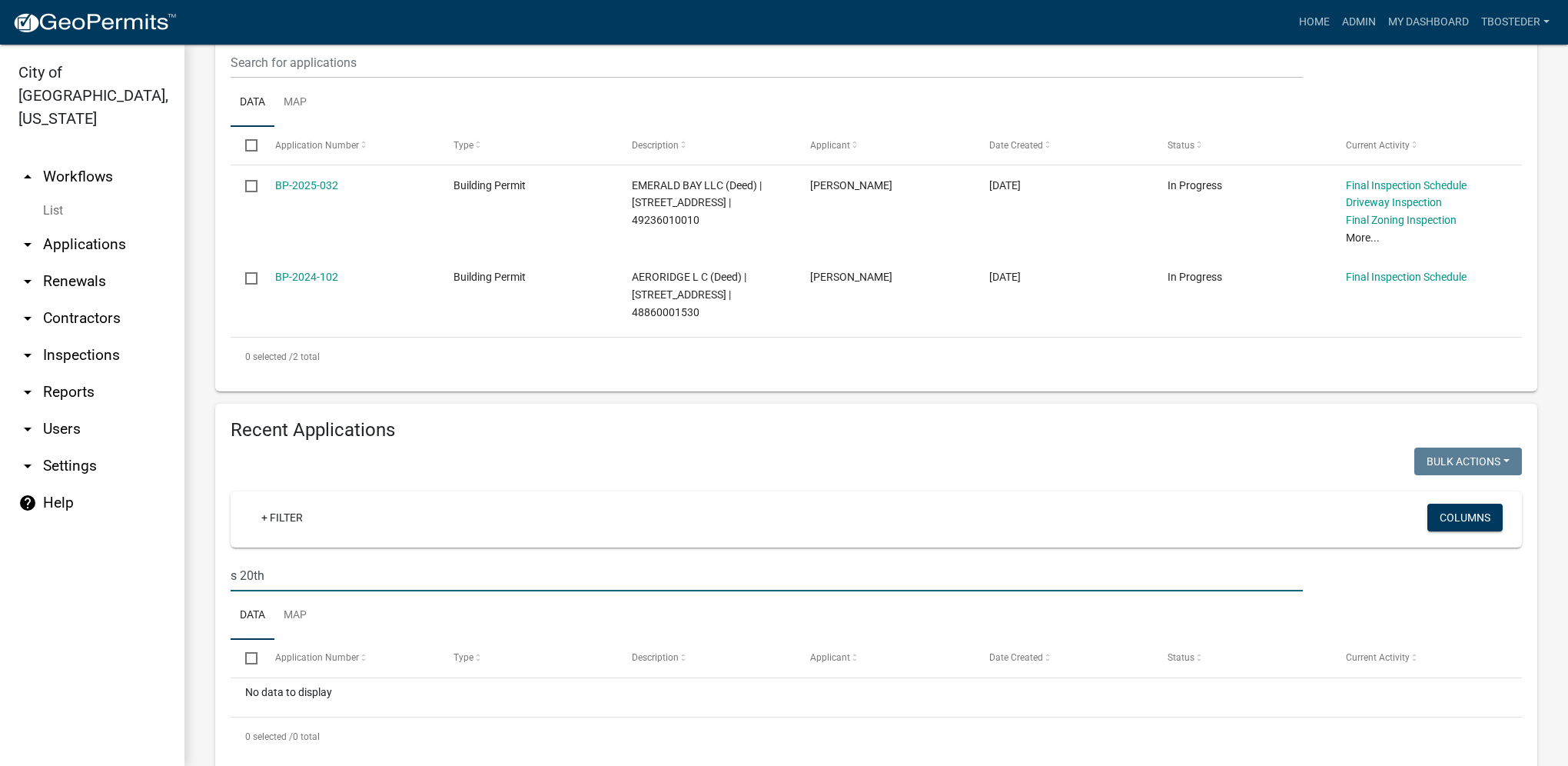
scroll to position [369, 0]
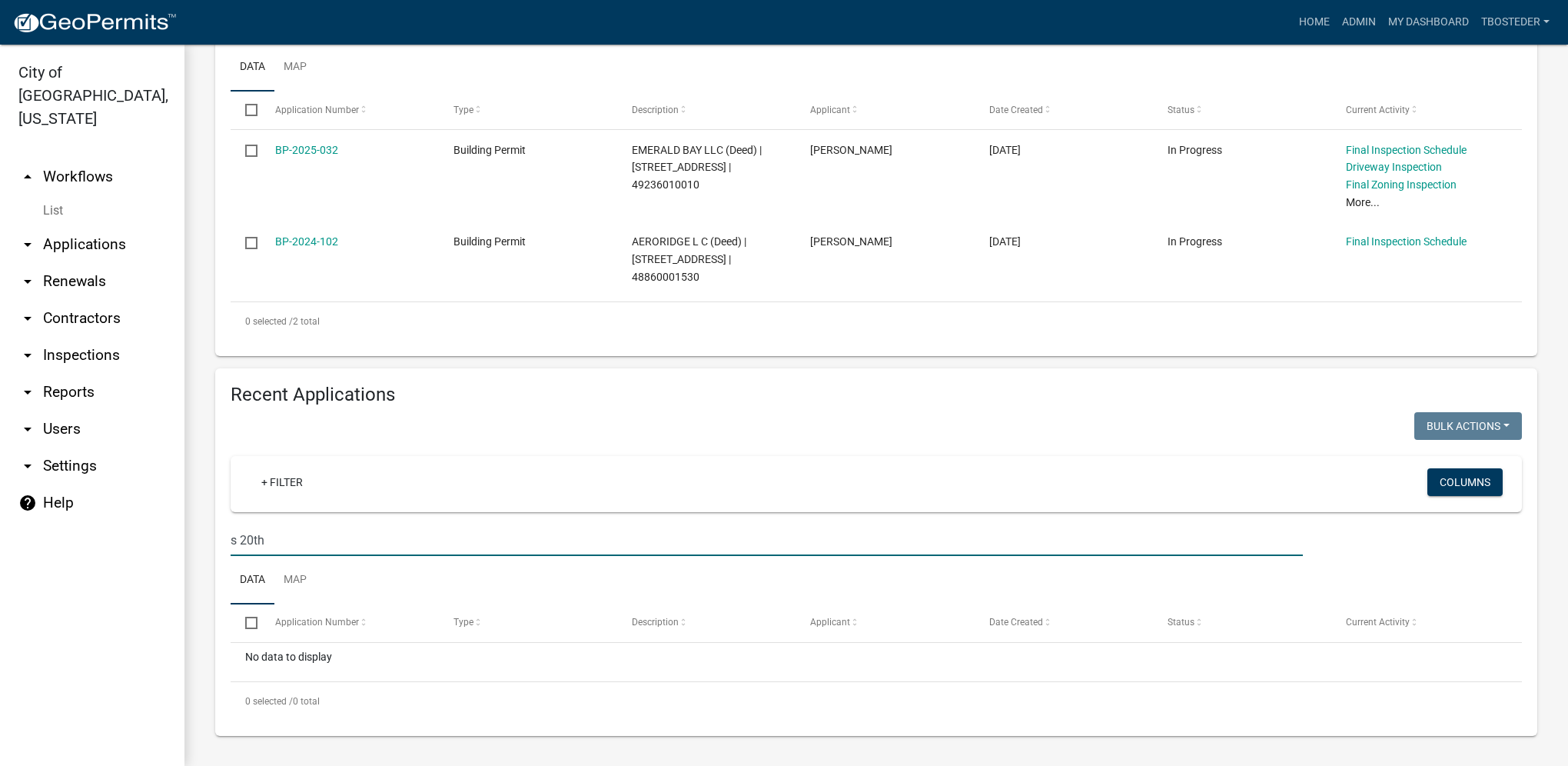
drag, startPoint x: 378, startPoint y: 546, endPoint x: 211, endPoint y: 580, distance: 170.4
click at [211, 580] on div "Recent Applications Bulk Actions Void Expire Lock Withdraw + Filter Columns s 2…" at bounding box center [875, 551] width 1345 height 367
type input "d"
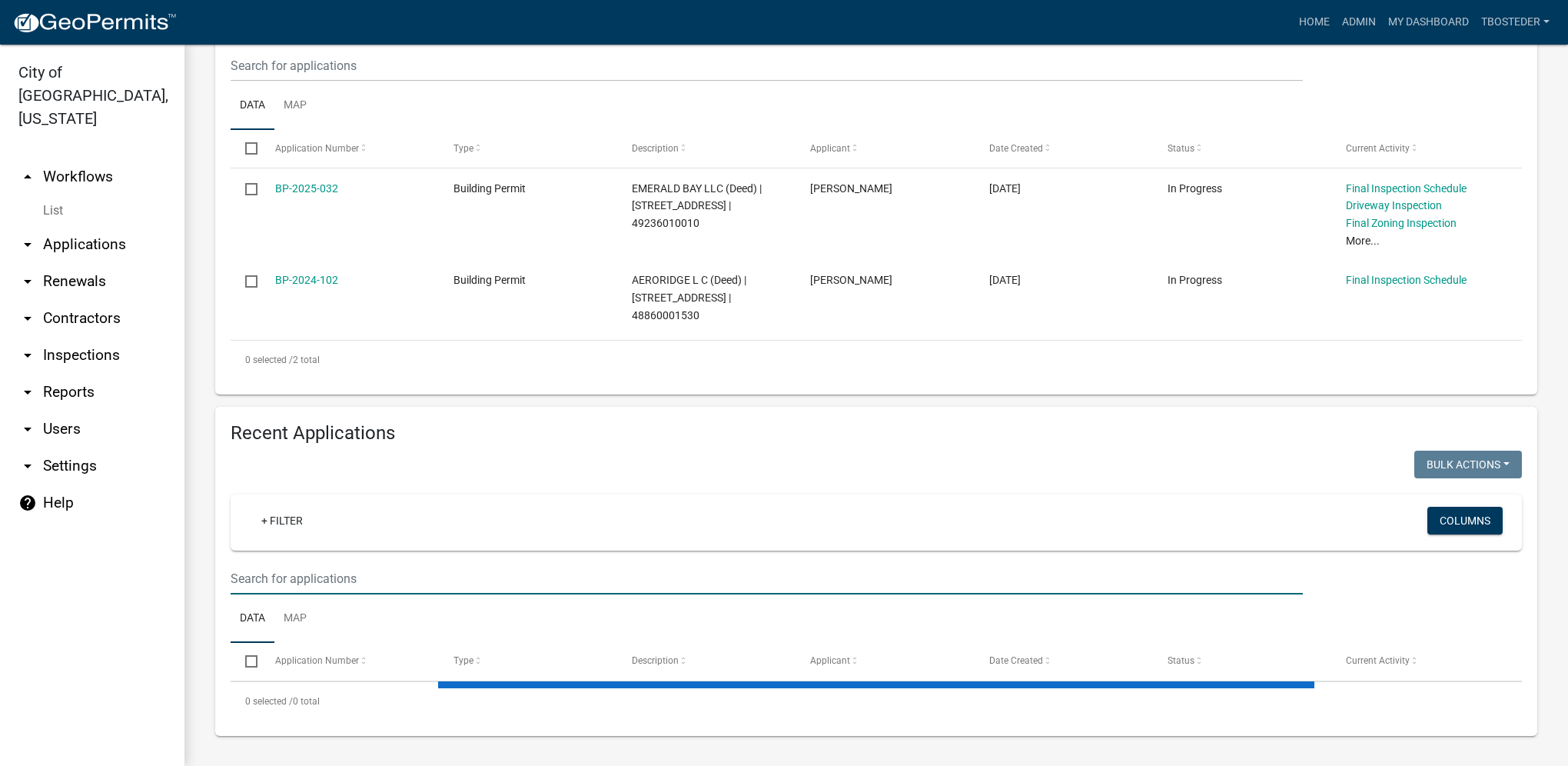
scroll to position [539, 0]
select select "1: 25"
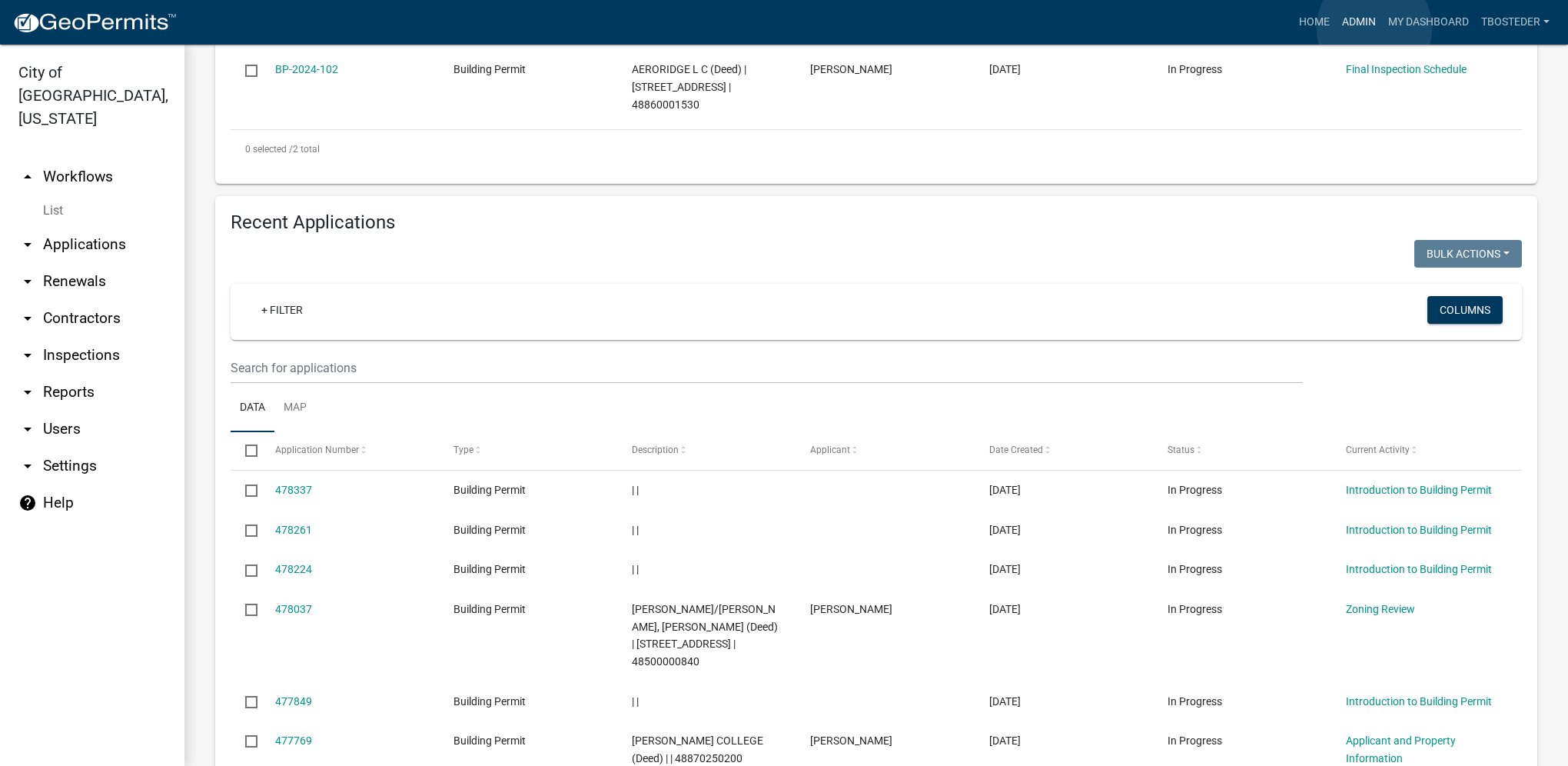
click at [1374, 28] on link "Admin" at bounding box center [1359, 22] width 46 height 29
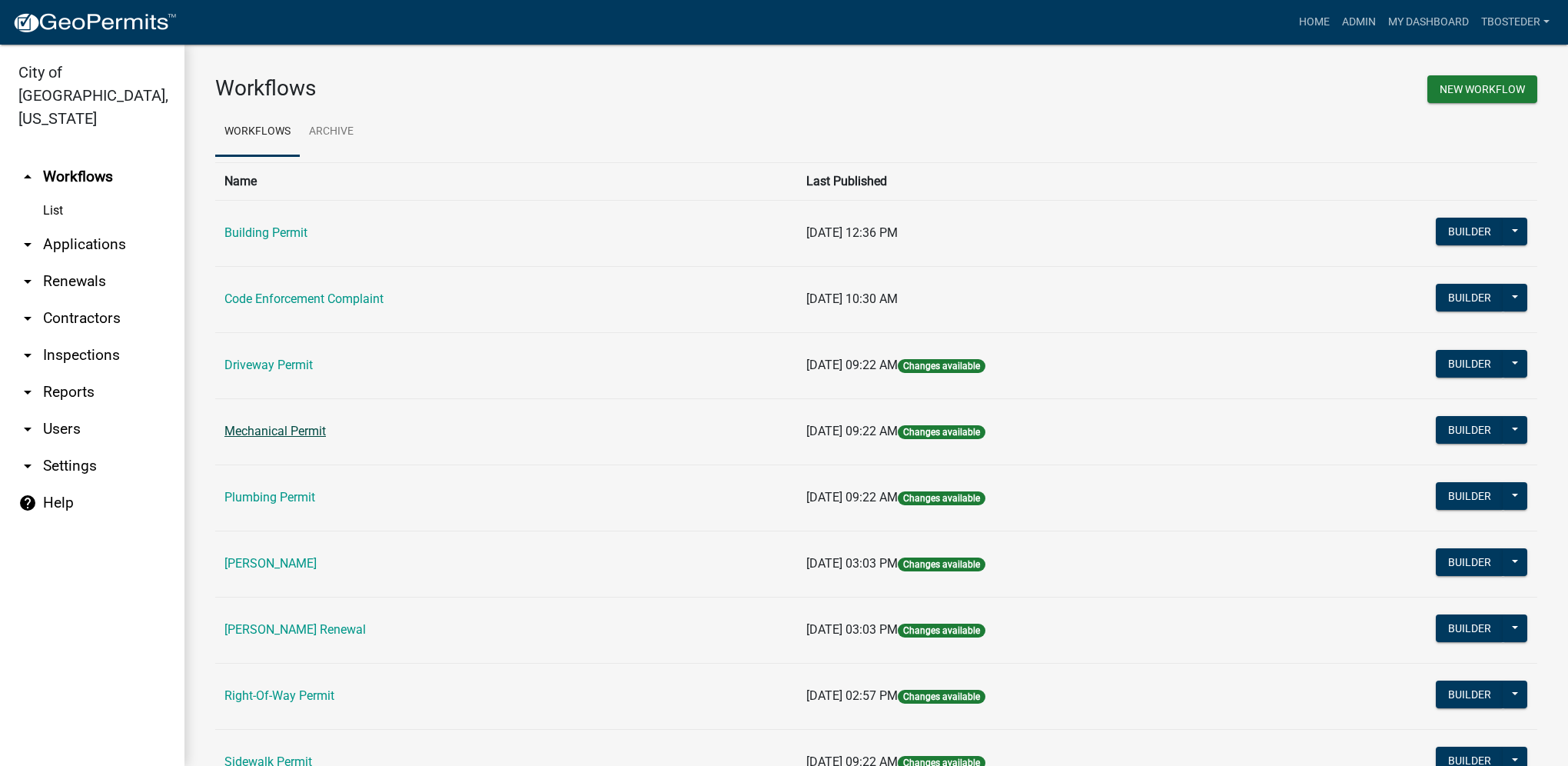
click at [249, 428] on link "Mechanical Permit" at bounding box center [274, 431] width 101 height 14
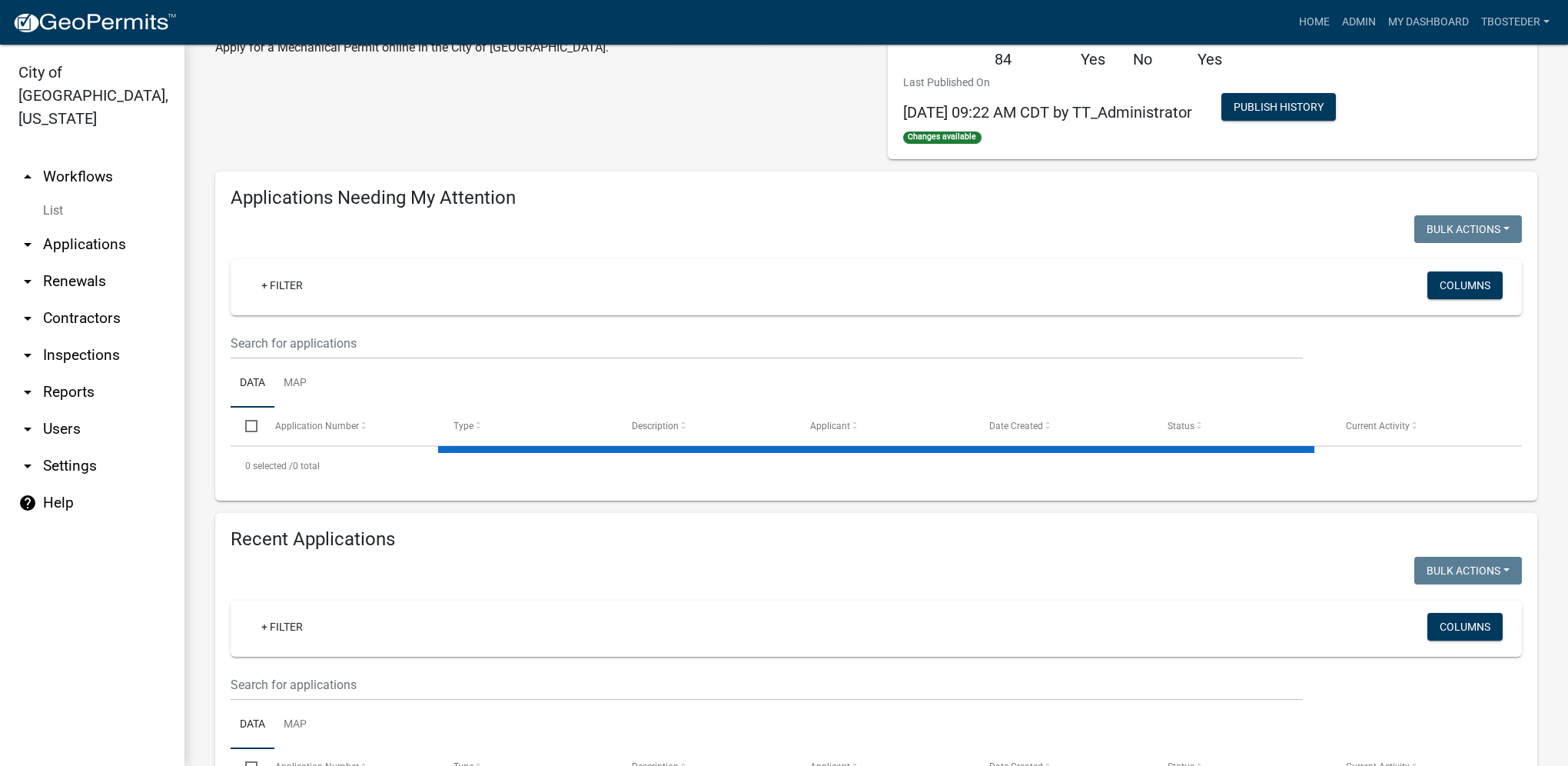
select select "1: 25"
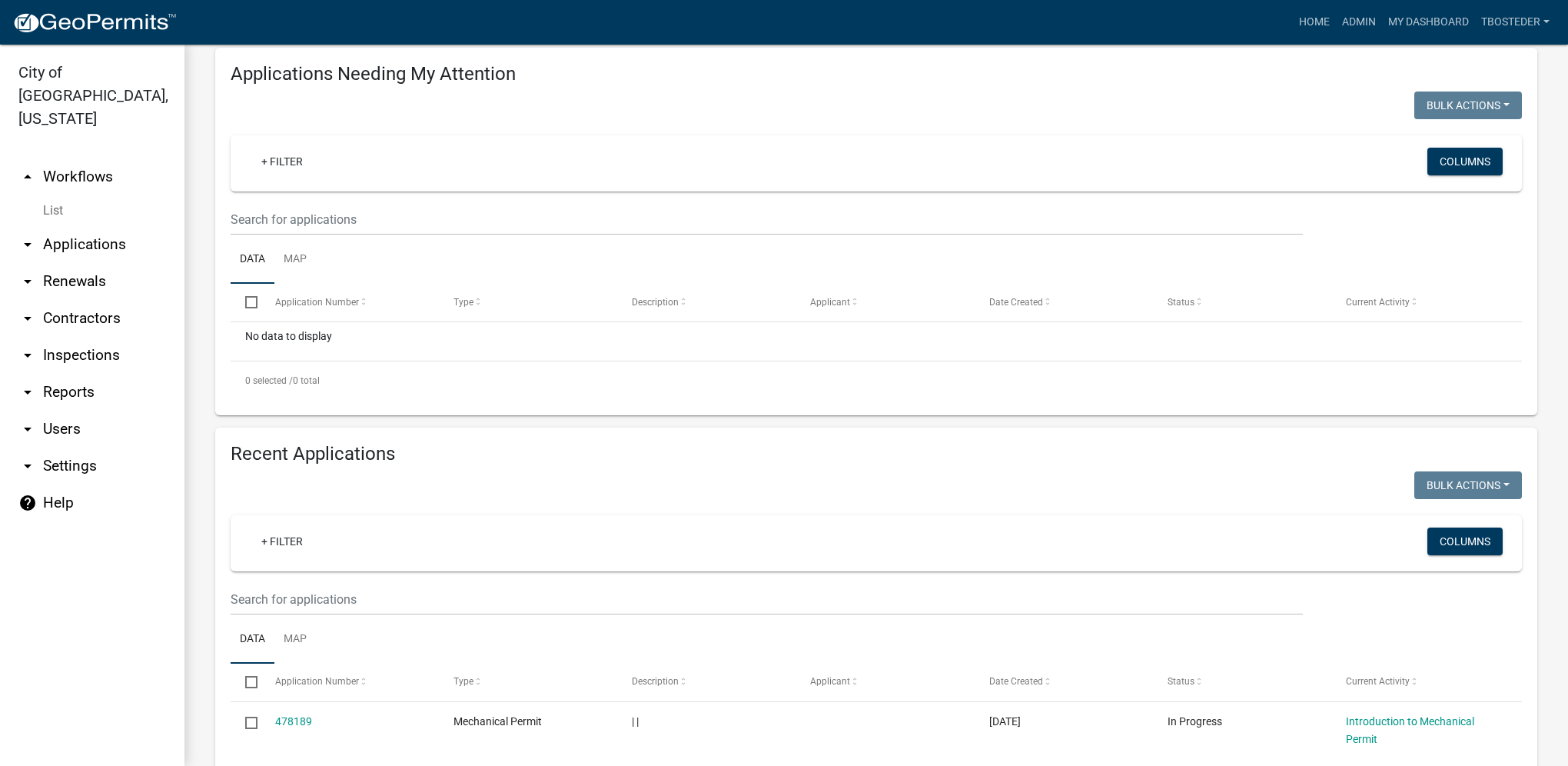
scroll to position [230, 0]
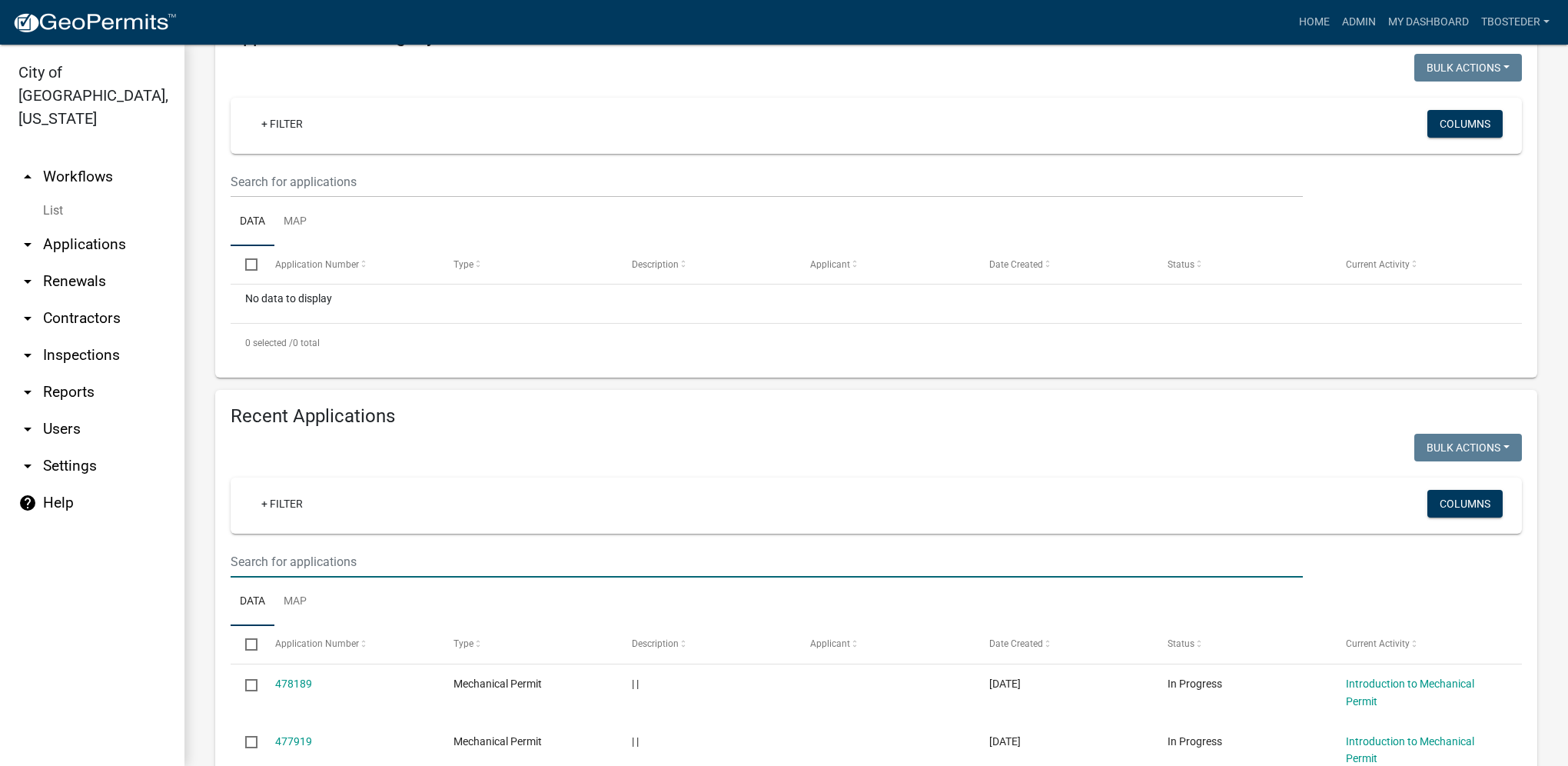
click at [326, 574] on input "text" at bounding box center [766, 562] width 1072 height 32
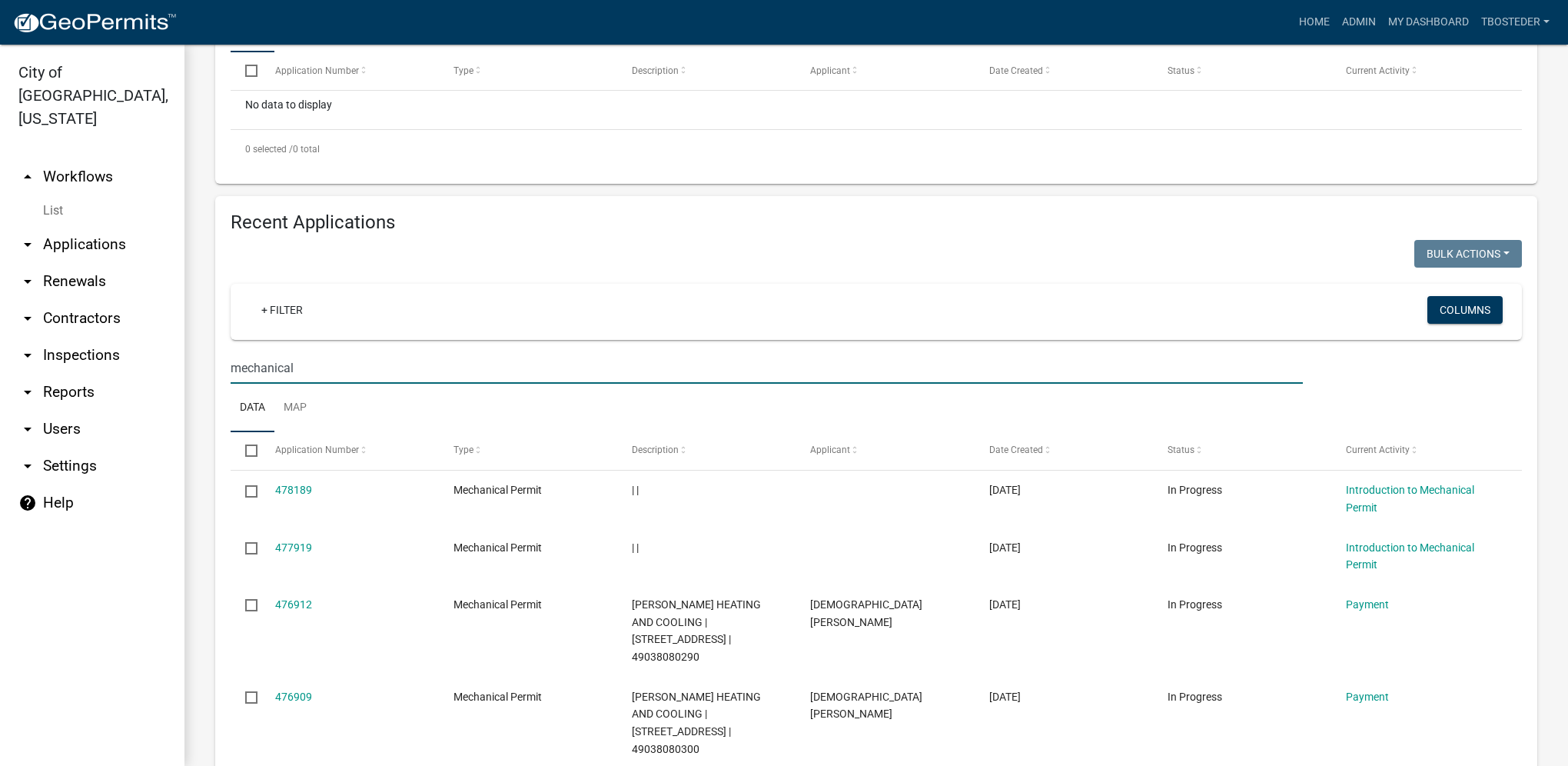
scroll to position [462, 0]
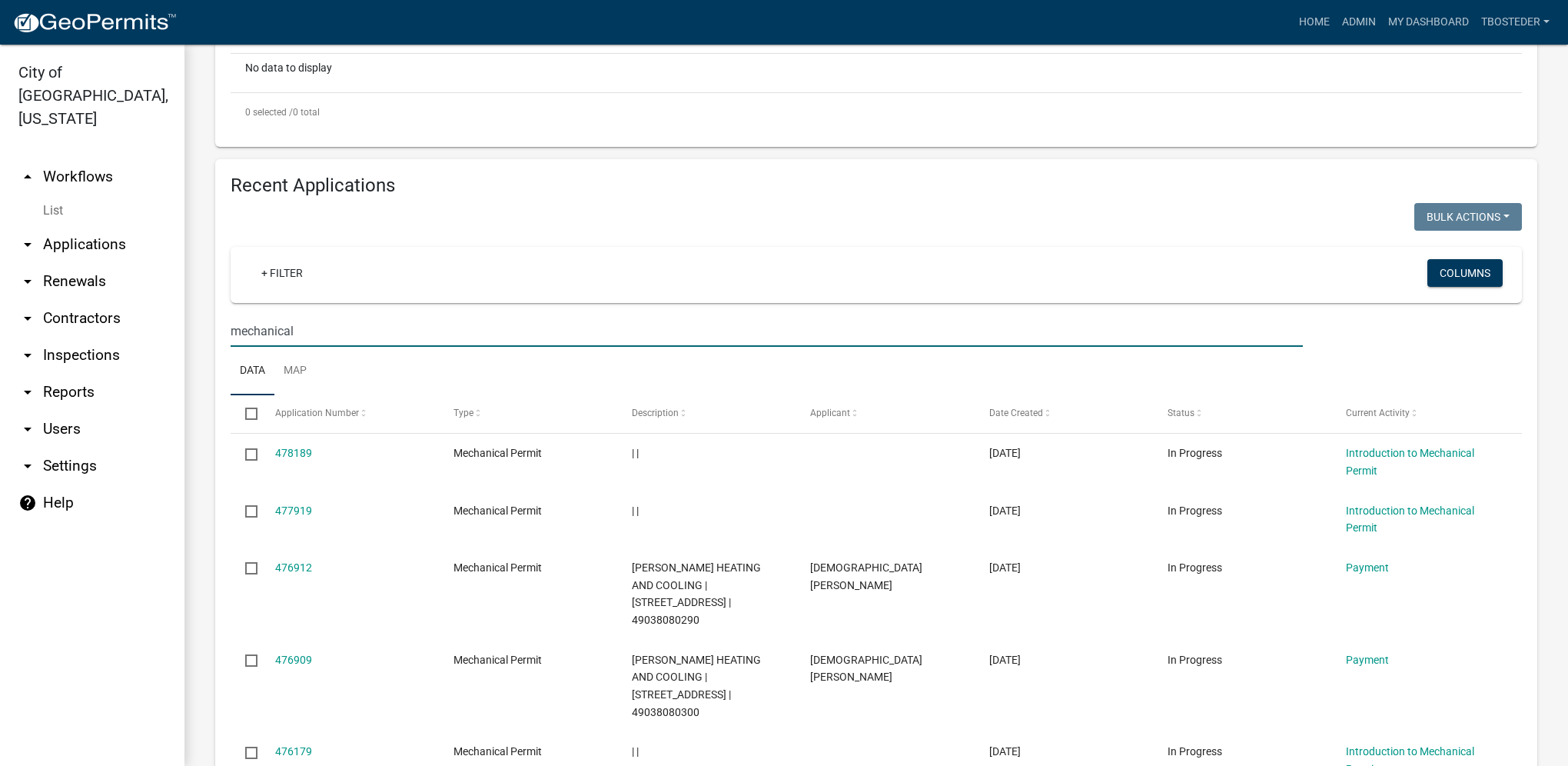
drag, startPoint x: 301, startPoint y: 334, endPoint x: 162, endPoint y: 299, distance: 143.3
click at [162, 299] on div "City of [GEOGRAPHIC_DATA], [US_STATE] arrow_drop_up Workflows List arrow_drop_d…" at bounding box center [784, 405] width 1568 height 721
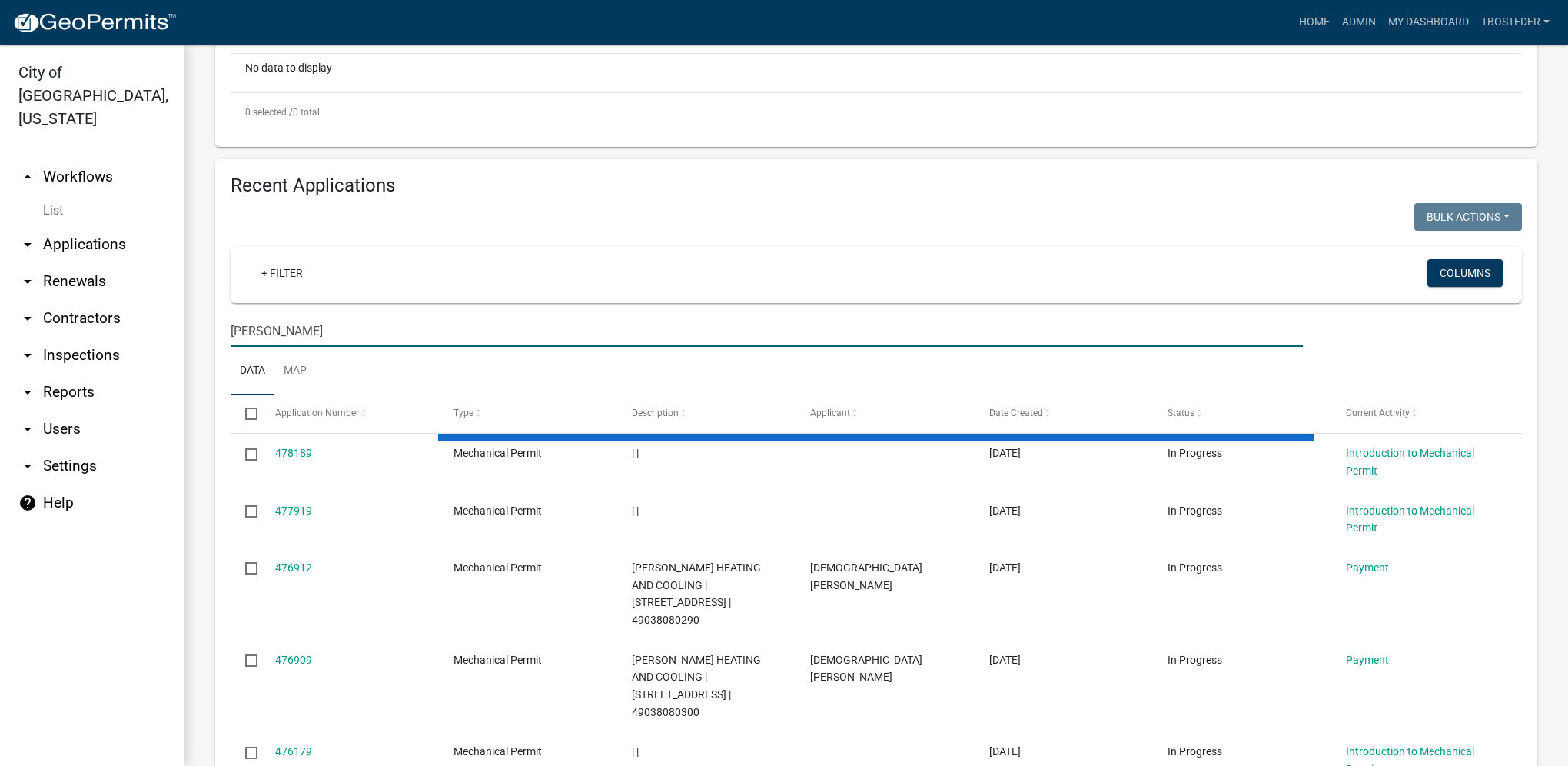
scroll to position [333, 0]
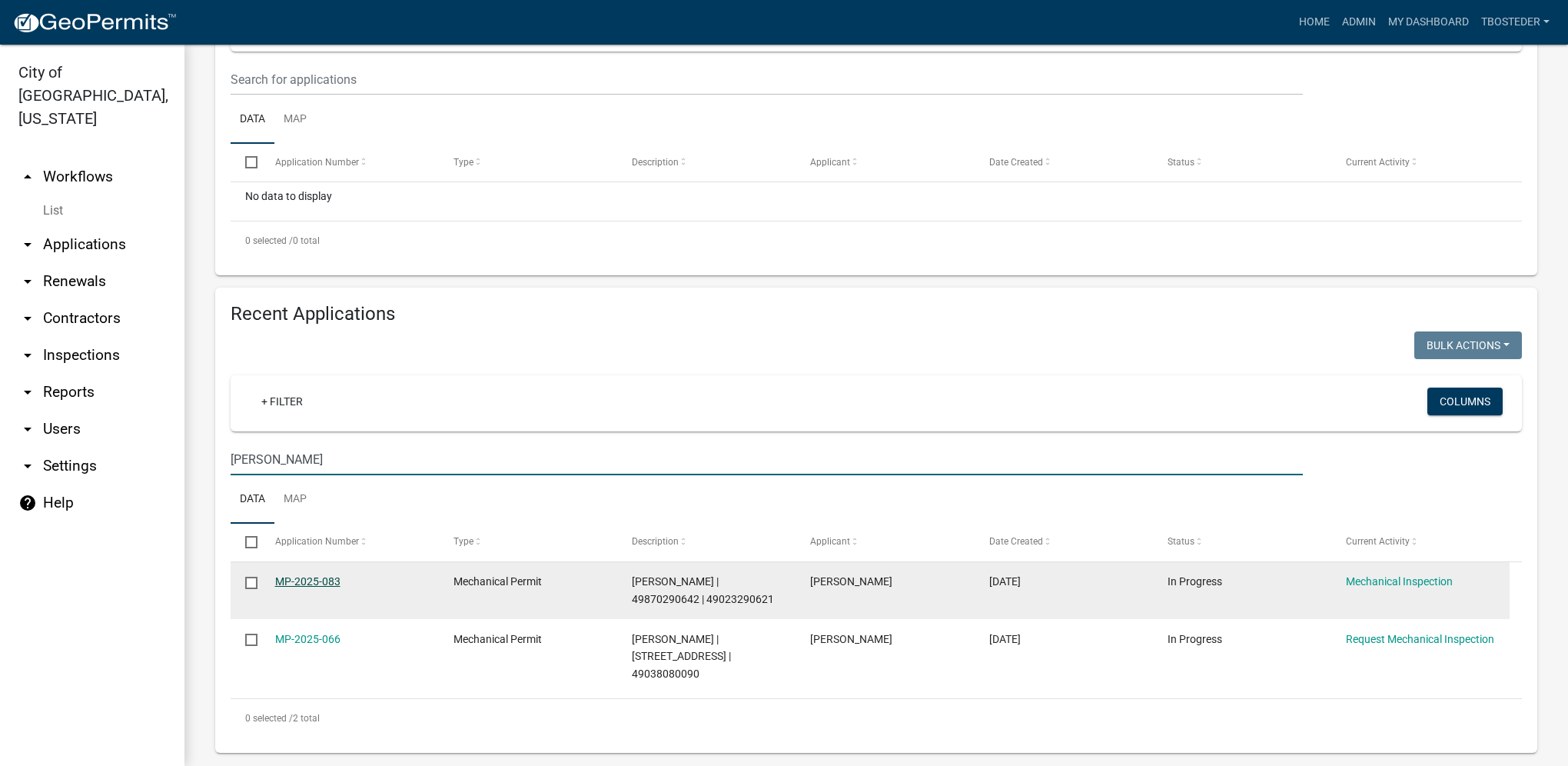
type input "[PERSON_NAME]"
click at [326, 577] on link "MP-2025-083" at bounding box center [308, 581] width 65 height 13
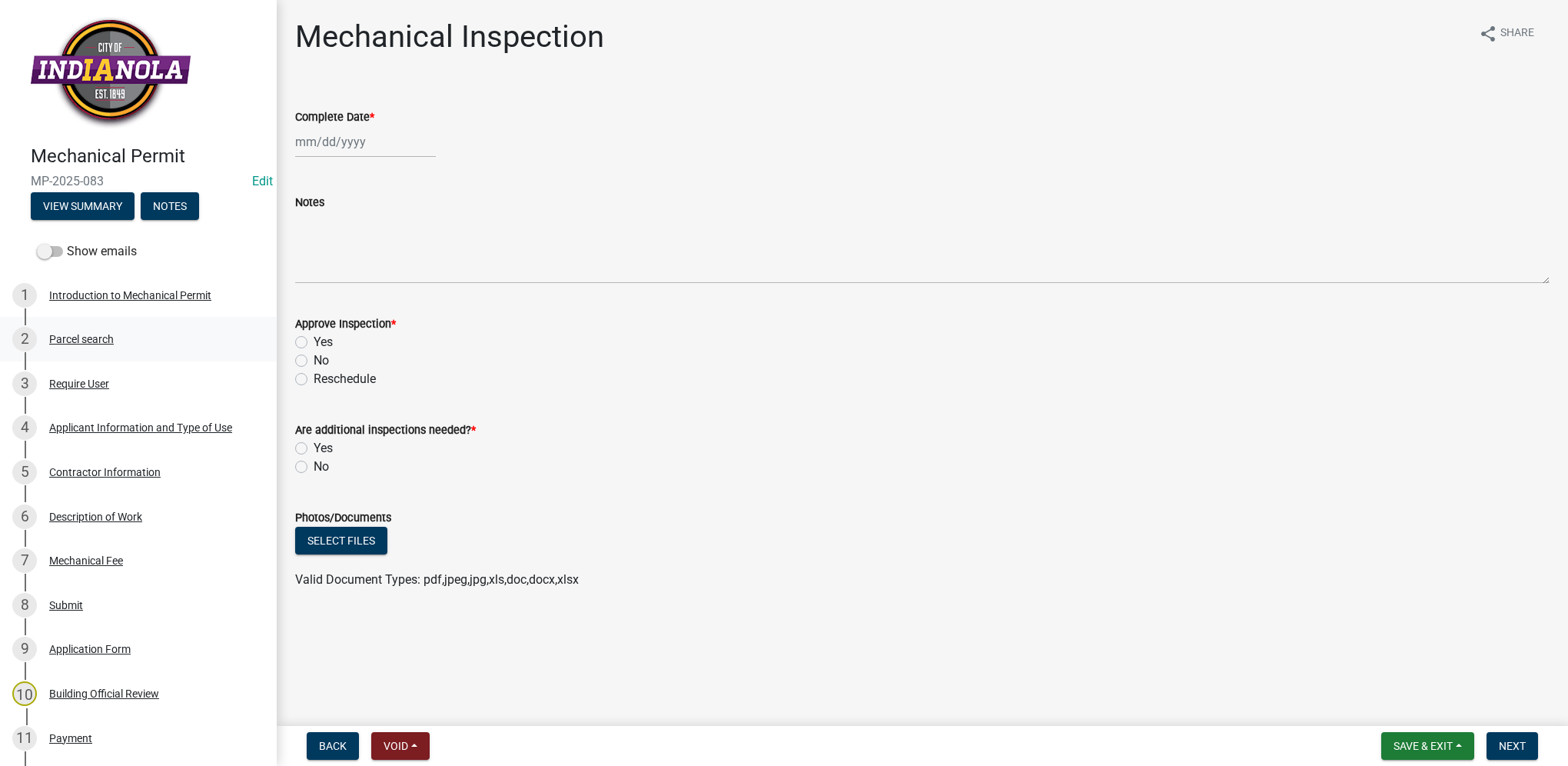
click at [88, 335] on div "Parcel search" at bounding box center [81, 338] width 65 height 11
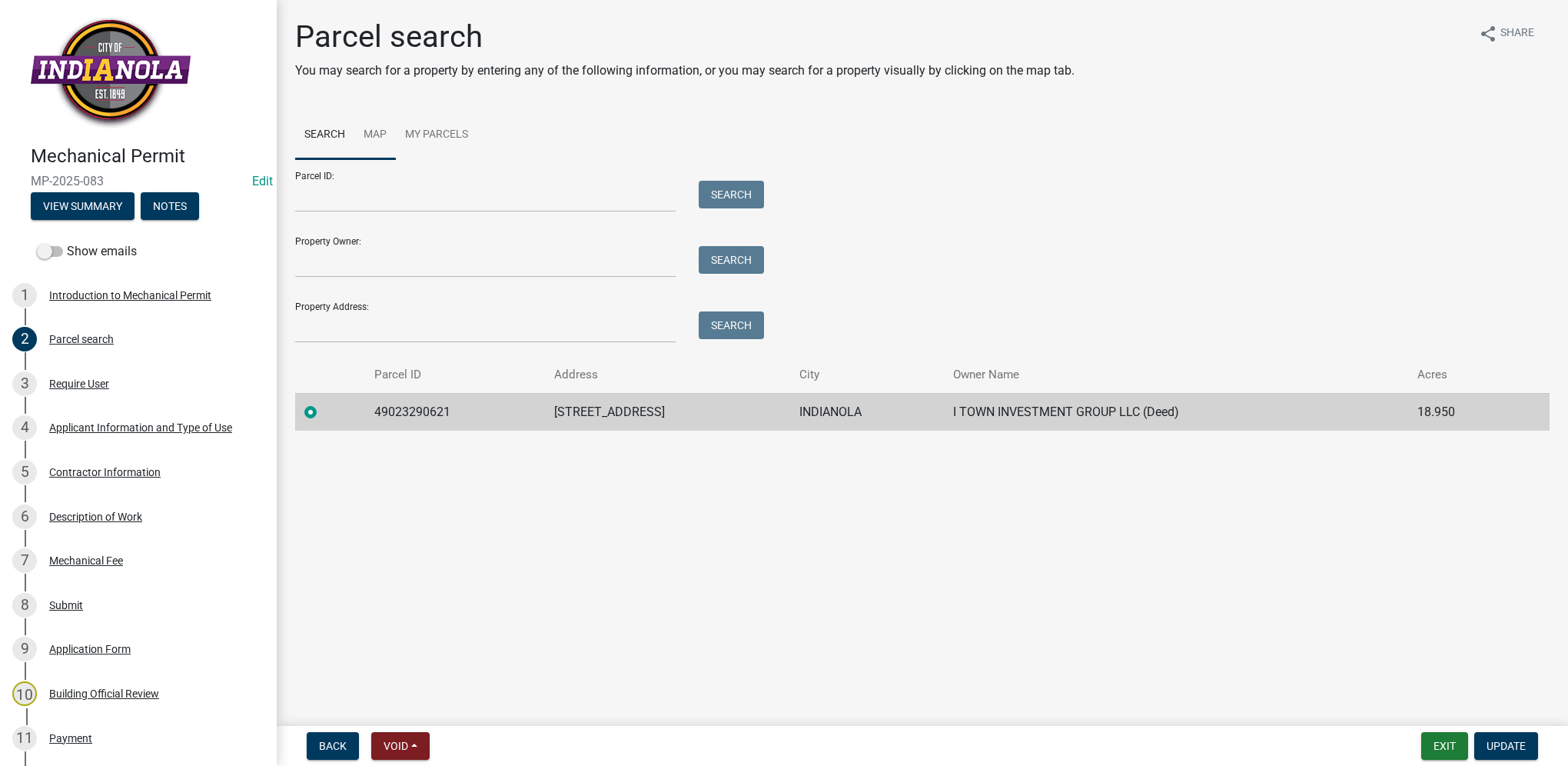
click at [393, 139] on link "Map" at bounding box center [375, 135] width 41 height 49
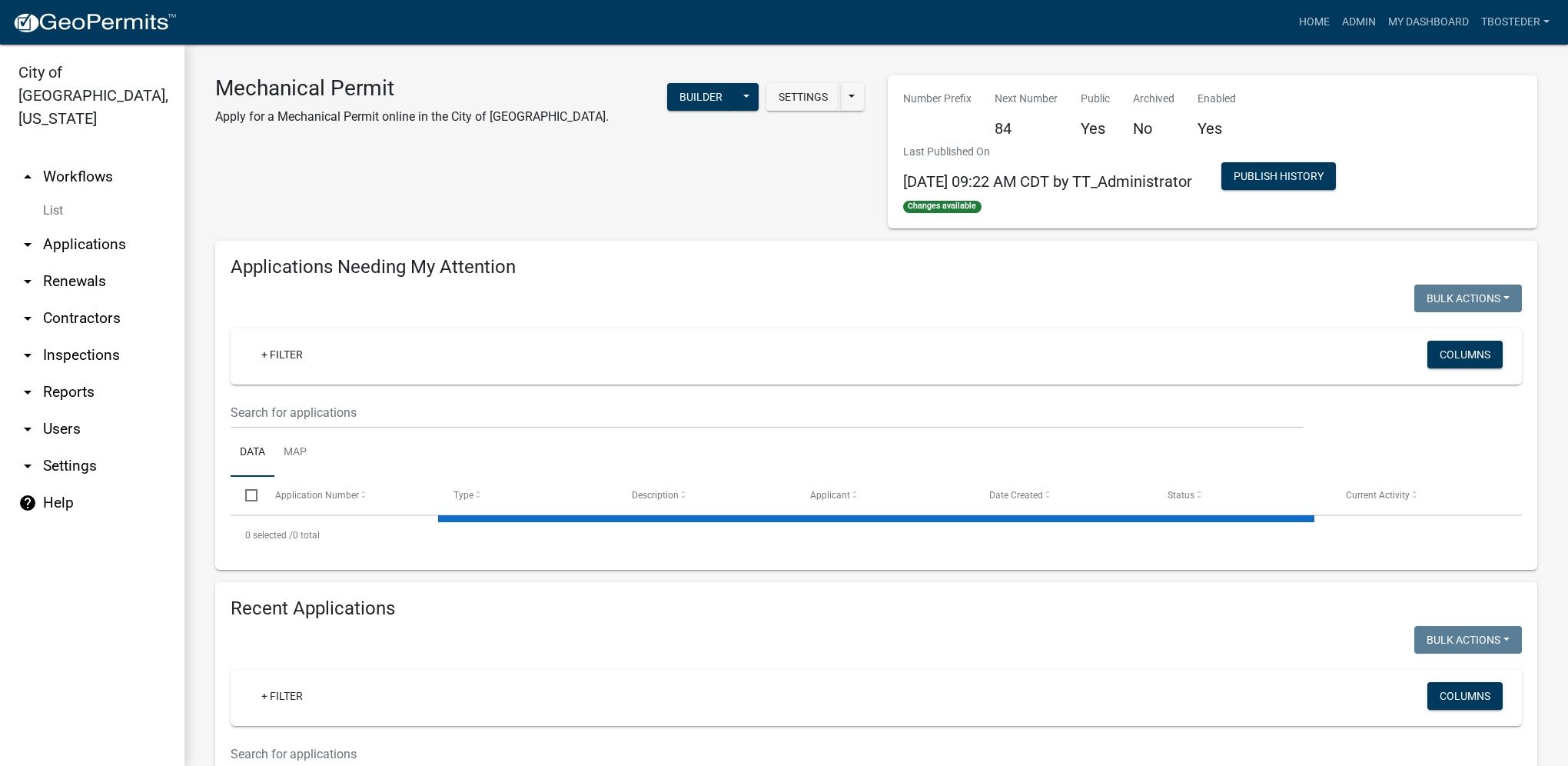
select select "1: 25"
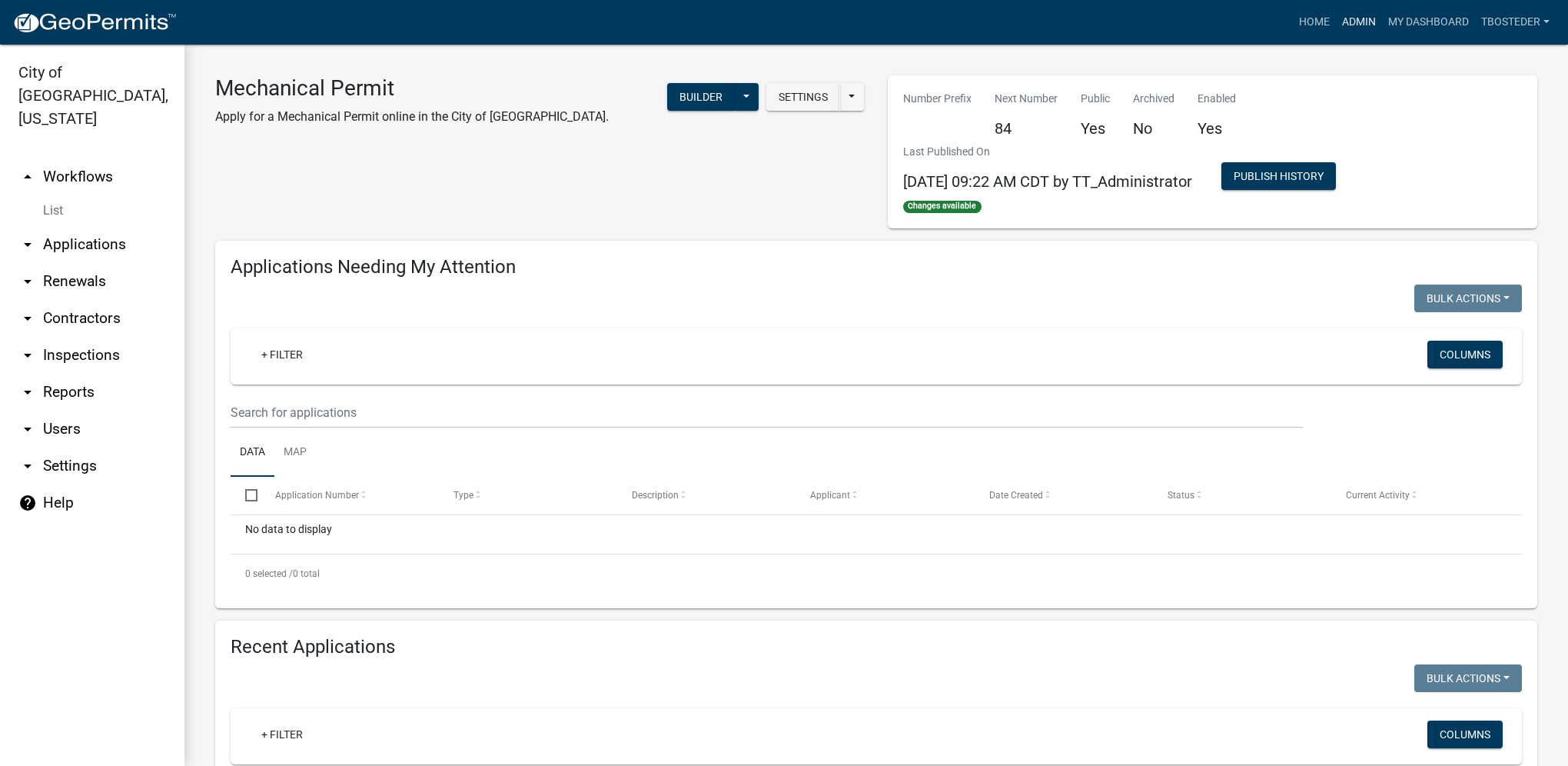
click at [1356, 27] on link "Admin" at bounding box center [1359, 22] width 46 height 29
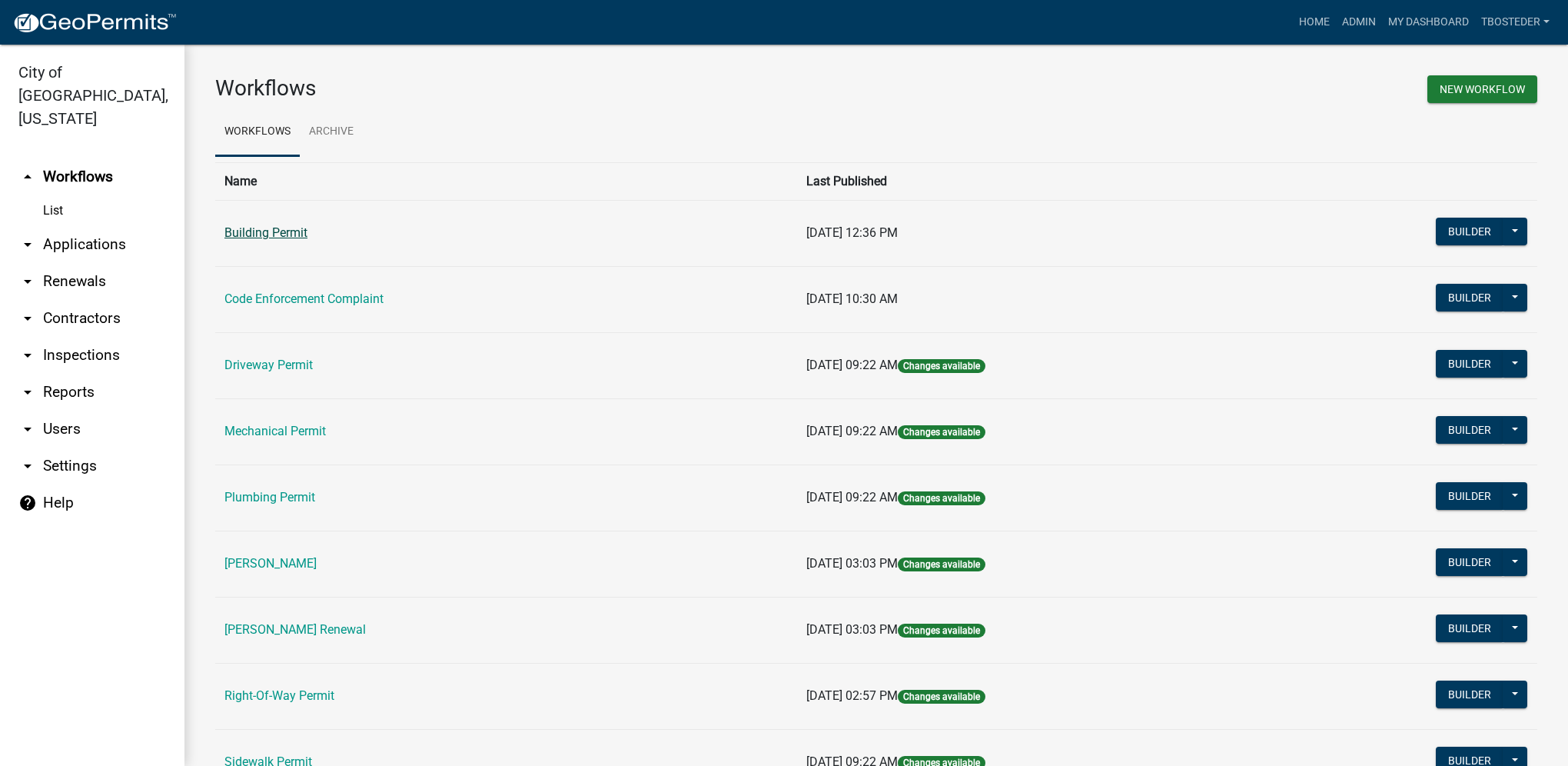
click at [284, 225] on link "Building Permit" at bounding box center [266, 232] width 83 height 14
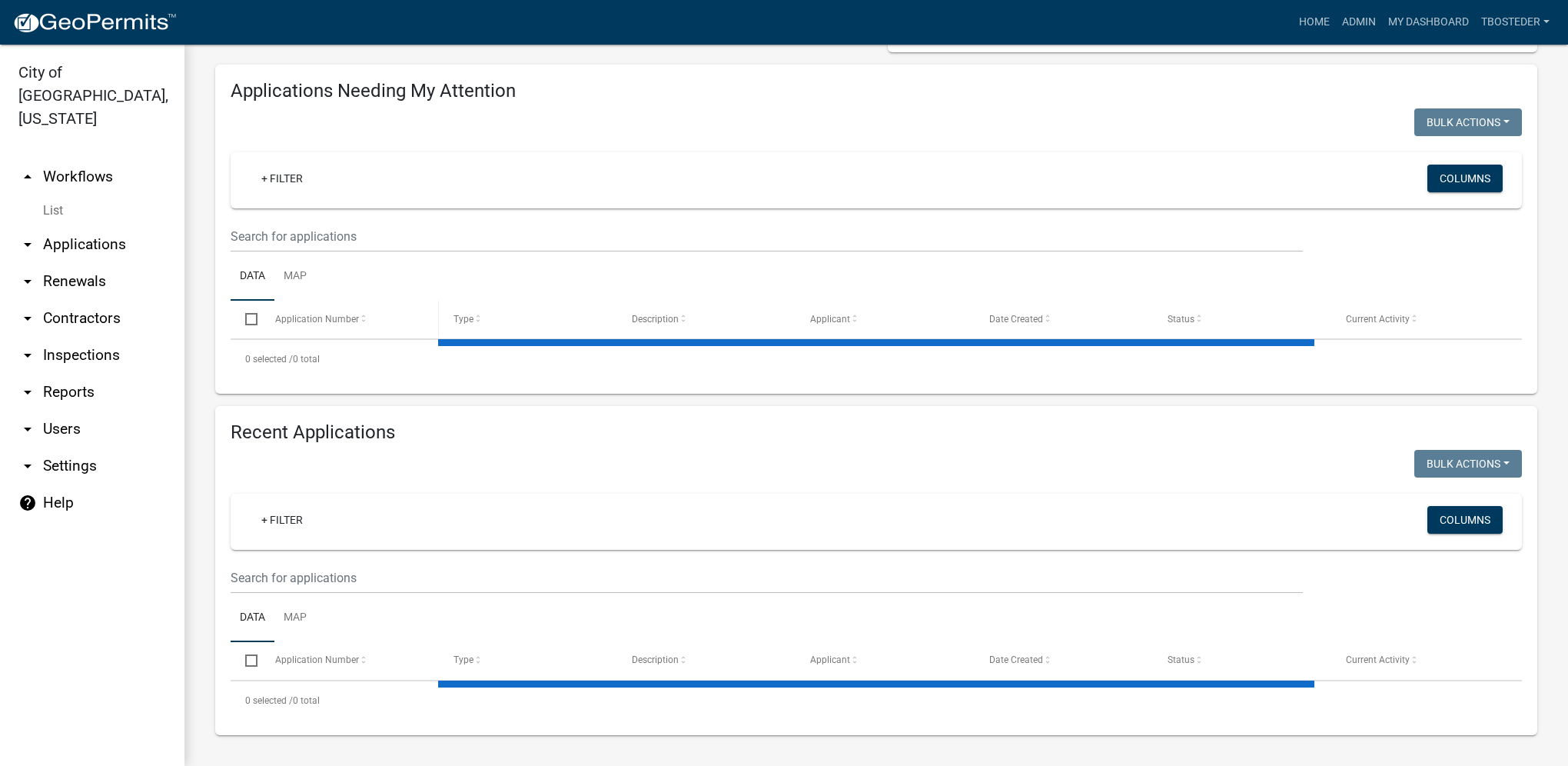
select select "1: 25"
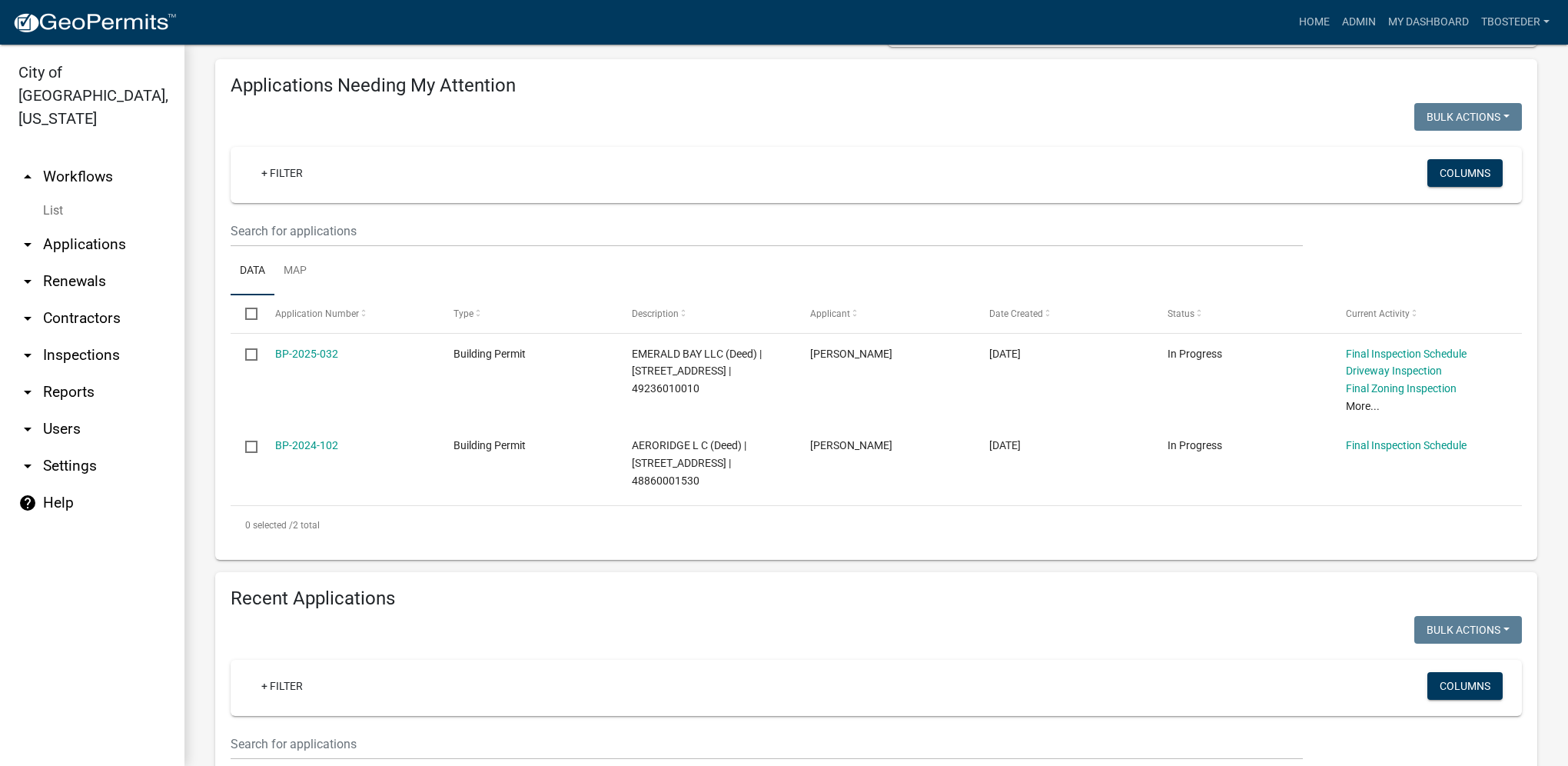
scroll to position [230, 0]
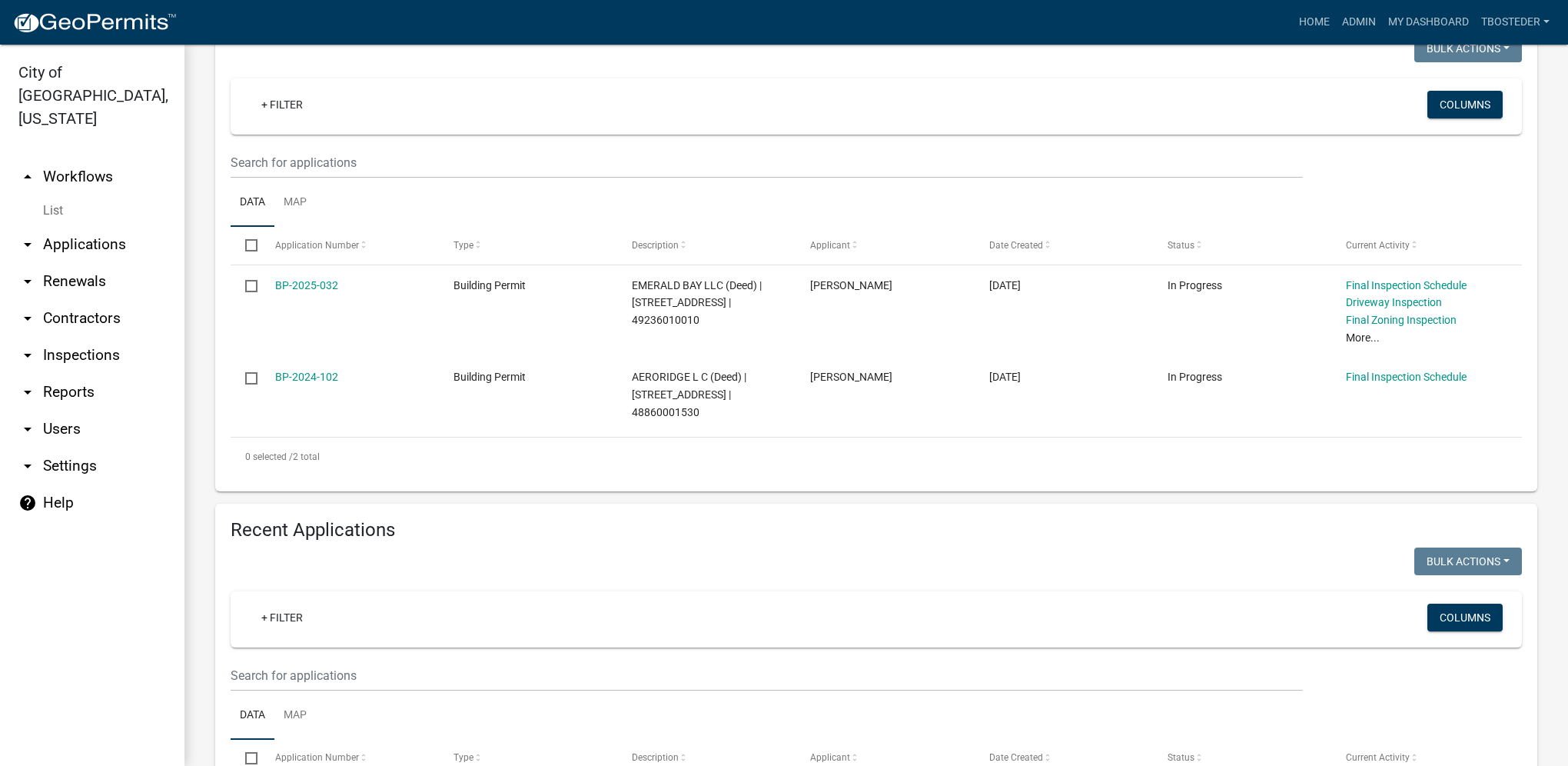
click at [358, 658] on wm-filter-builder "+ Filter Columns" at bounding box center [875, 642] width 1292 height 100
click at [356, 671] on input "text" at bounding box center [766, 675] width 1072 height 32
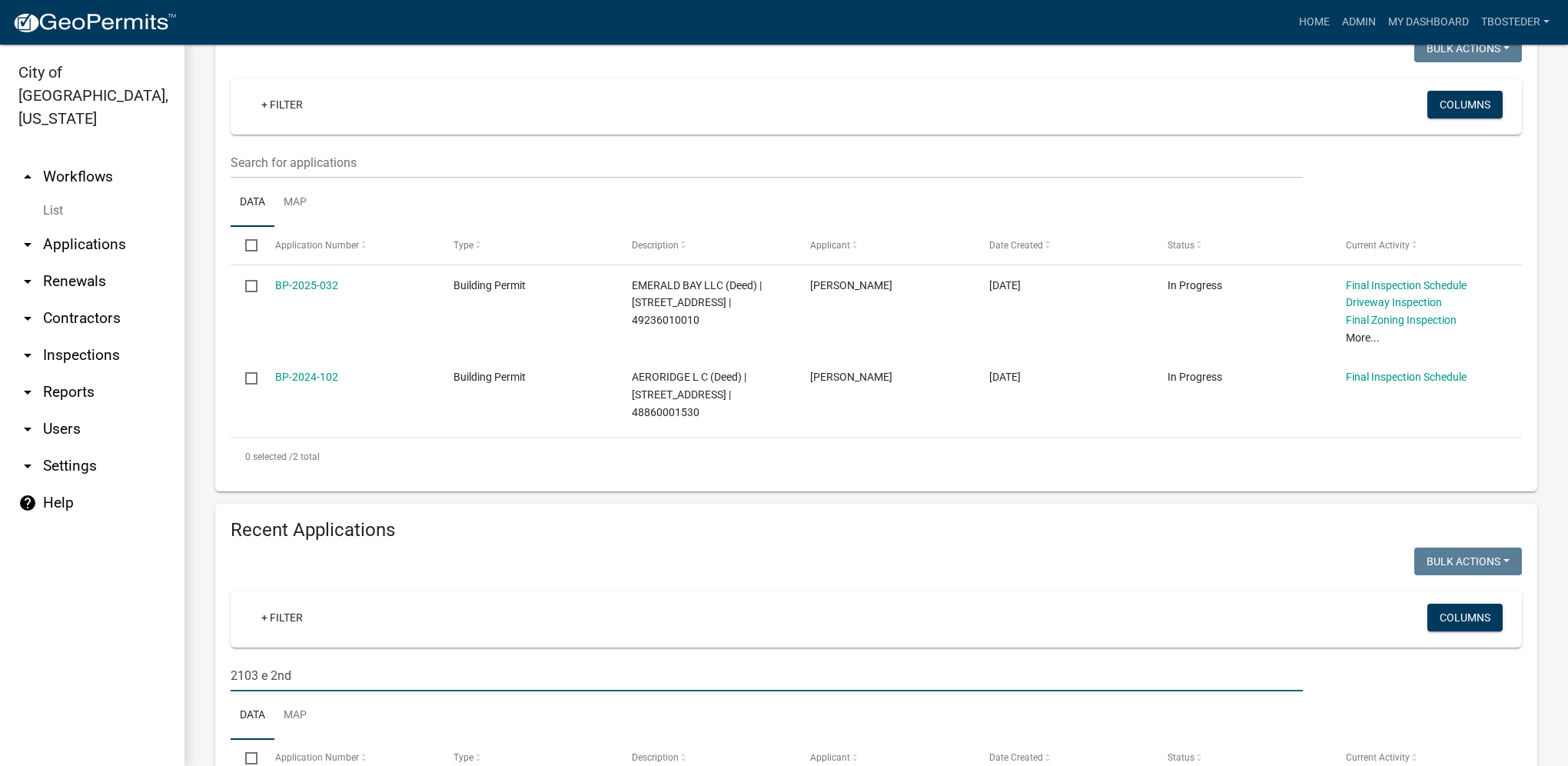
type input "2103 e 2nd"
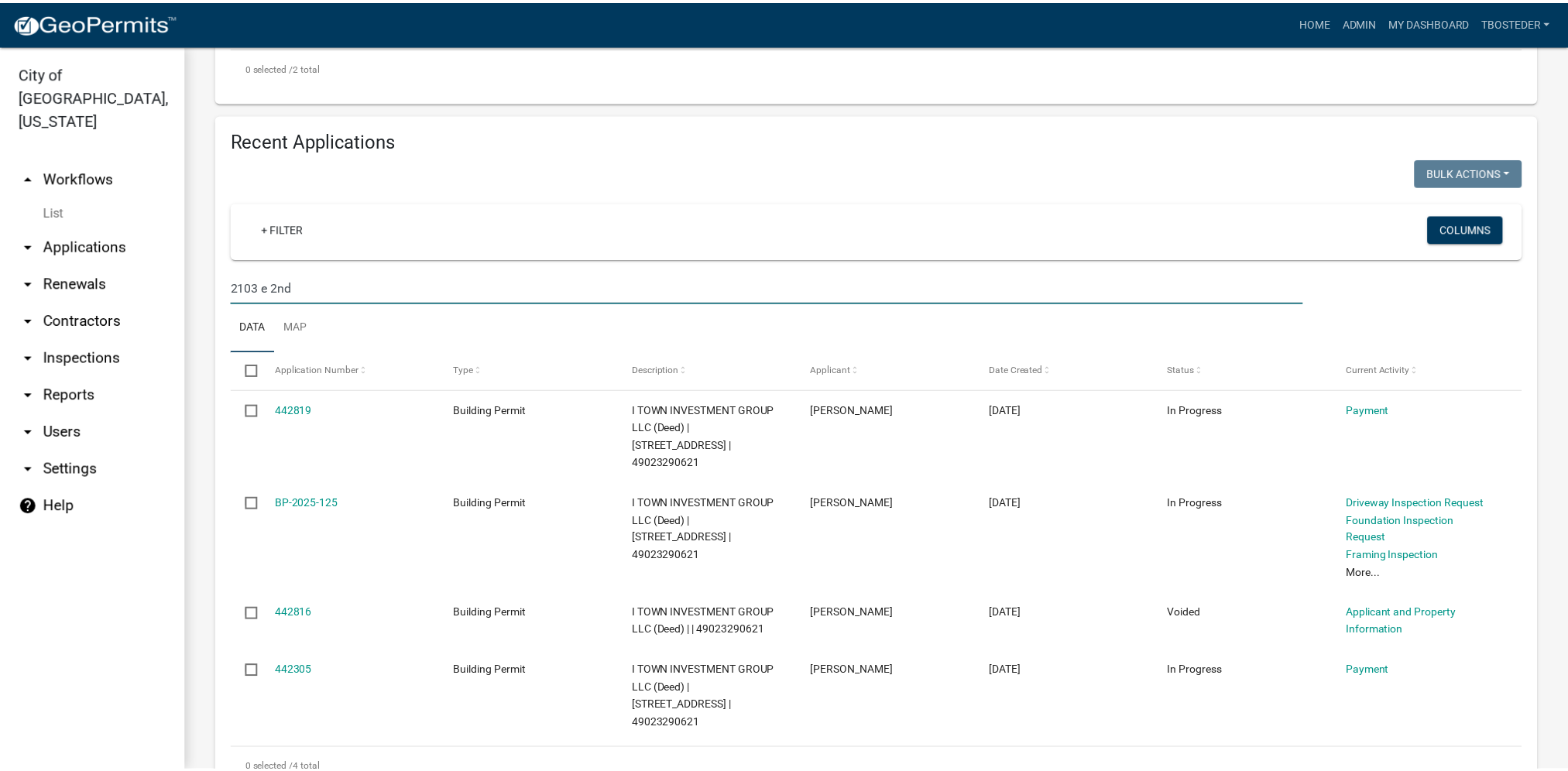
scroll to position [638, 0]
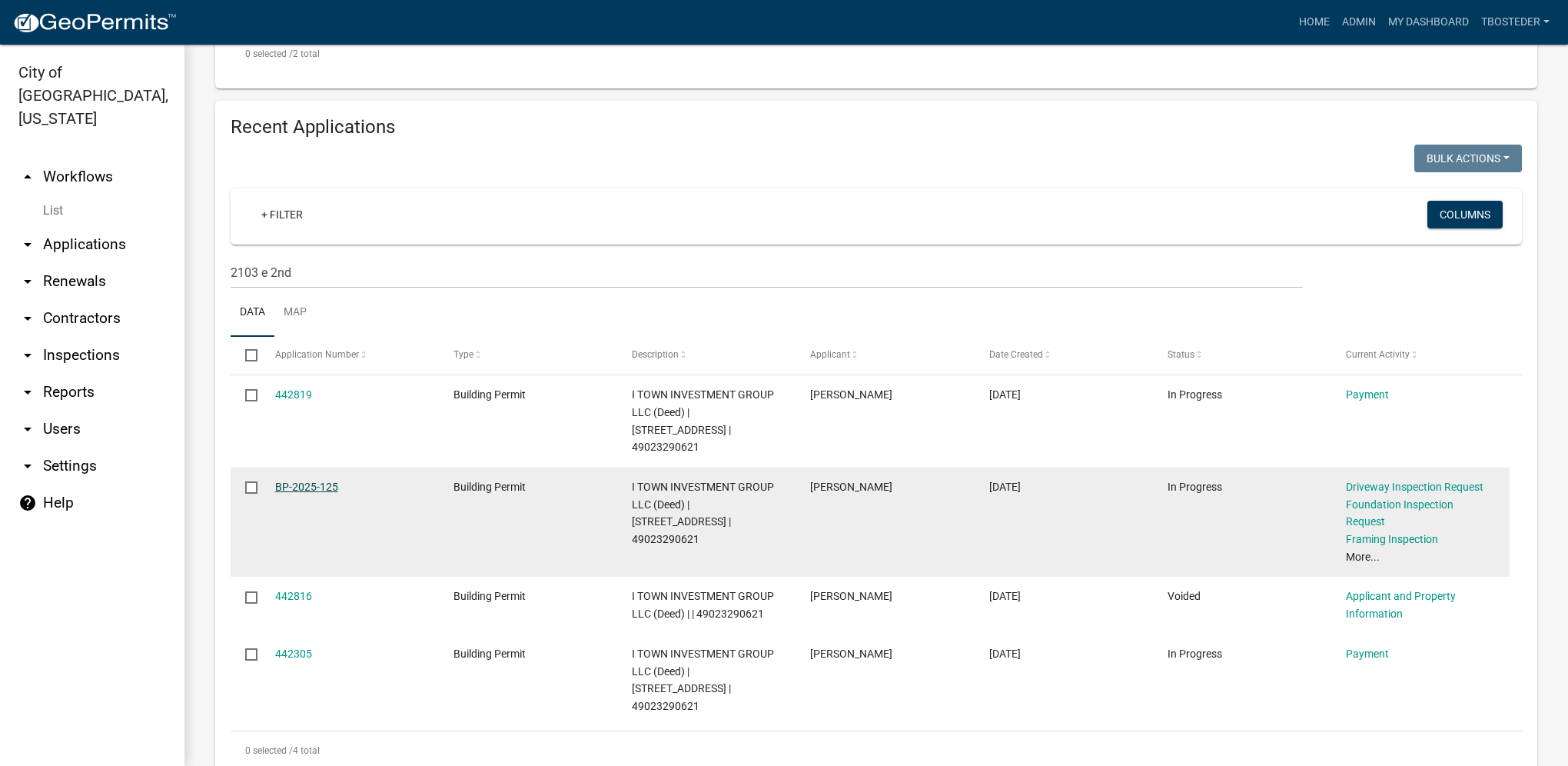
click at [300, 481] on link "BP-2025-125" at bounding box center [306, 487] width 63 height 13
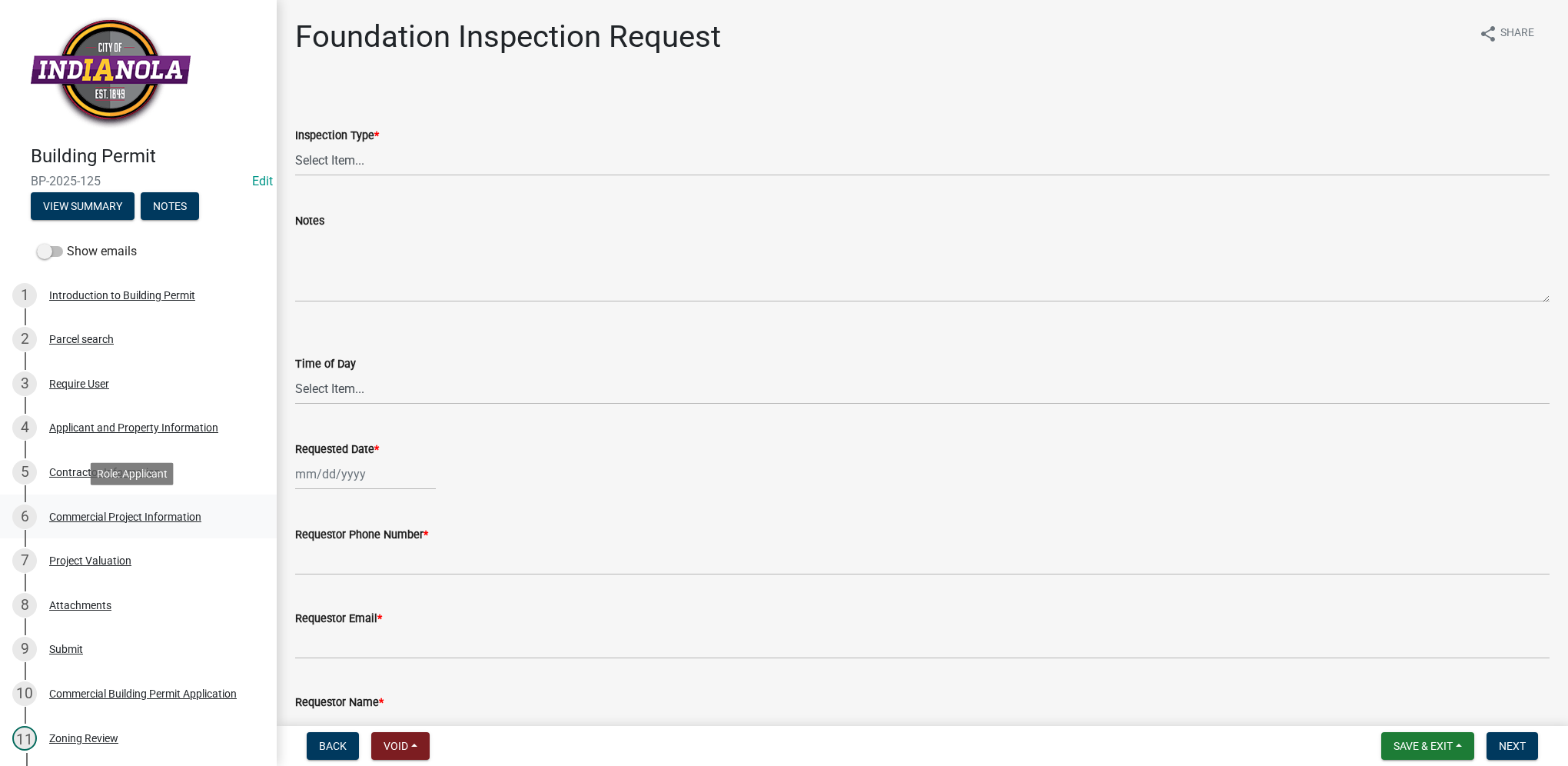
click at [155, 519] on div "Commercial Project Information" at bounding box center [125, 516] width 152 height 11
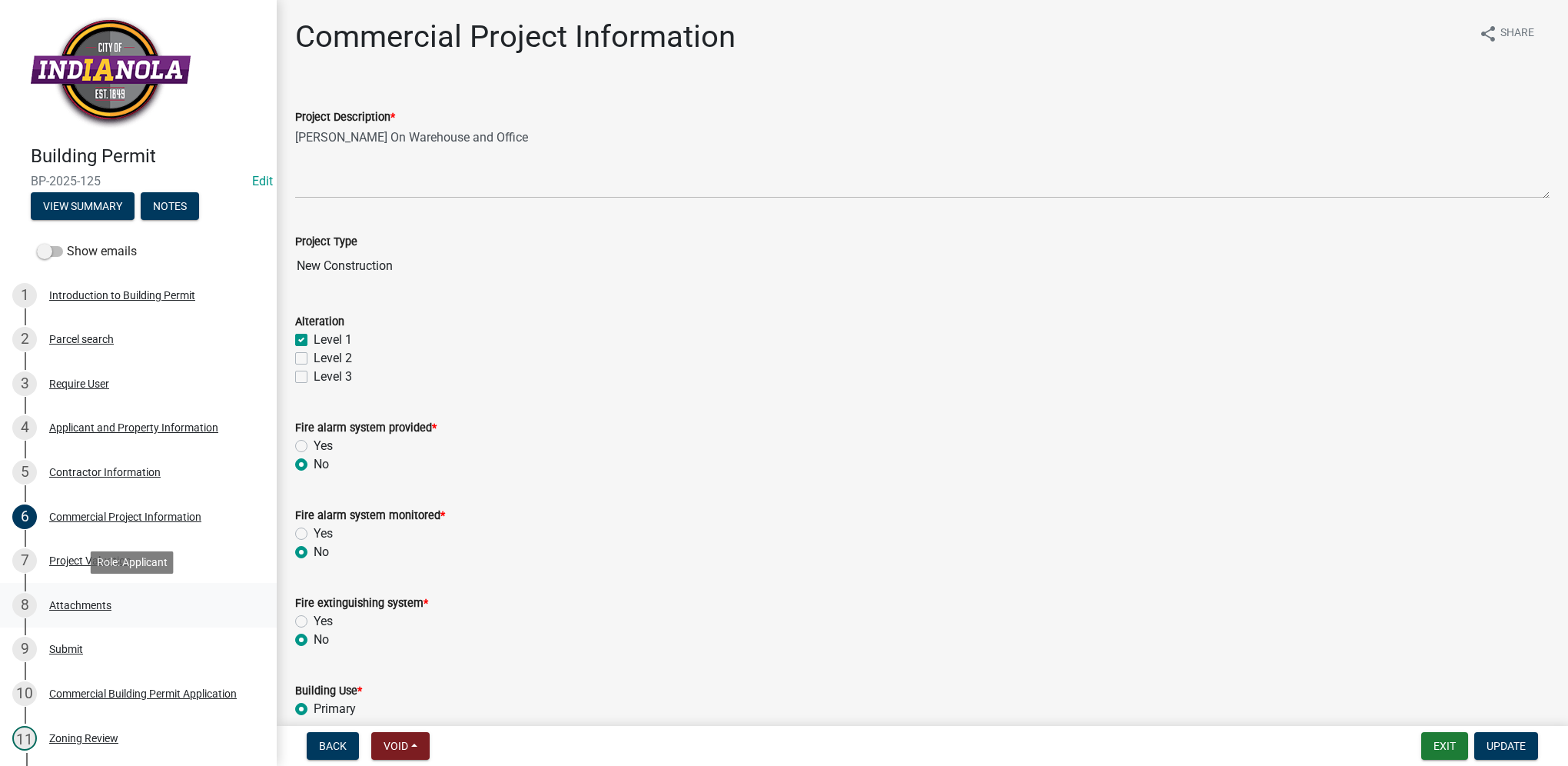
click at [98, 606] on div "Attachments" at bounding box center [80, 604] width 63 height 11
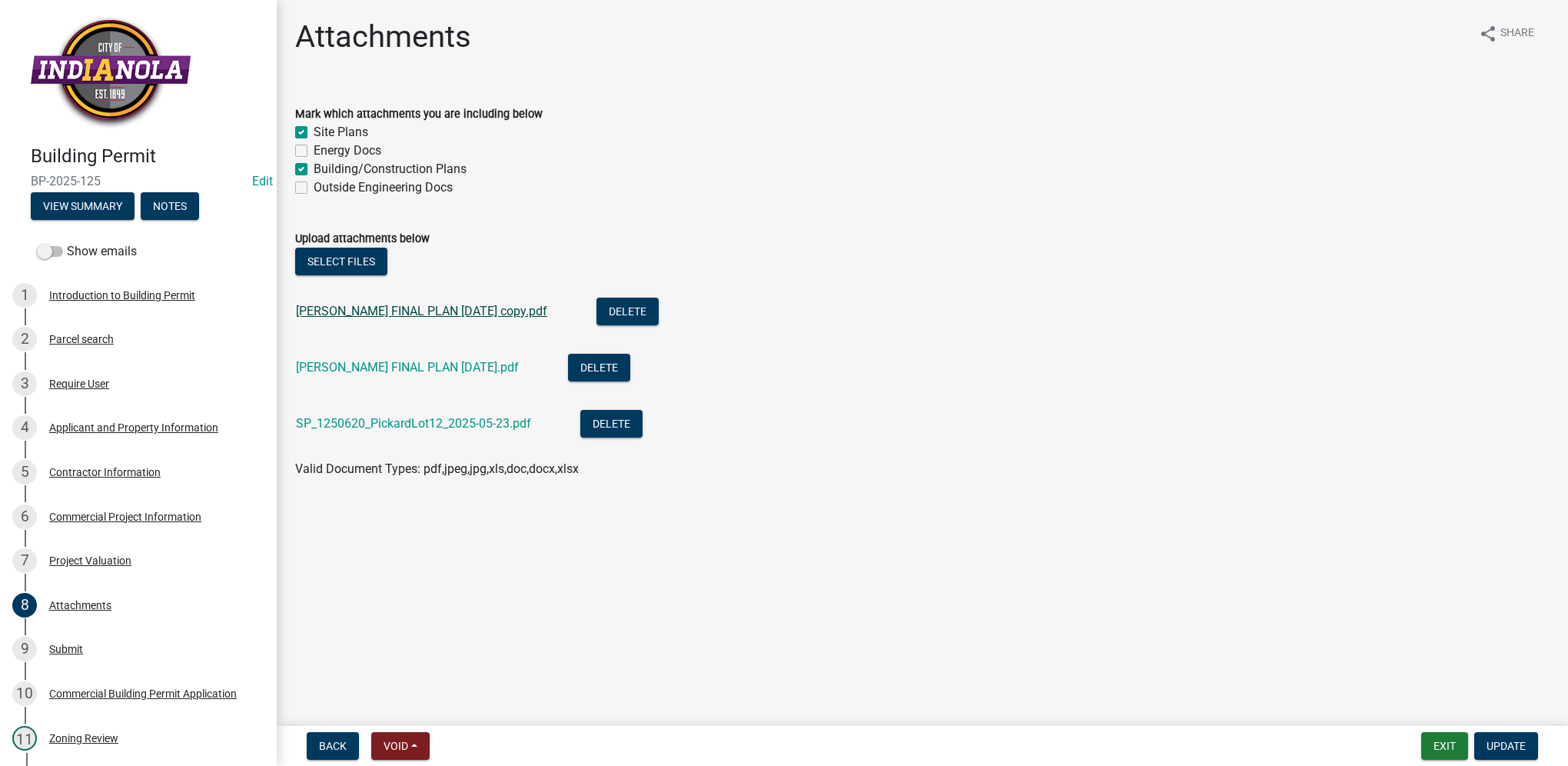
click at [394, 309] on link "[PERSON_NAME] FINAL PLAN [DATE] copy.pdf" at bounding box center [421, 310] width 251 height 14
click at [329, 262] on button "Select files" at bounding box center [341, 261] width 92 height 28
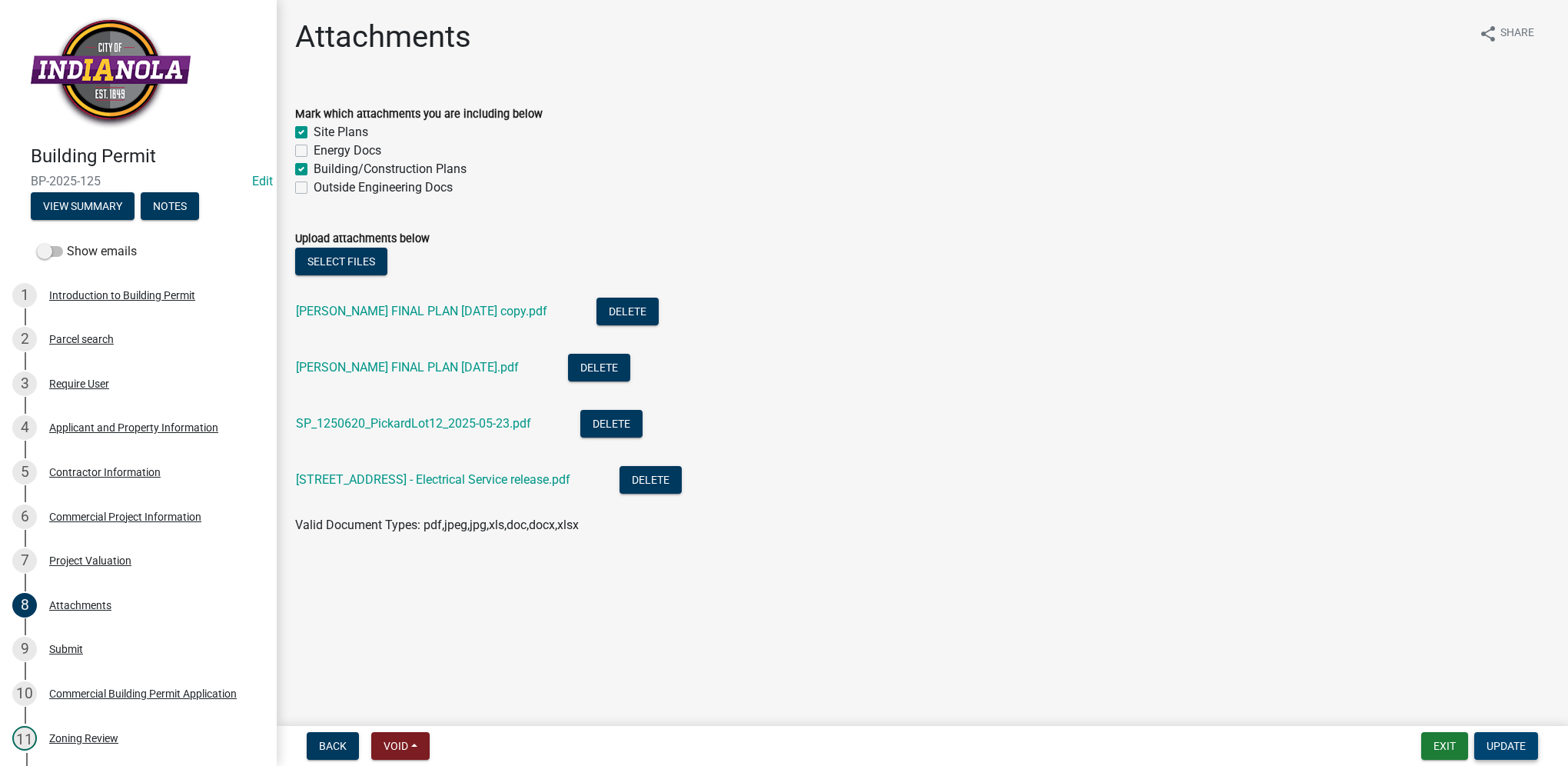
click at [1520, 746] on span "Update" at bounding box center [1505, 746] width 39 height 13
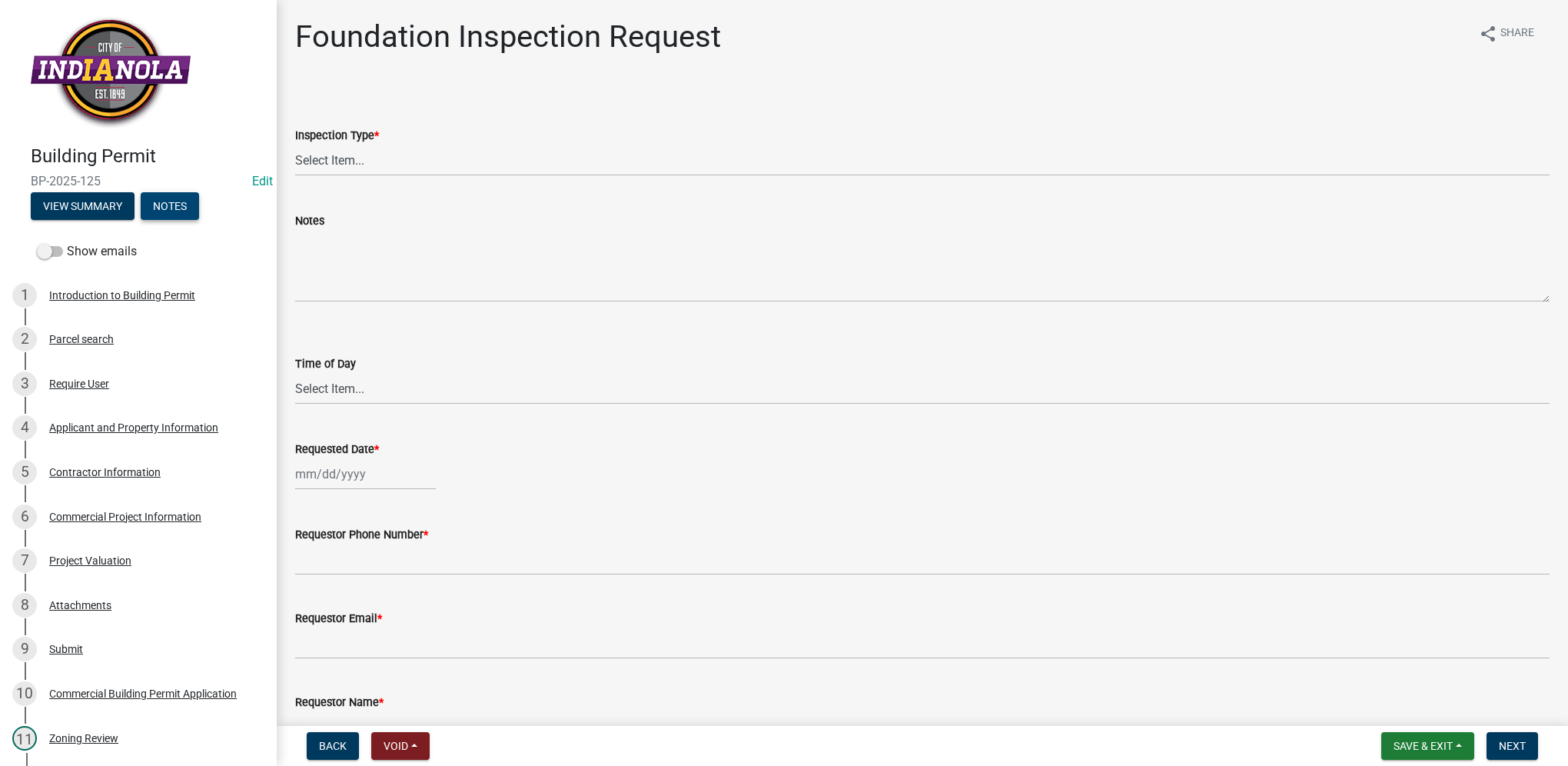
click at [157, 201] on button "Notes" at bounding box center [170, 205] width 59 height 28
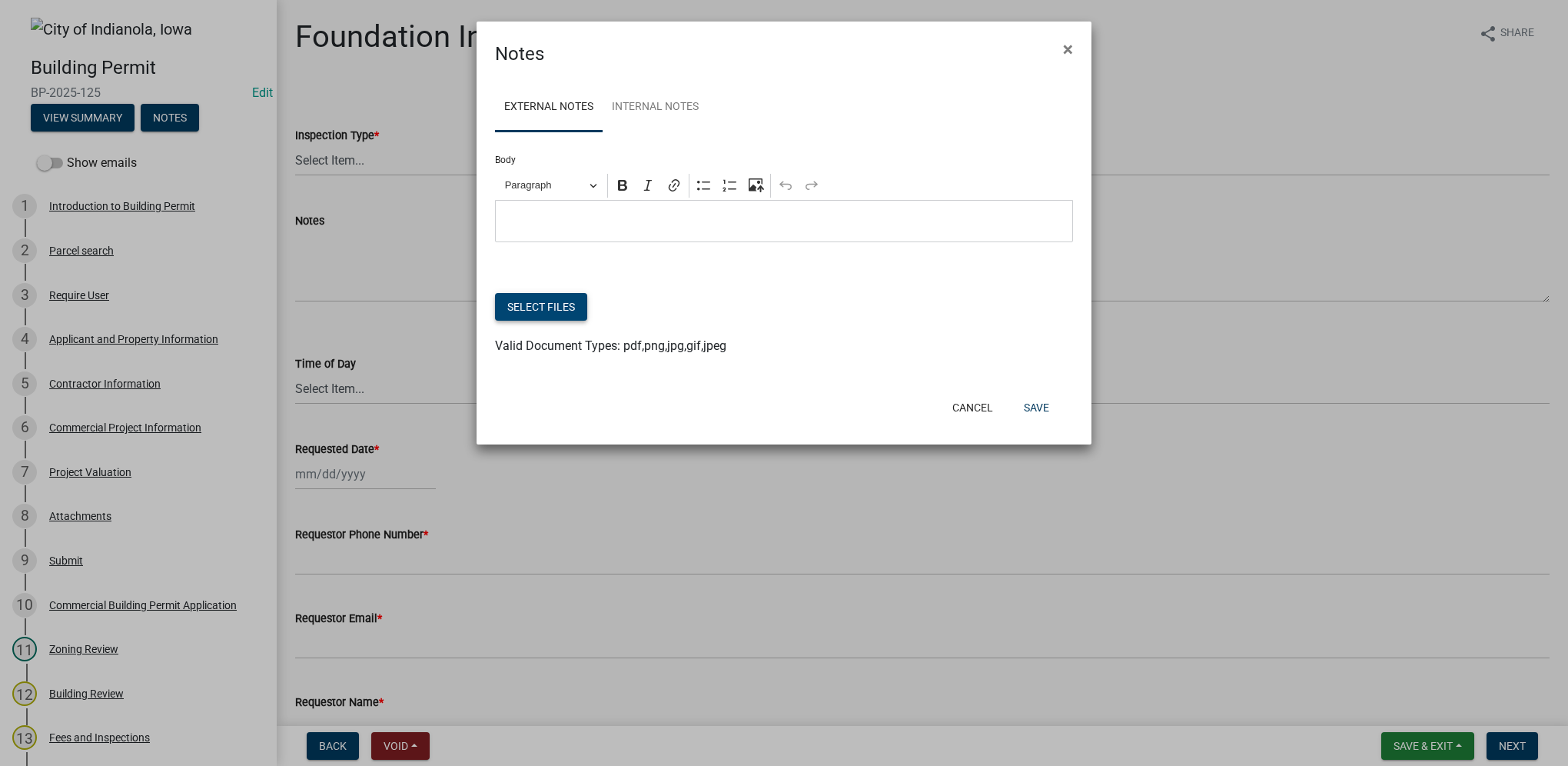
click at [564, 311] on button "Select files" at bounding box center [541, 306] width 92 height 28
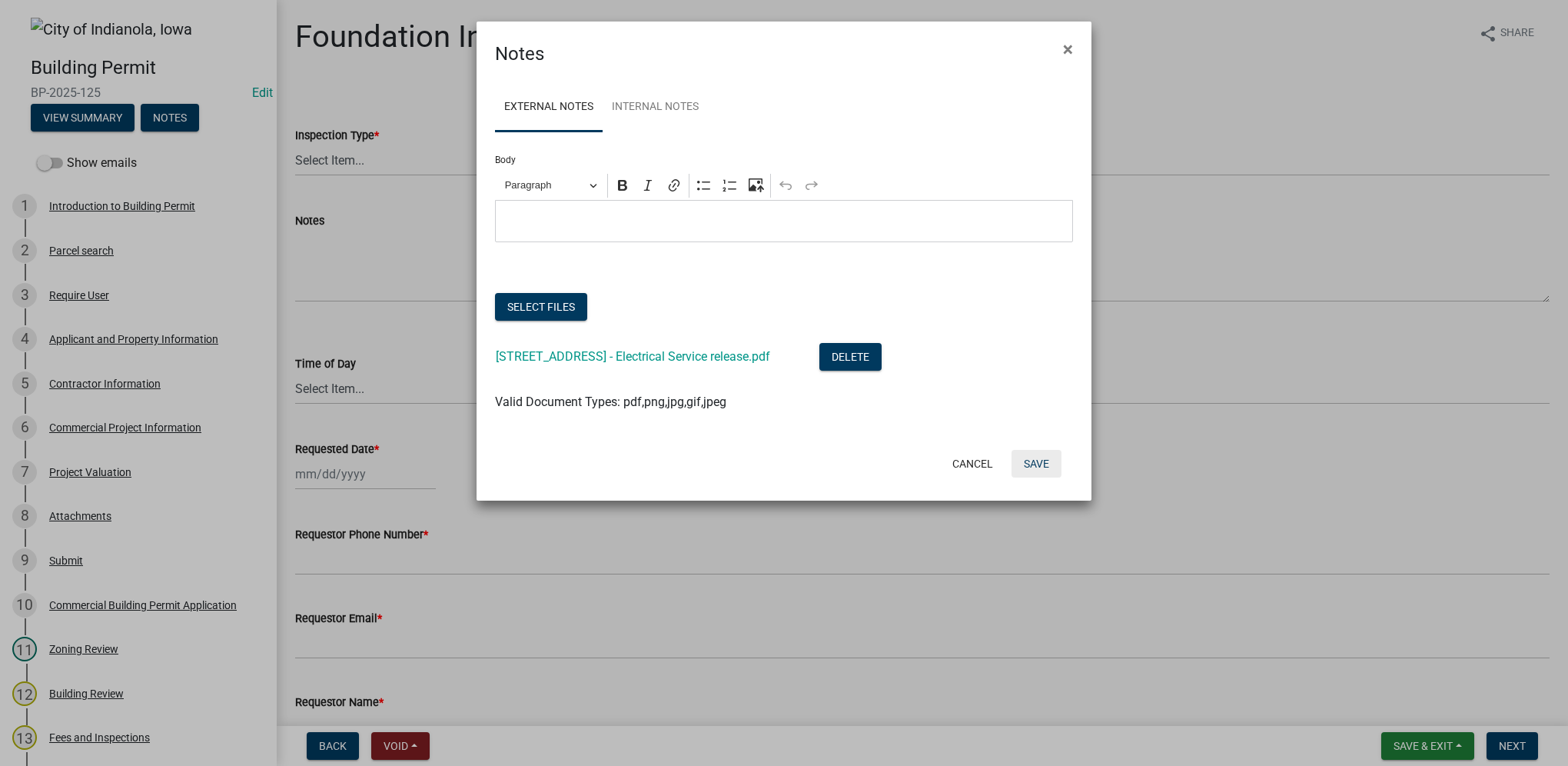
drag, startPoint x: 1040, startPoint y: 466, endPoint x: 1070, endPoint y: 474, distance: 31.0
click at [1040, 466] on button "Save" at bounding box center [1036, 463] width 50 height 28
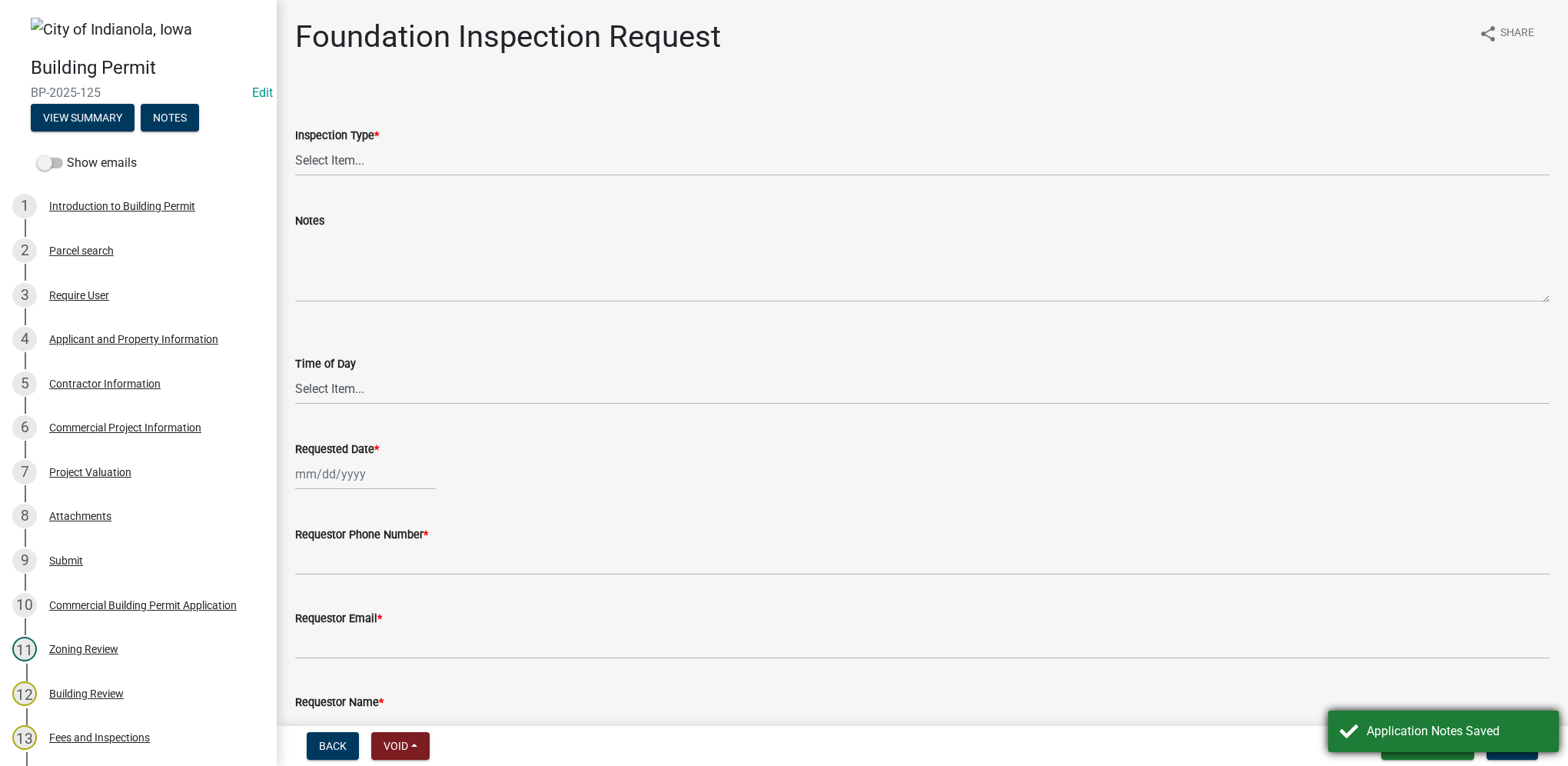
click at [1432, 723] on div "Application Notes Saved" at bounding box center [1457, 730] width 181 height 18
click at [1424, 743] on span "Save & Exit" at bounding box center [1423, 746] width 59 height 13
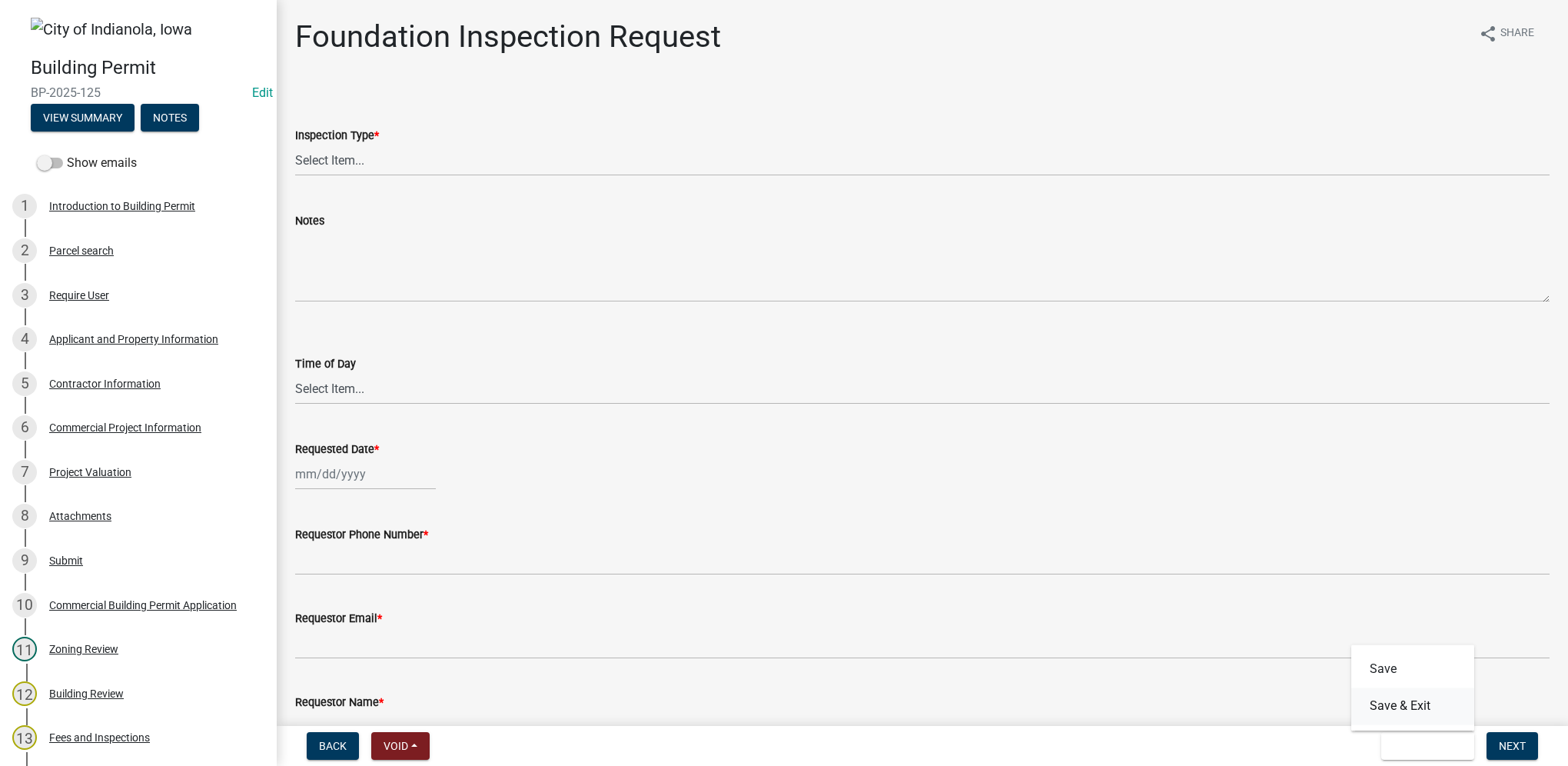
click at [1417, 713] on button "Save & Exit" at bounding box center [1413, 705] width 123 height 37
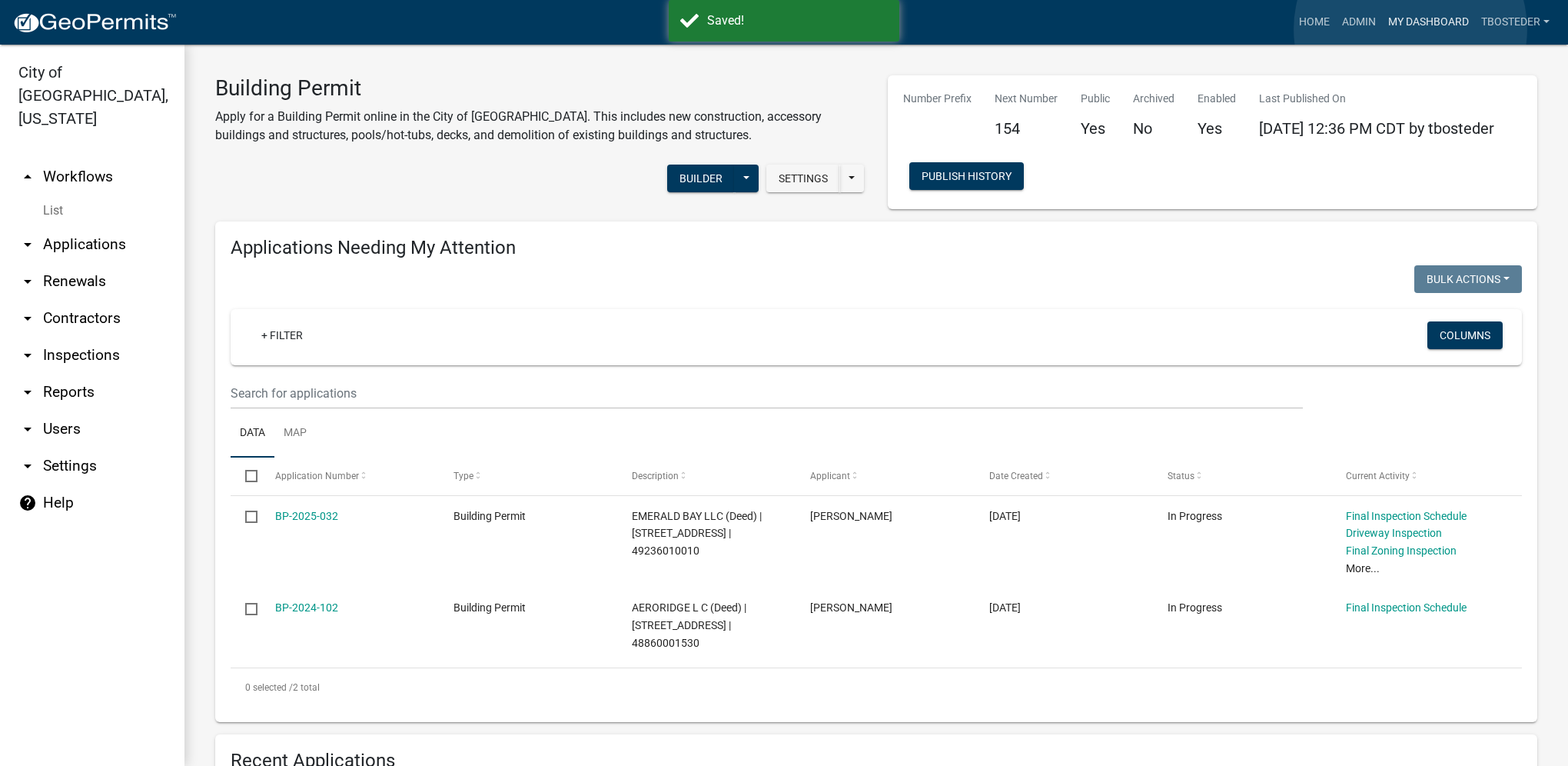
click at [1410, 29] on link "My Dashboard" at bounding box center [1428, 22] width 93 height 29
